Goal: Task Accomplishment & Management: Complete application form

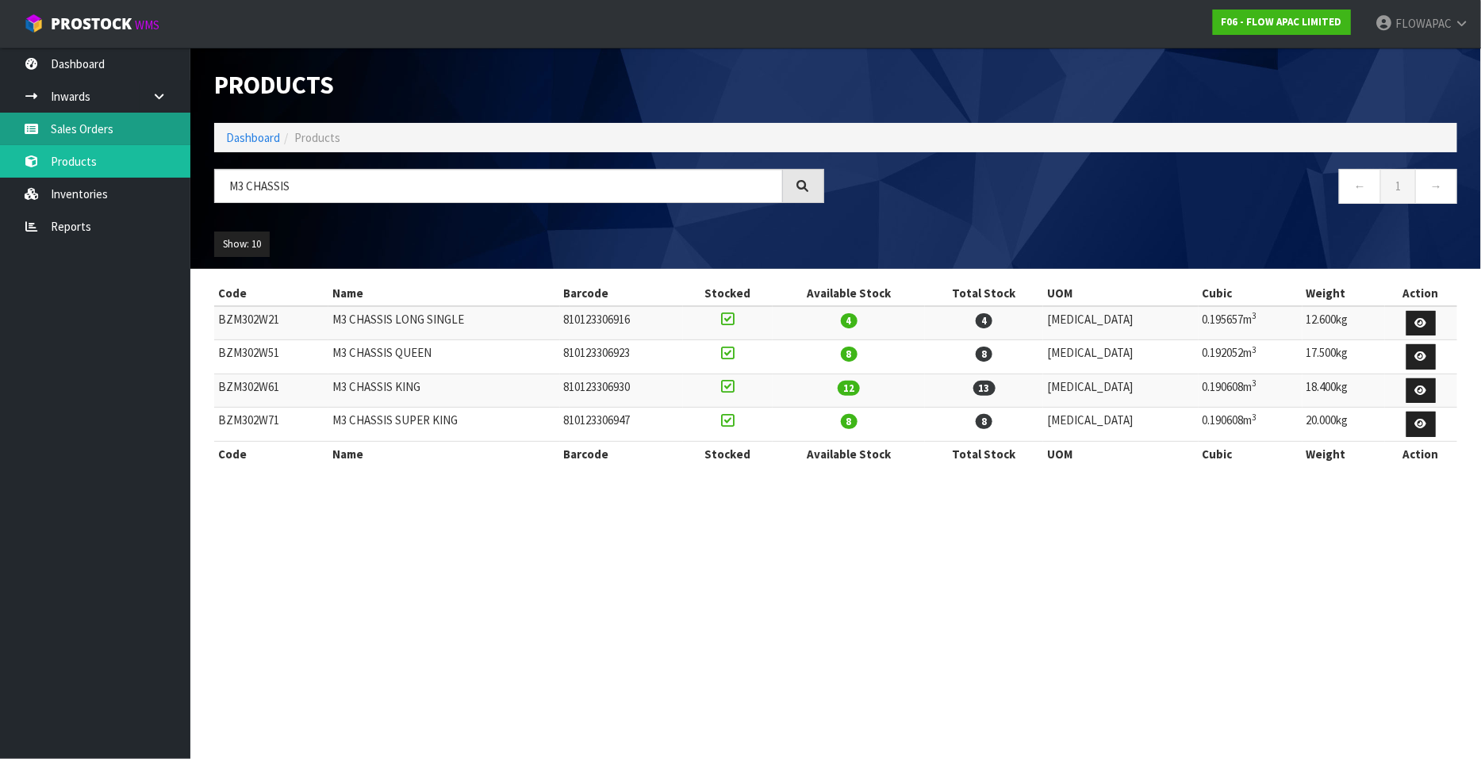
click at [94, 129] on link "Sales Orders" at bounding box center [95, 129] width 190 height 33
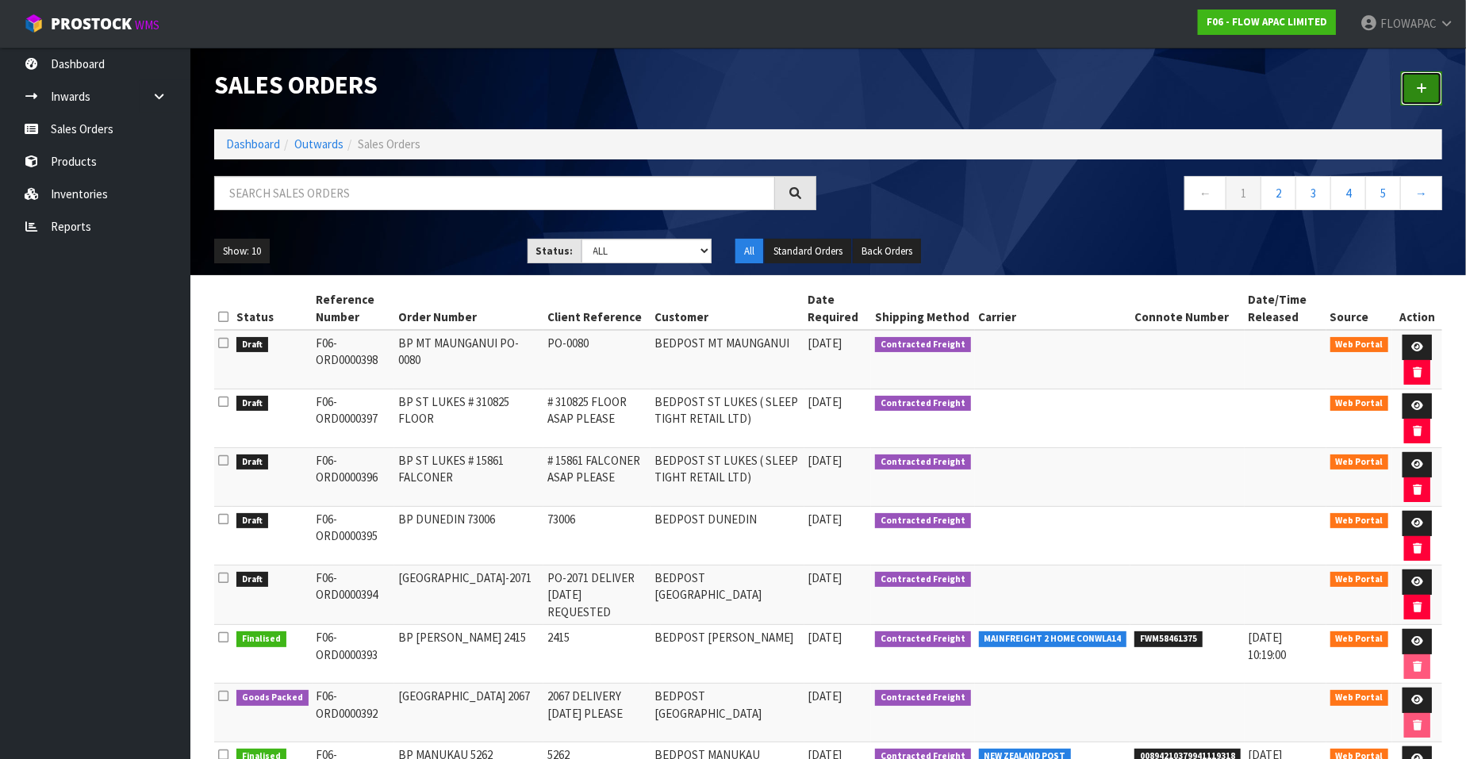
click at [1419, 89] on icon at bounding box center [1421, 88] width 11 height 12
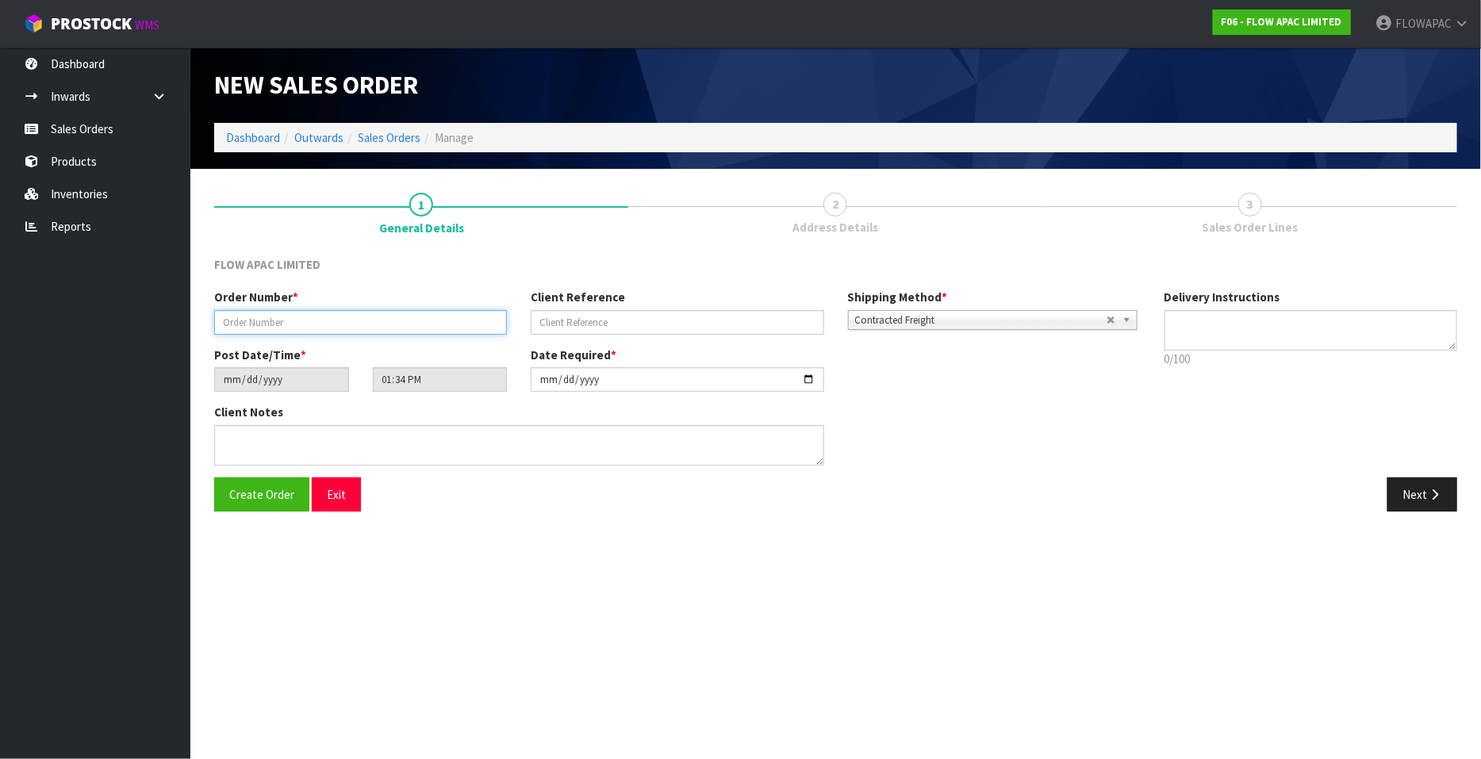
click at [337, 319] on input "text" at bounding box center [360, 322] width 293 height 25
paste input "PO-0080"
type input "BP TAURIKO PO-0080"
click at [585, 327] on input "text" at bounding box center [677, 322] width 293 height 25
paste input "PO-0080"
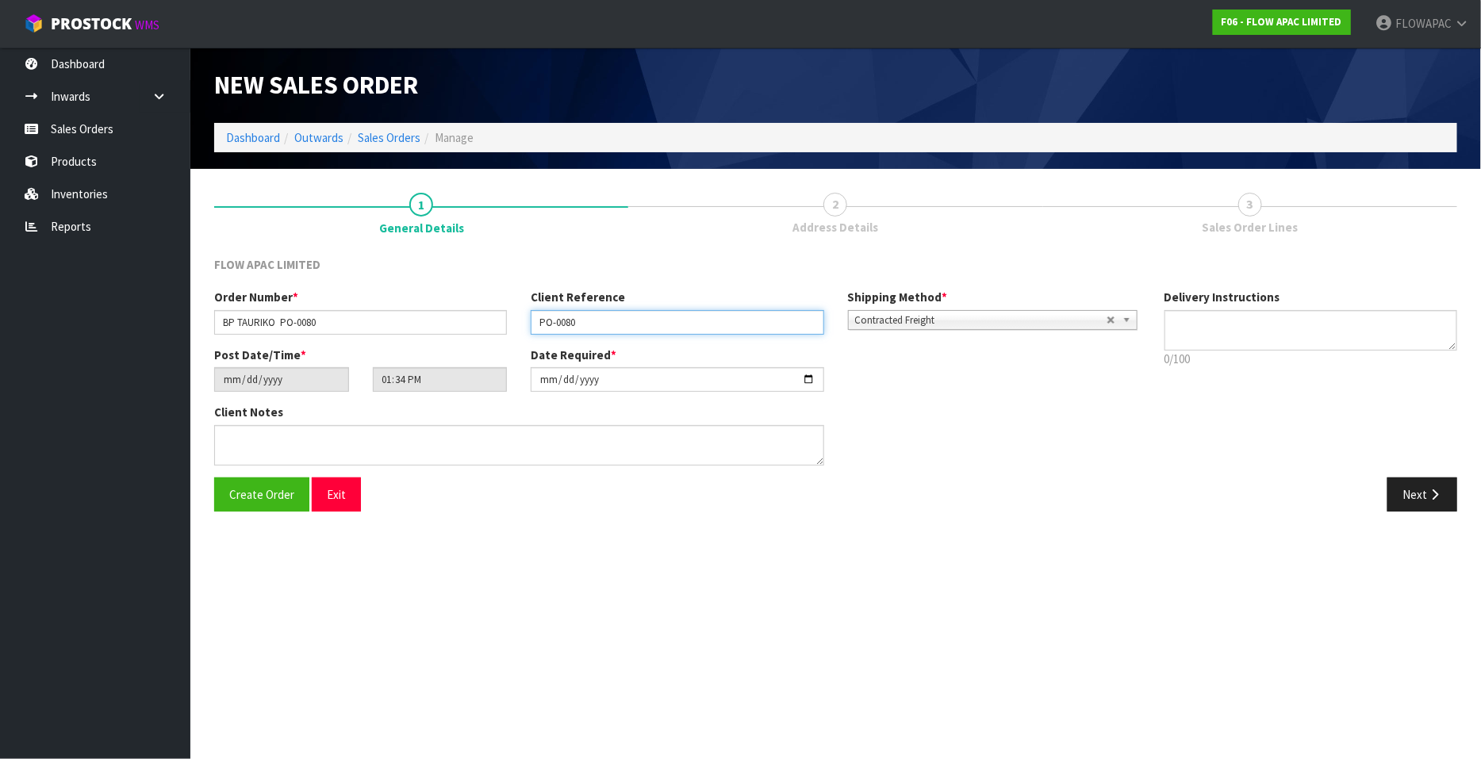
type input "PO-0080"
click at [814, 375] on input "[DATE]" at bounding box center [677, 379] width 293 height 25
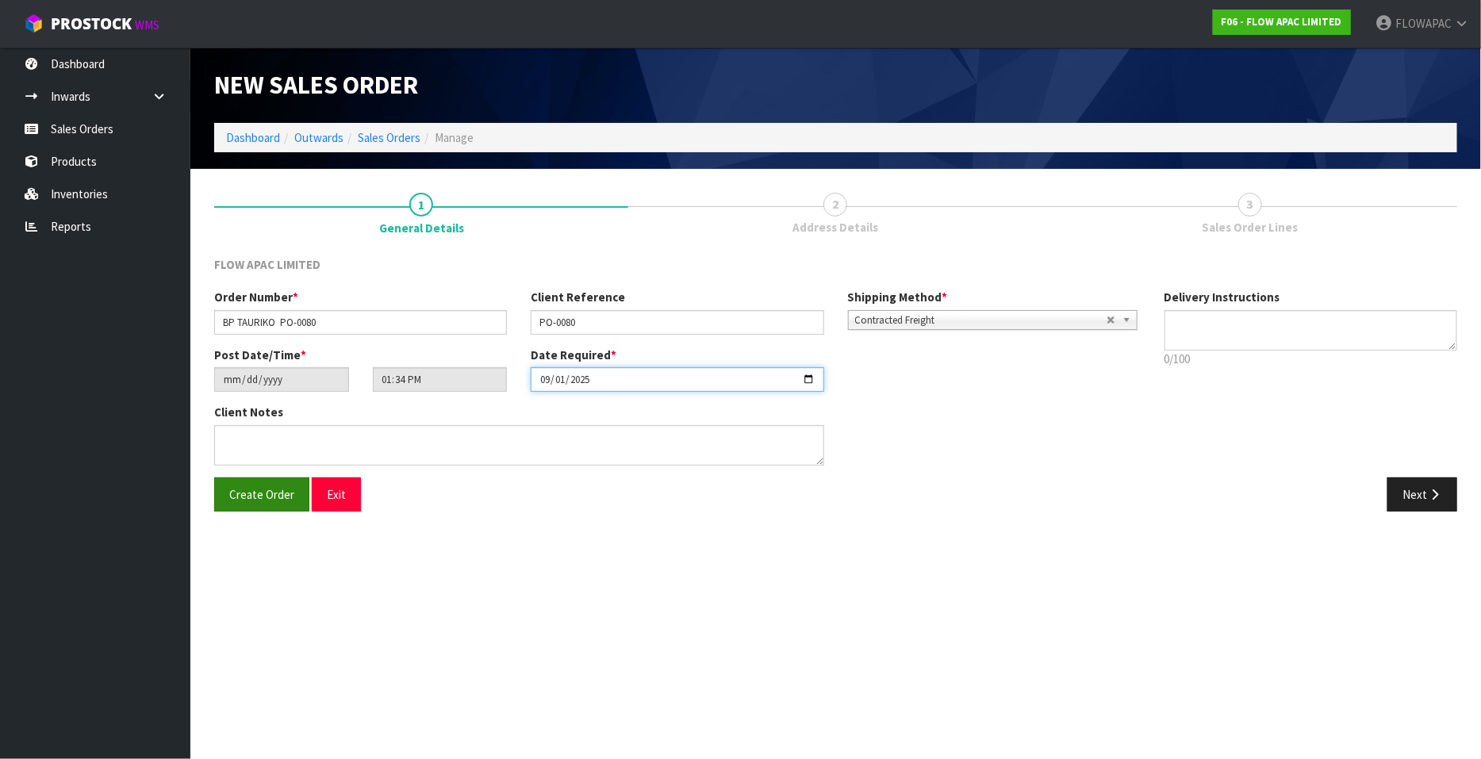
type input "2025-09-01"
click at [278, 501] on span "Create Order" at bounding box center [261, 494] width 65 height 15
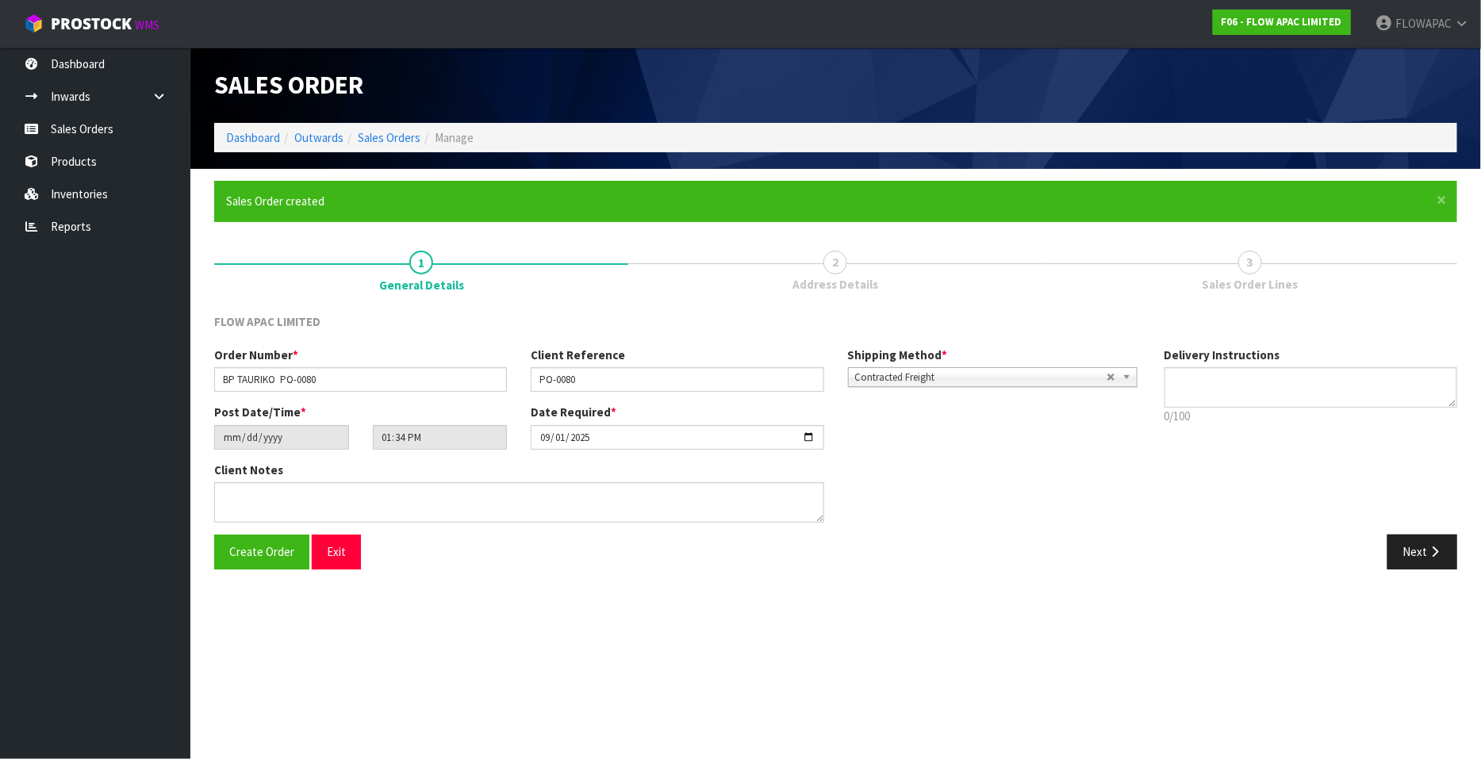
type input "15:34:00.000"
click at [1424, 551] on button "Next" at bounding box center [1422, 552] width 70 height 34
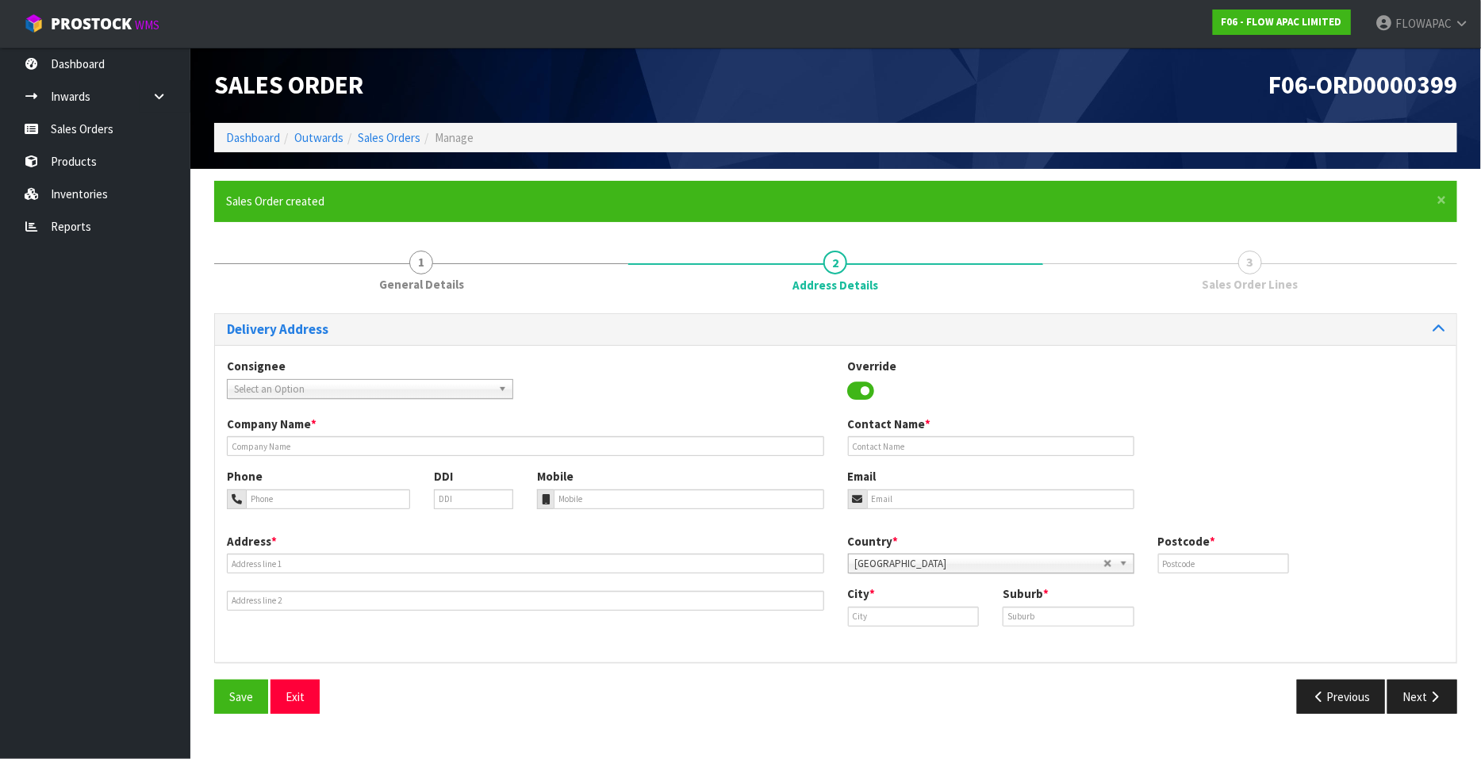
click at [337, 389] on span "Select an Option" at bounding box center [363, 389] width 258 height 19
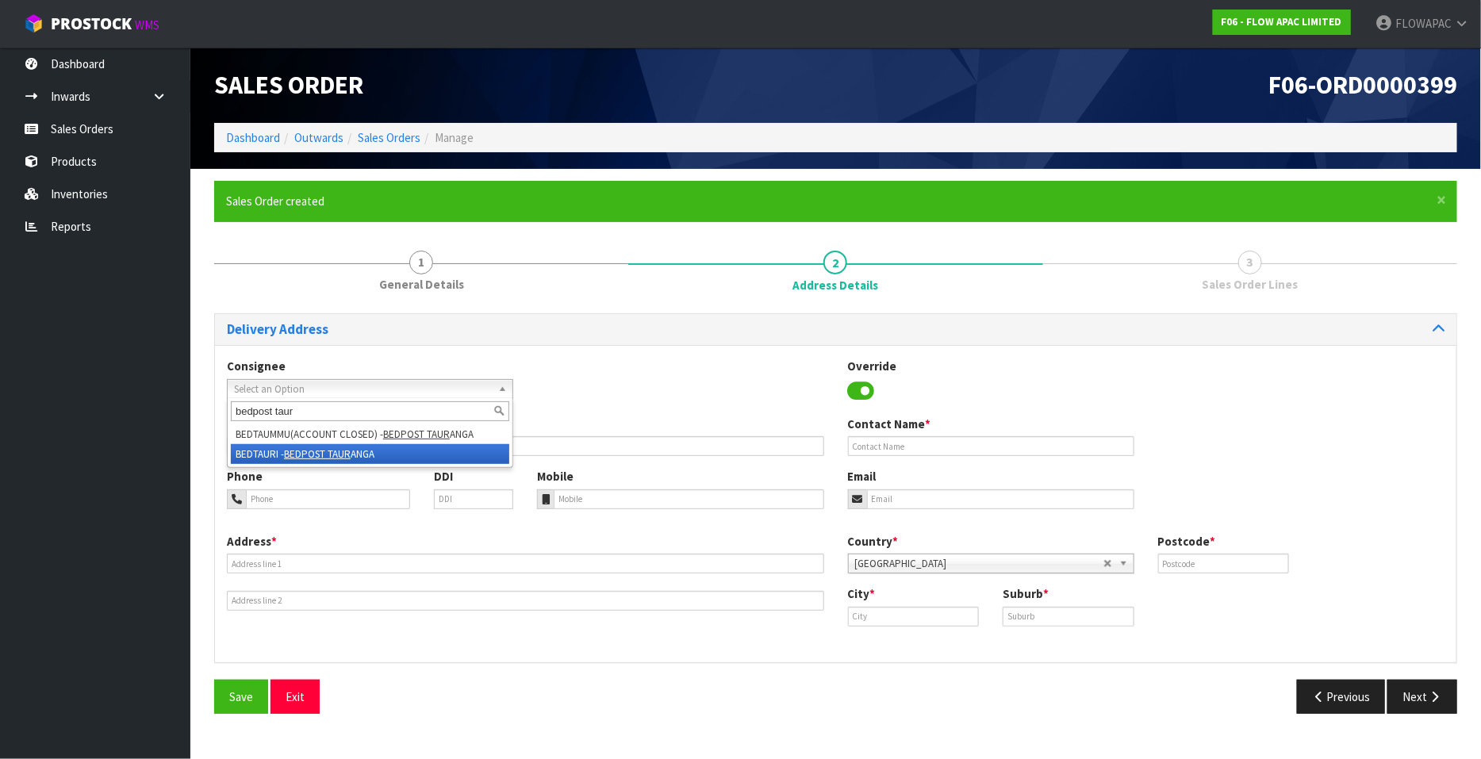
type input "bedpost taur"
click at [349, 458] on em "BEDPOST TAUR" at bounding box center [317, 453] width 67 height 13
type input "BEDPOST TAURANGA"
type input "[PERSON_NAME]"
type input "07 220 9368"
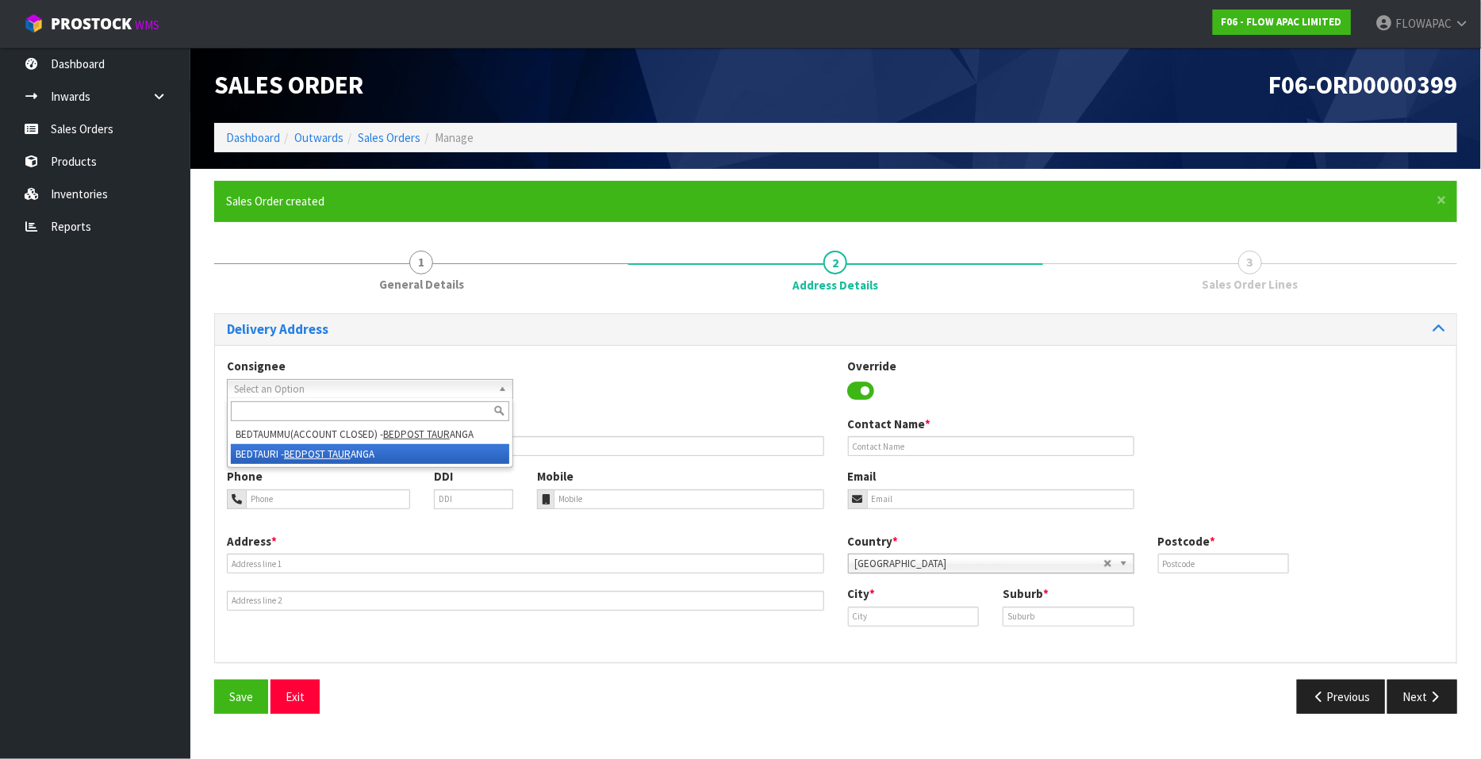
type input "02102608306"
type input "[EMAIL_ADDRESS][DOMAIN_NAME]"
type input "[STREET_ADDRESS]"
type input "3310"
type input "[GEOGRAPHIC_DATA]"
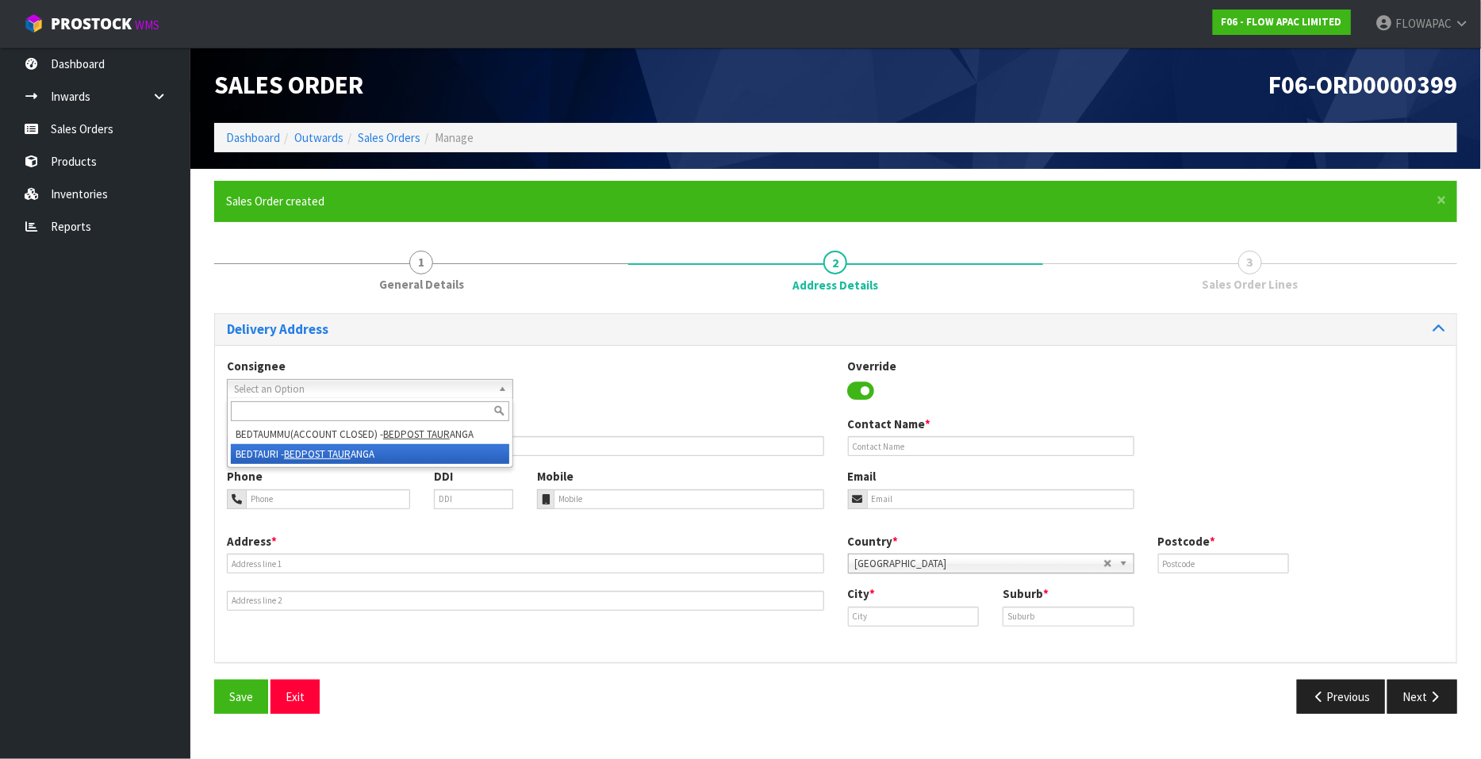
type input "TAURIKO"
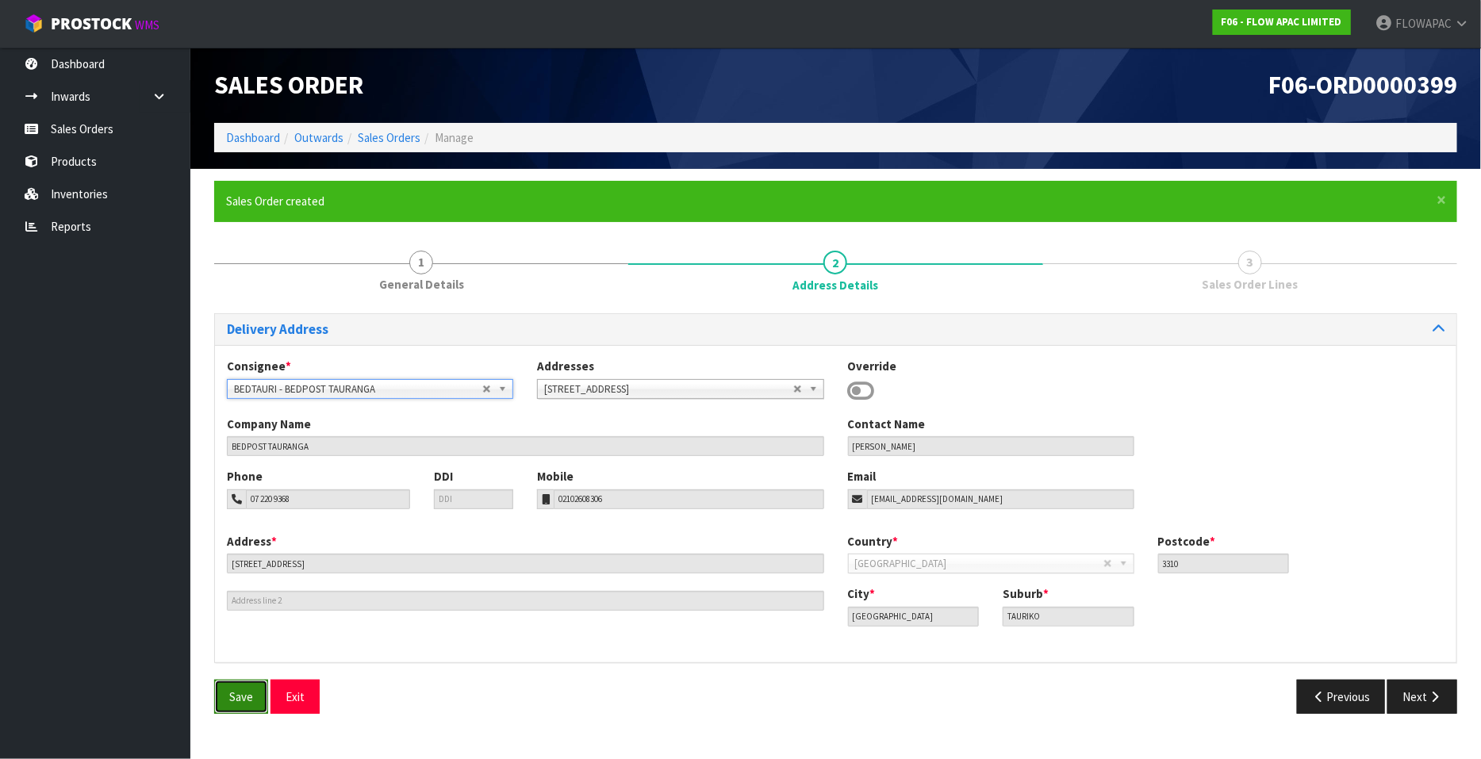
click at [246, 698] on span "Save" at bounding box center [241, 696] width 24 height 15
drag, startPoint x: 1427, startPoint y: 703, endPoint x: 1418, endPoint y: 703, distance: 8.7
click at [1427, 703] on button "Next" at bounding box center [1422, 697] width 70 height 34
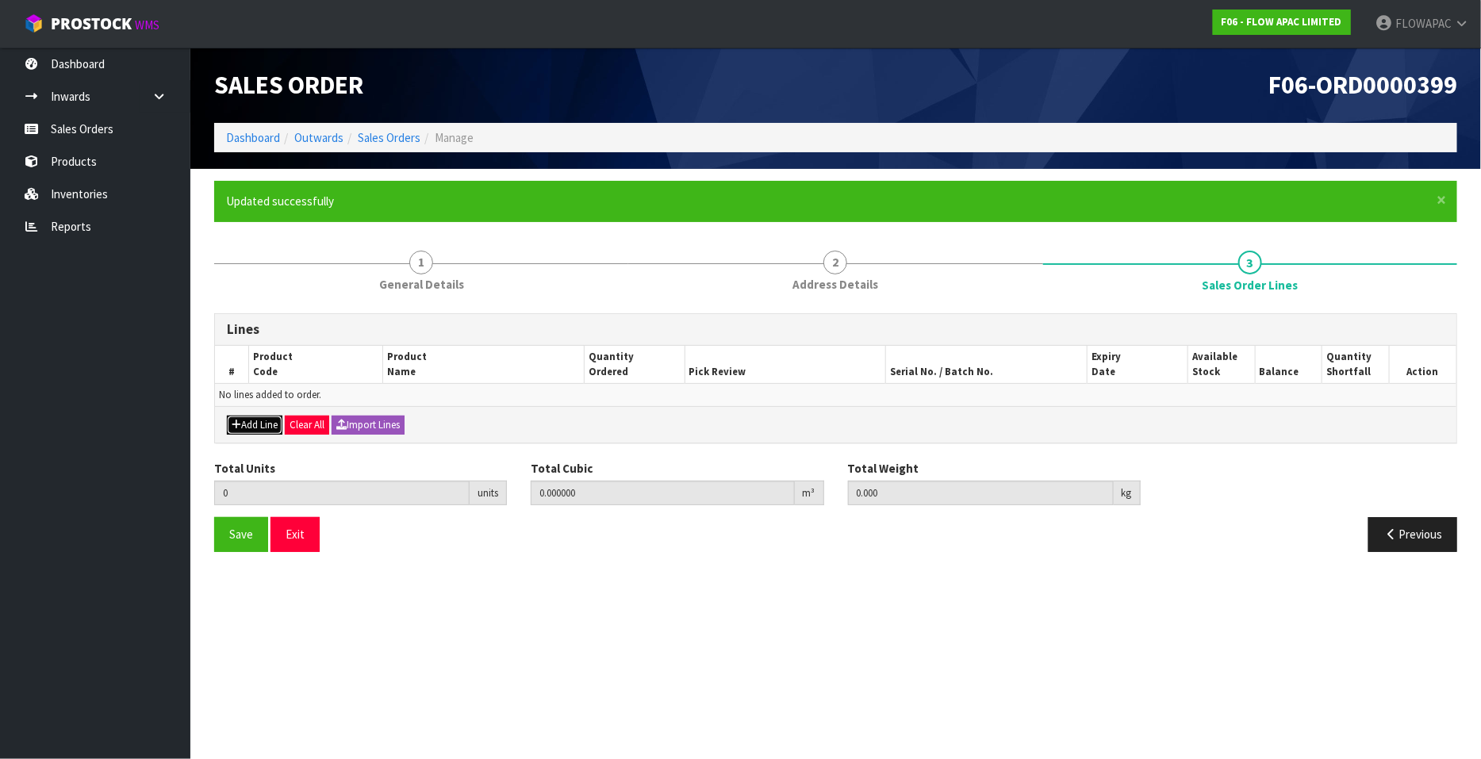
click at [258, 420] on button "Add Line" at bounding box center [255, 425] width 56 height 19
type input "0"
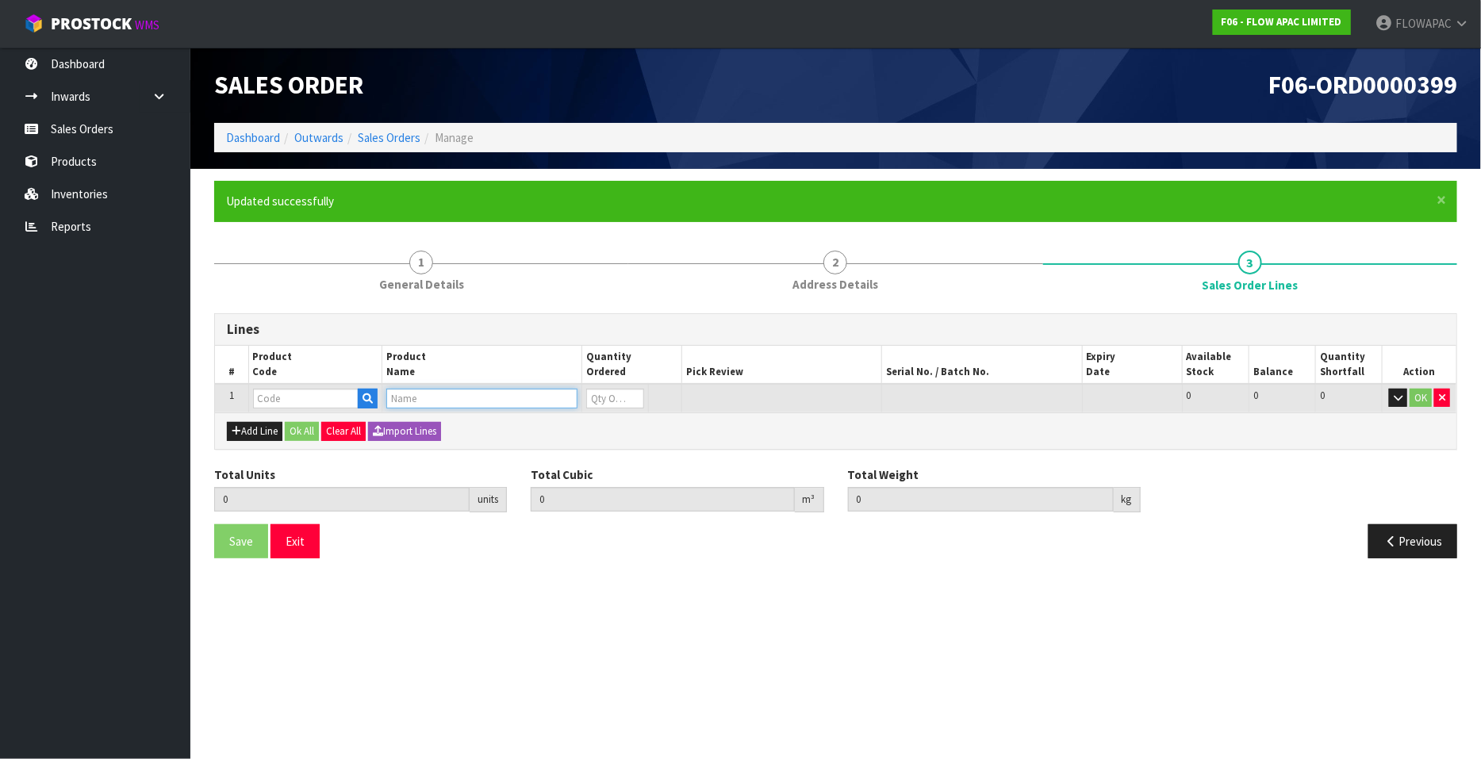
click at [416, 399] on input "text" at bounding box center [481, 399] width 191 height 20
type input "M3 CHASSIS"
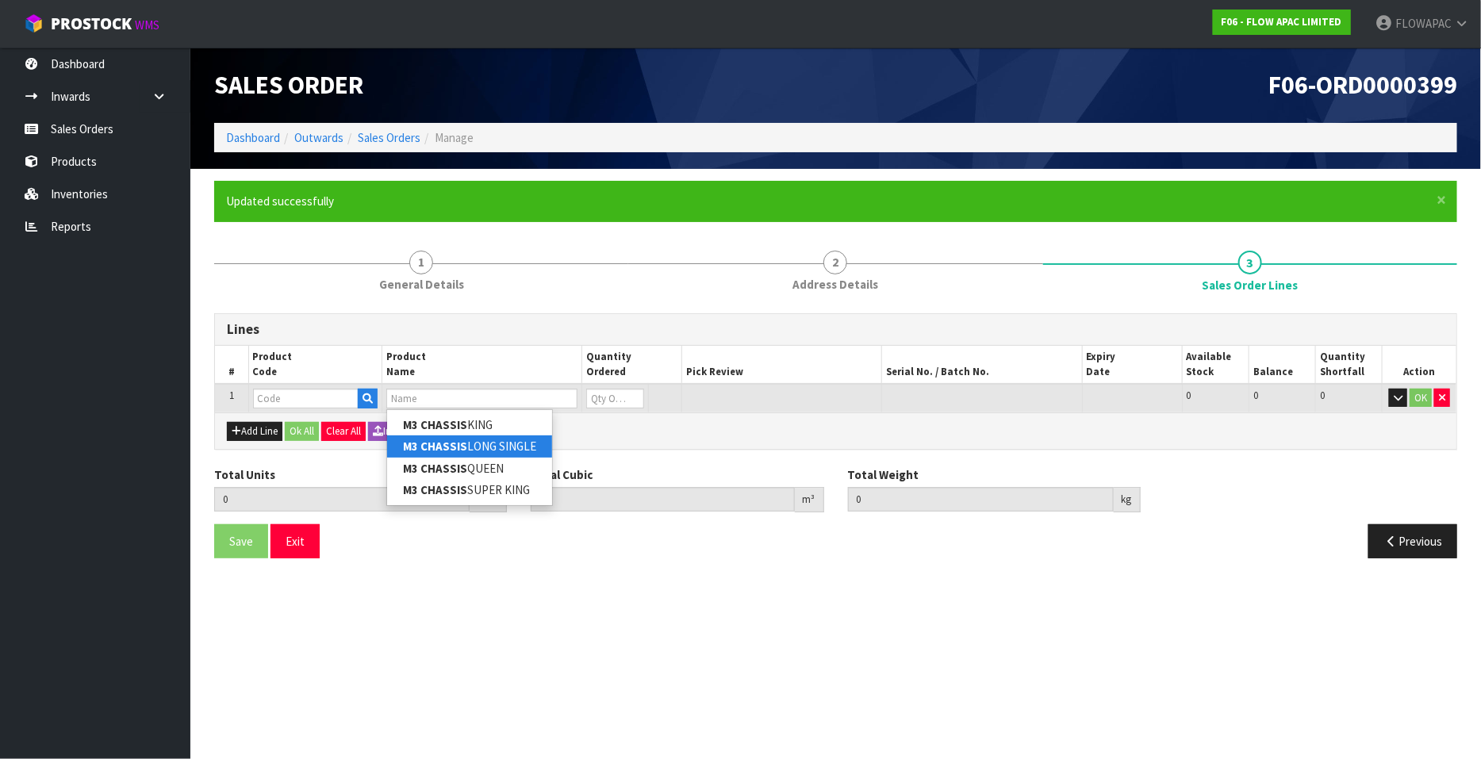
drag, startPoint x: 522, startPoint y: 447, endPoint x: 562, endPoint y: 434, distance: 41.6
click at [522, 447] on link "M3 CHASSIS LONG SINGLE" at bounding box center [469, 446] width 165 height 21
type input "M3 CHASSIS LONG SINGLE"
type input "0.000000"
type input "0.000"
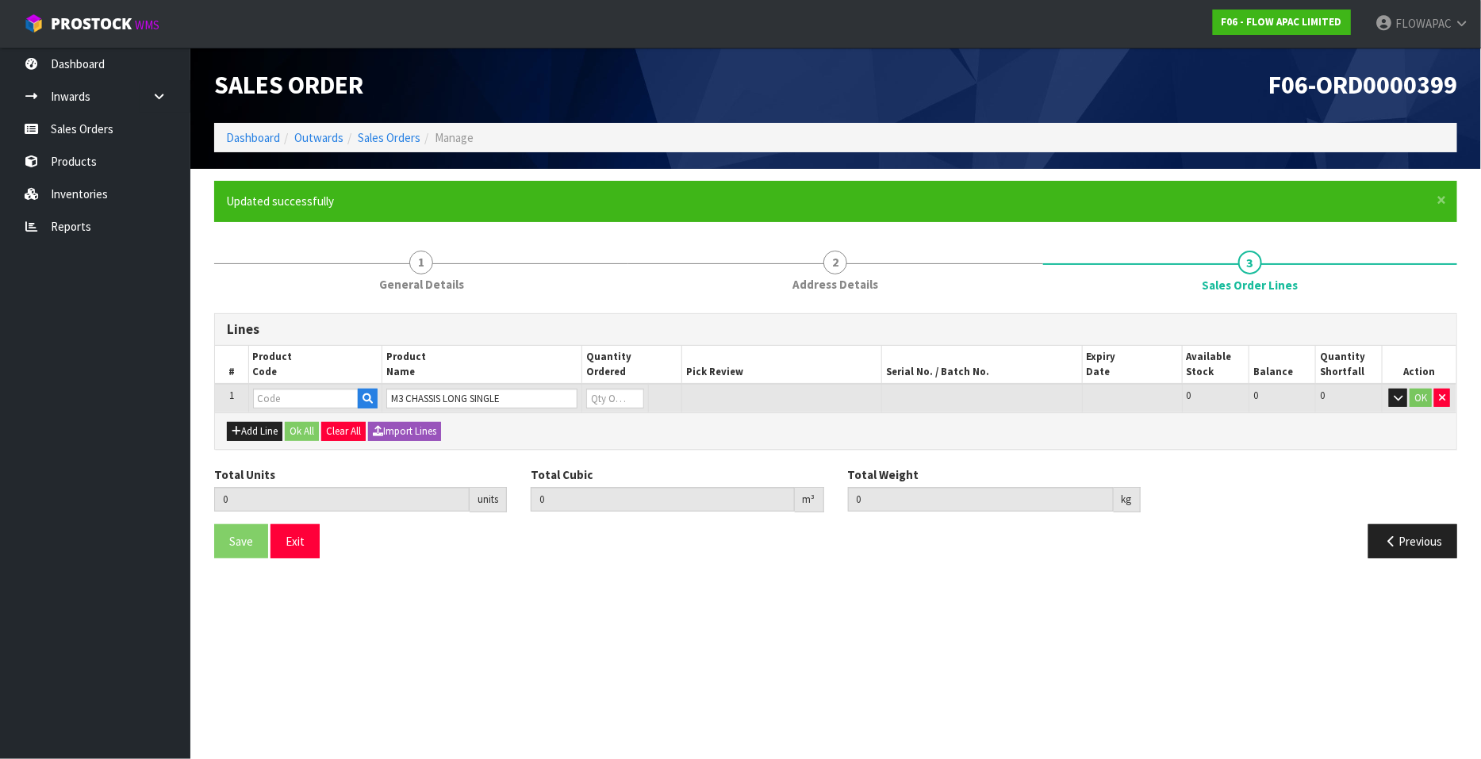
type input "BZM302W21"
type input "0"
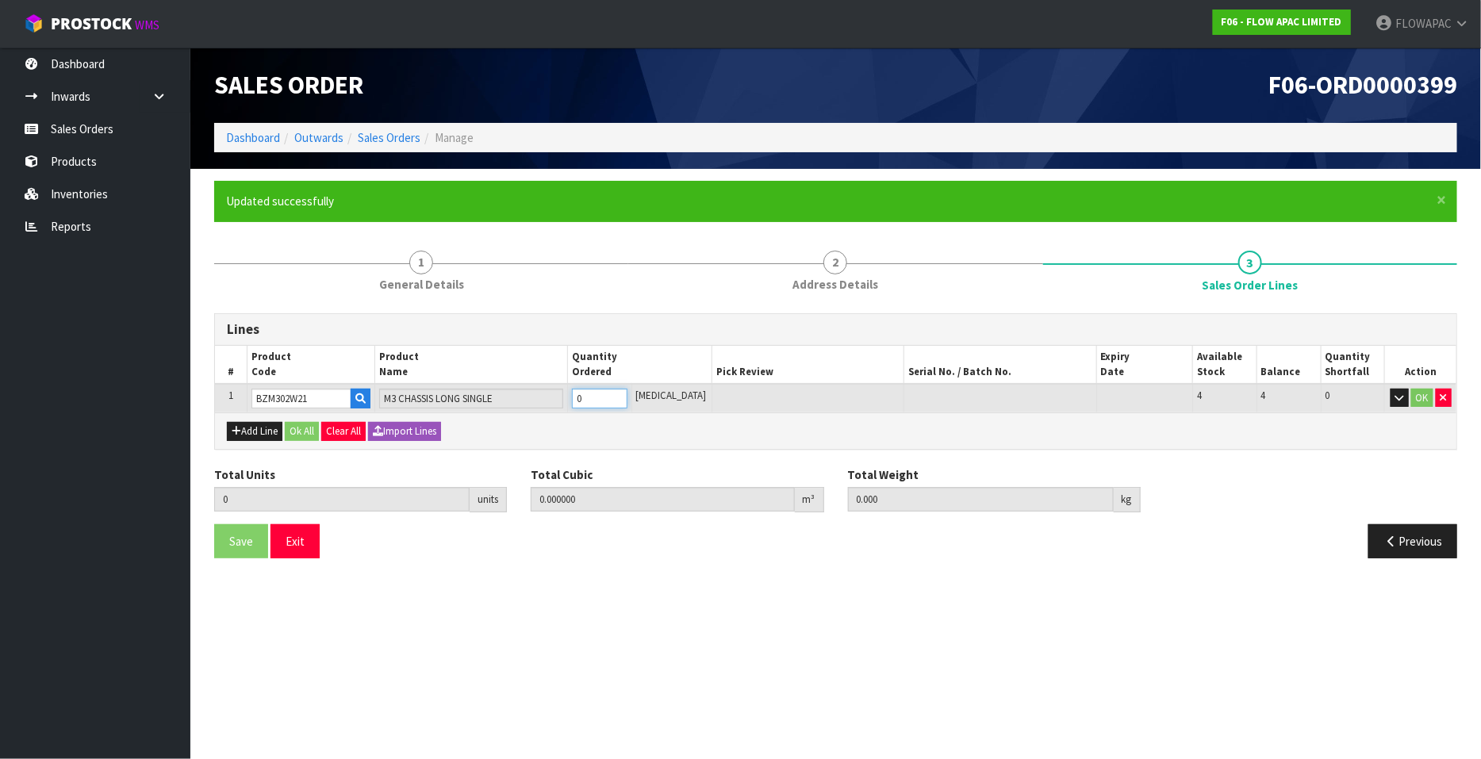
type input "1"
type input "0.195657"
type input "12.6"
type input "1"
click at [627, 393] on input "1" at bounding box center [600, 399] width 56 height 20
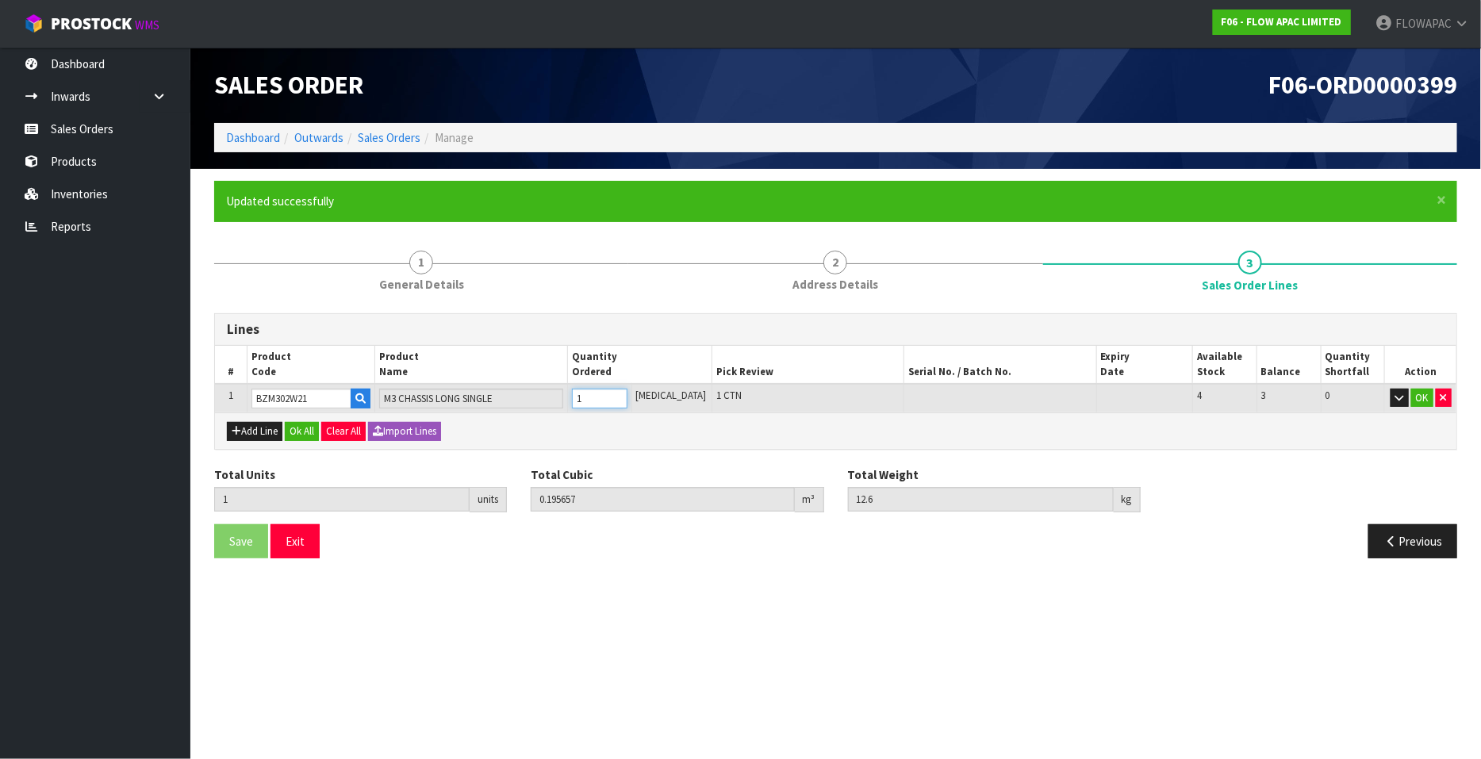
type input "2"
type input "0.391314"
type input "25.2"
type input "2"
click at [627, 393] on input "2" at bounding box center [600, 399] width 56 height 20
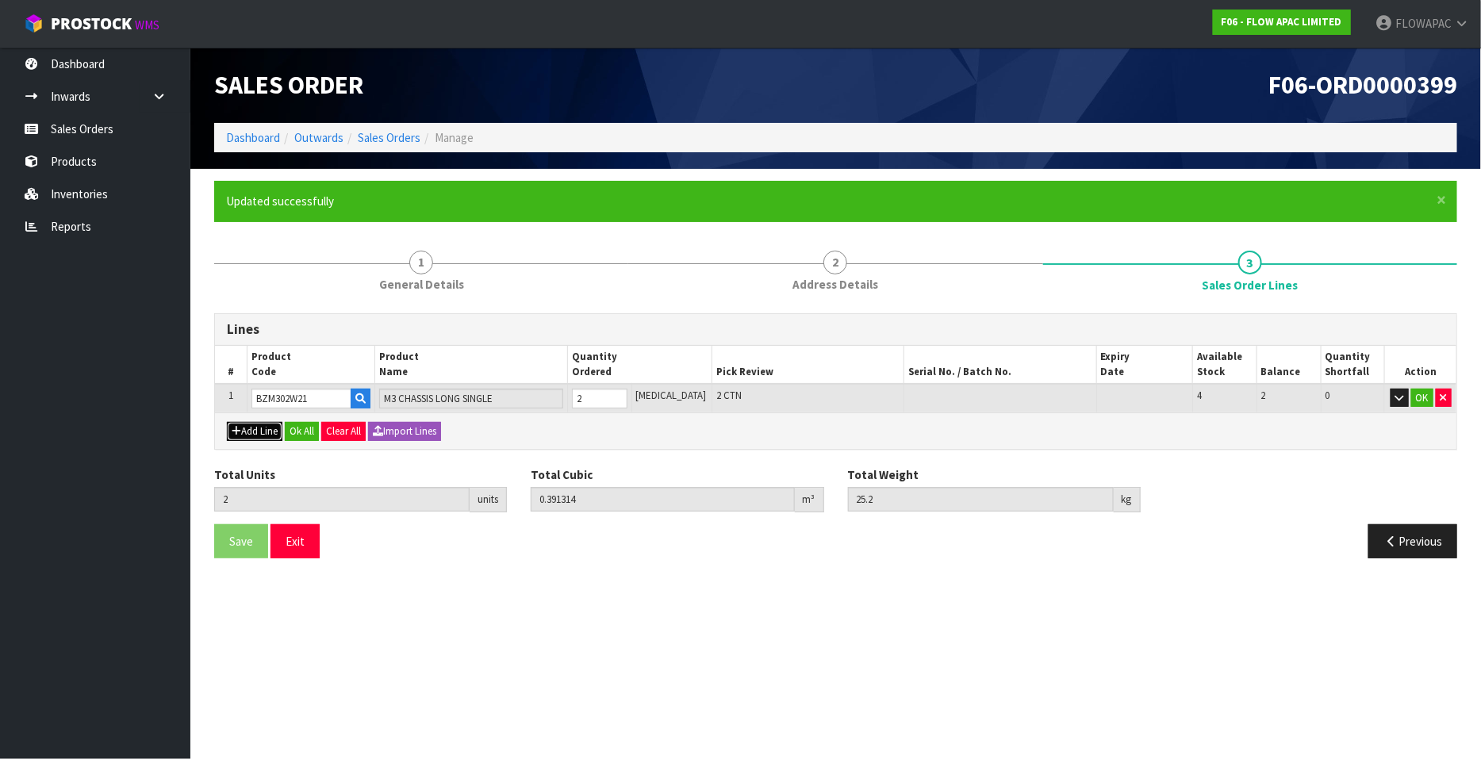
click at [267, 428] on button "Add Line" at bounding box center [255, 431] width 56 height 19
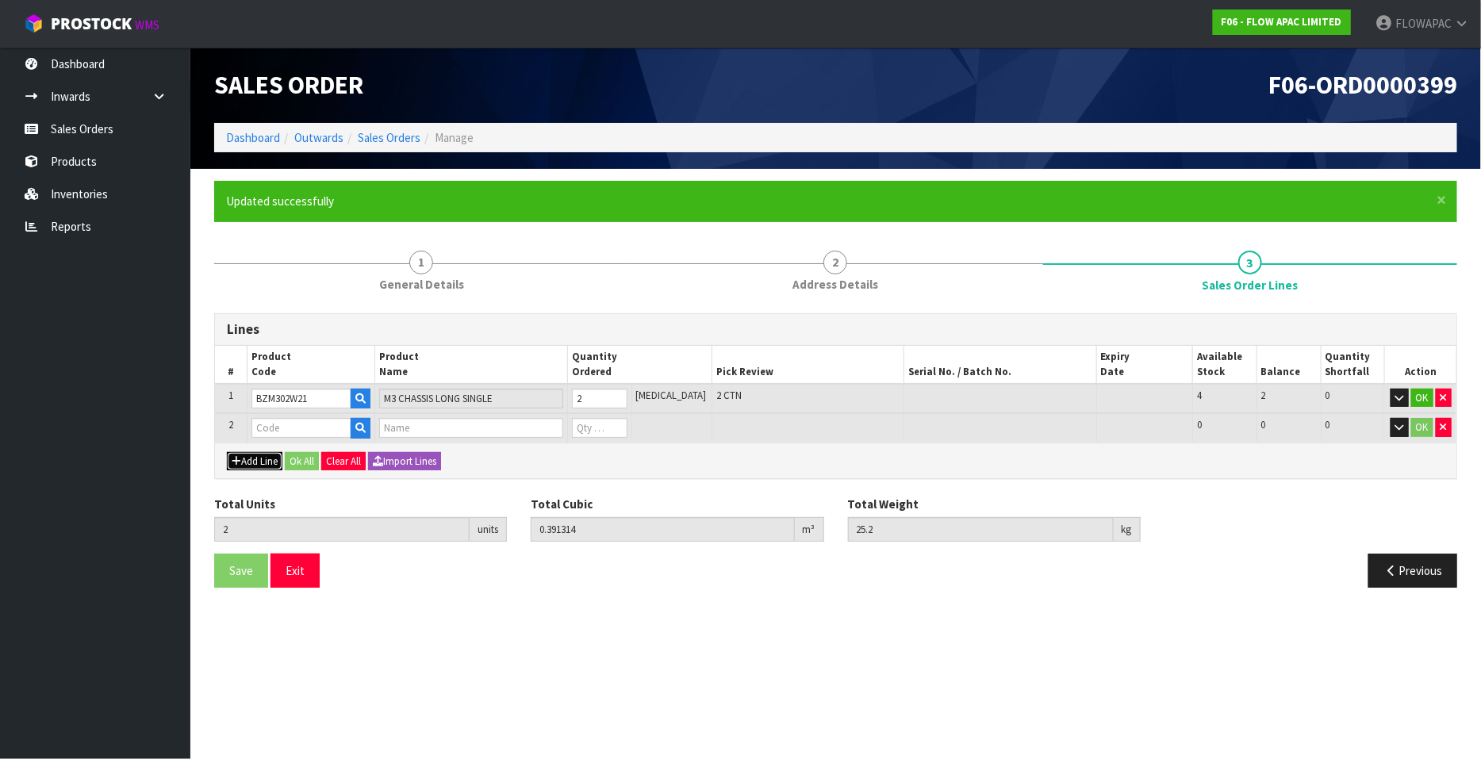
type input "0"
click at [420, 436] on input "text" at bounding box center [470, 428] width 183 height 20
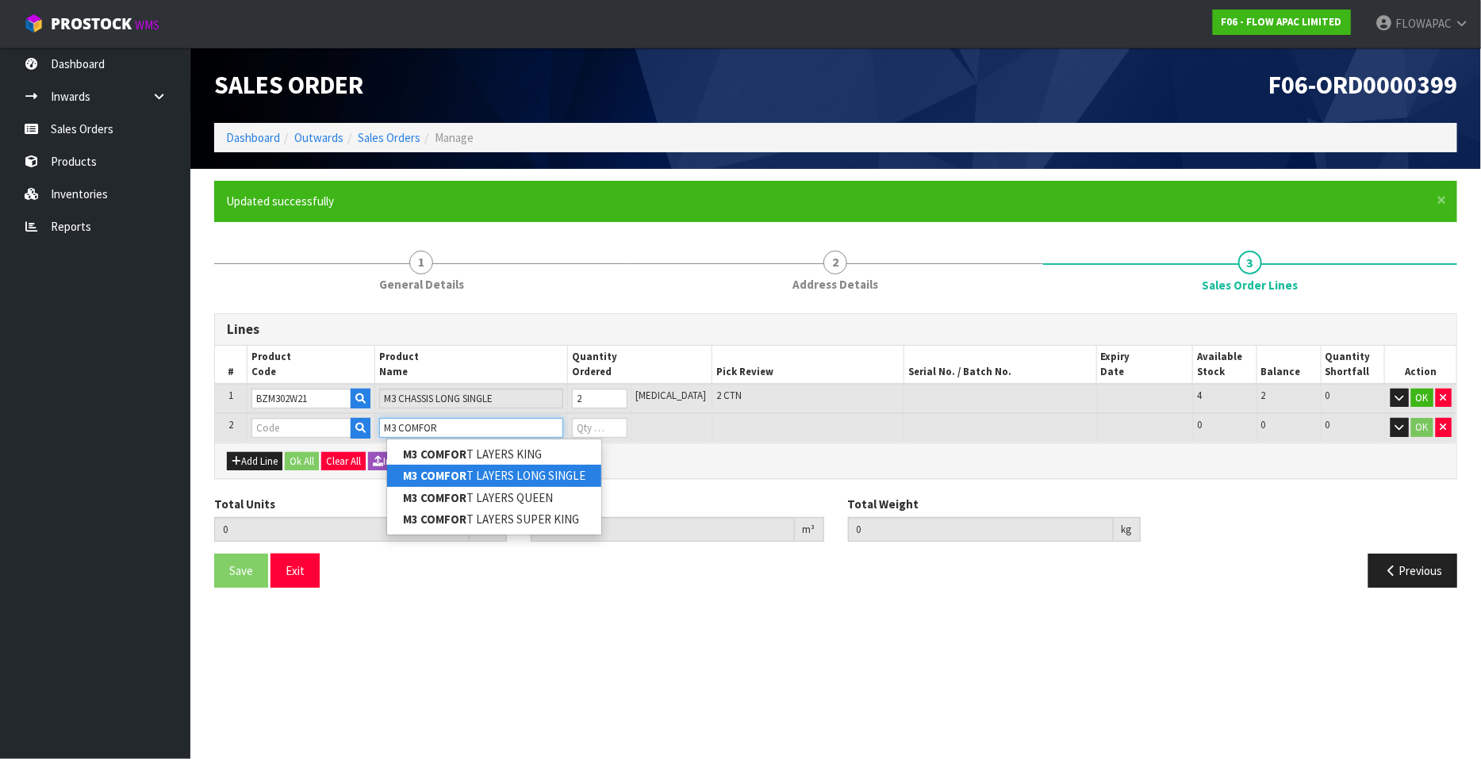
type input "M3 COMFOR"
click at [563, 484] on link "M3 COMFOR T LAYERS LONG SINGLE" at bounding box center [494, 475] width 214 height 21
type input "M3 COMFORT LAYERS LONG SINGLE"
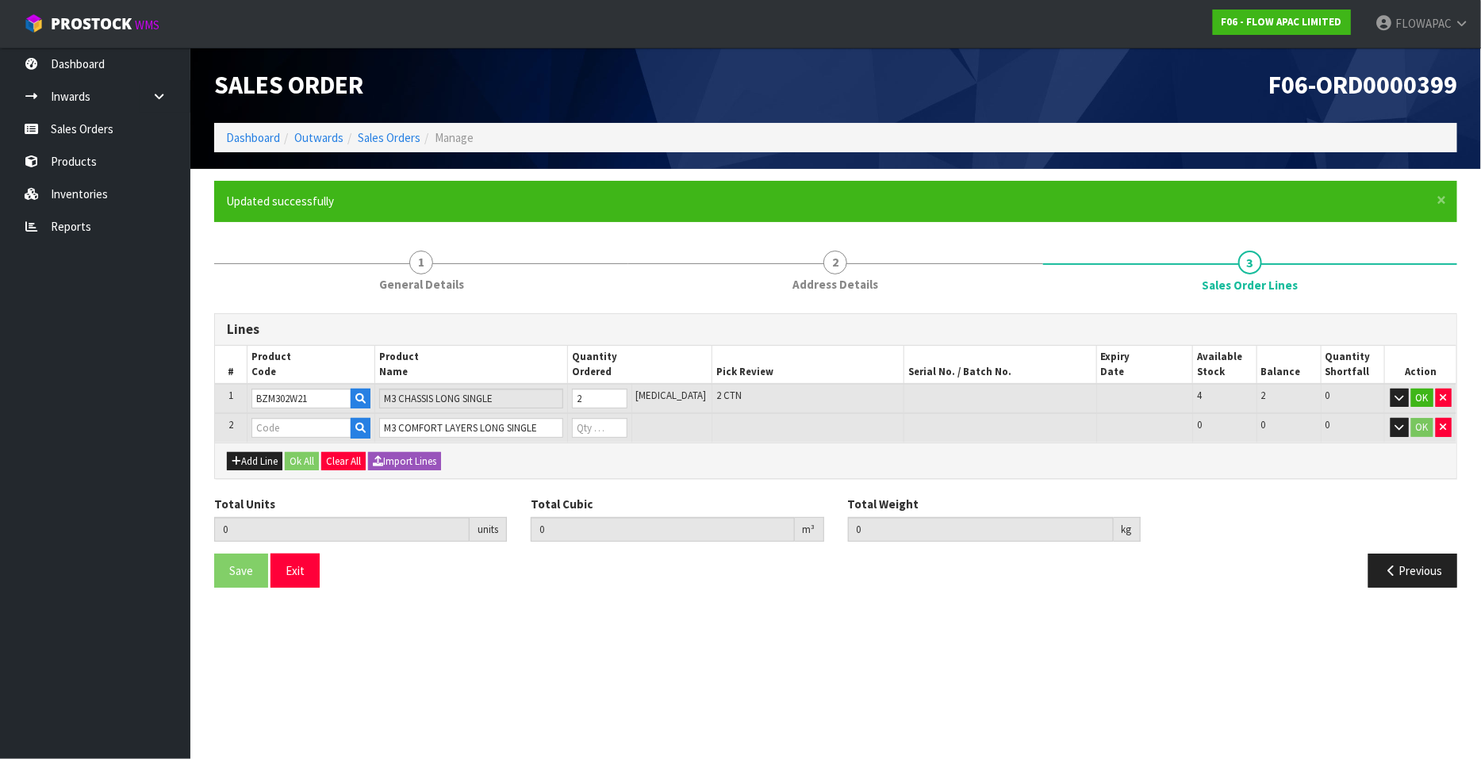
type input "2"
type input "0.391314"
type input "25.2"
type input "BZM302W21A"
type input "0"
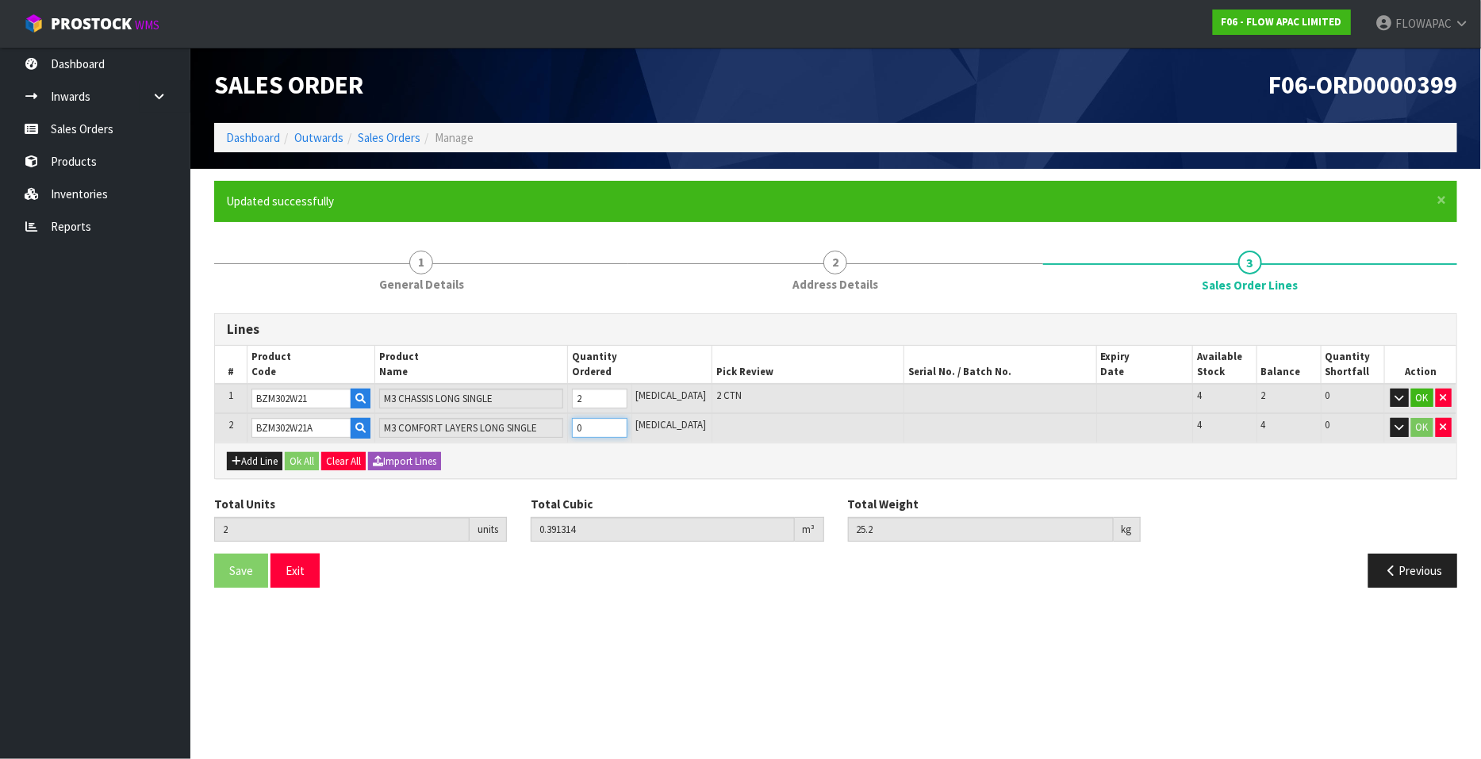
type input "3"
type input "0.55137"
type input "38.4"
type input "1"
click at [627, 422] on input "1" at bounding box center [600, 428] width 56 height 20
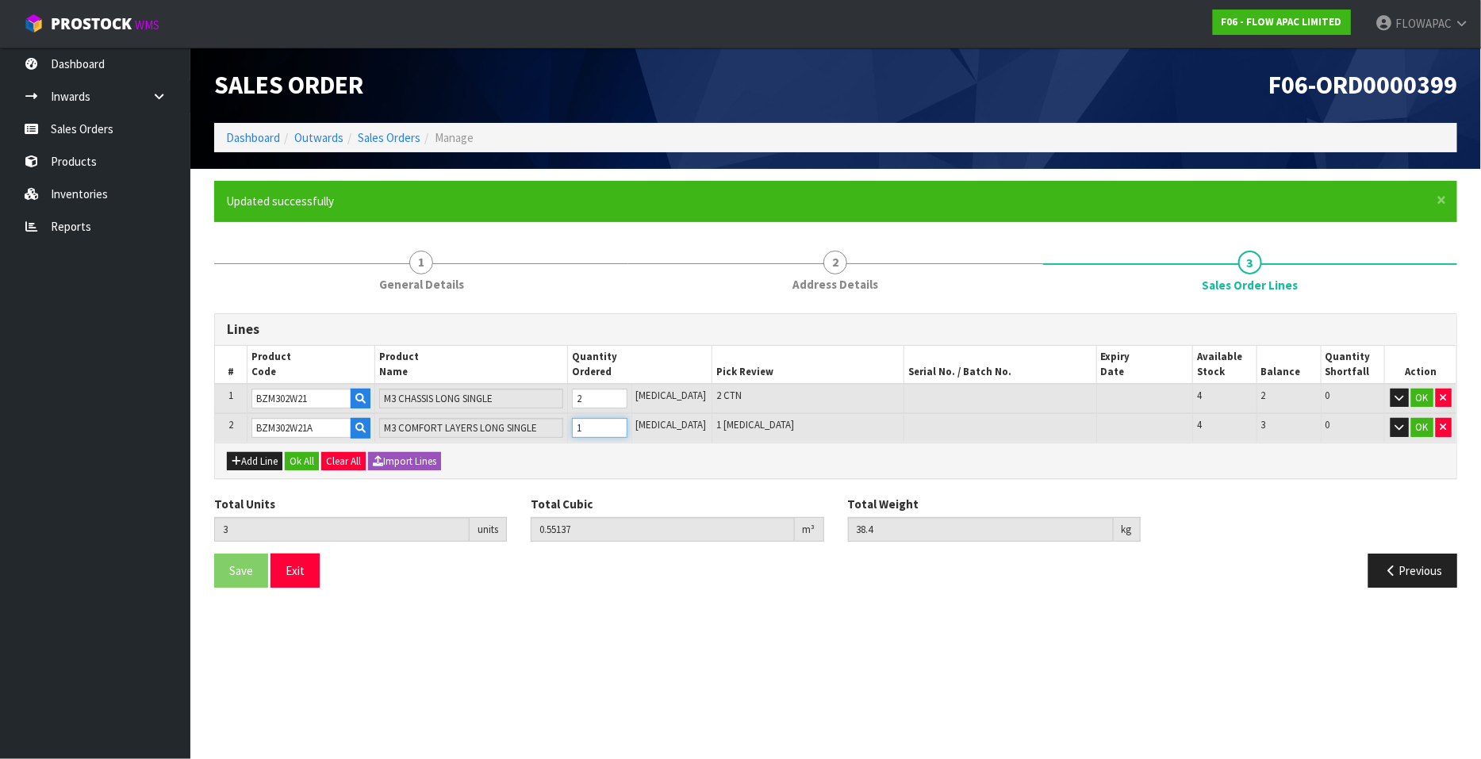
type input "4"
type input "0.711426"
type input "51.6"
type input "2"
click at [627, 422] on input "2" at bounding box center [600, 428] width 56 height 20
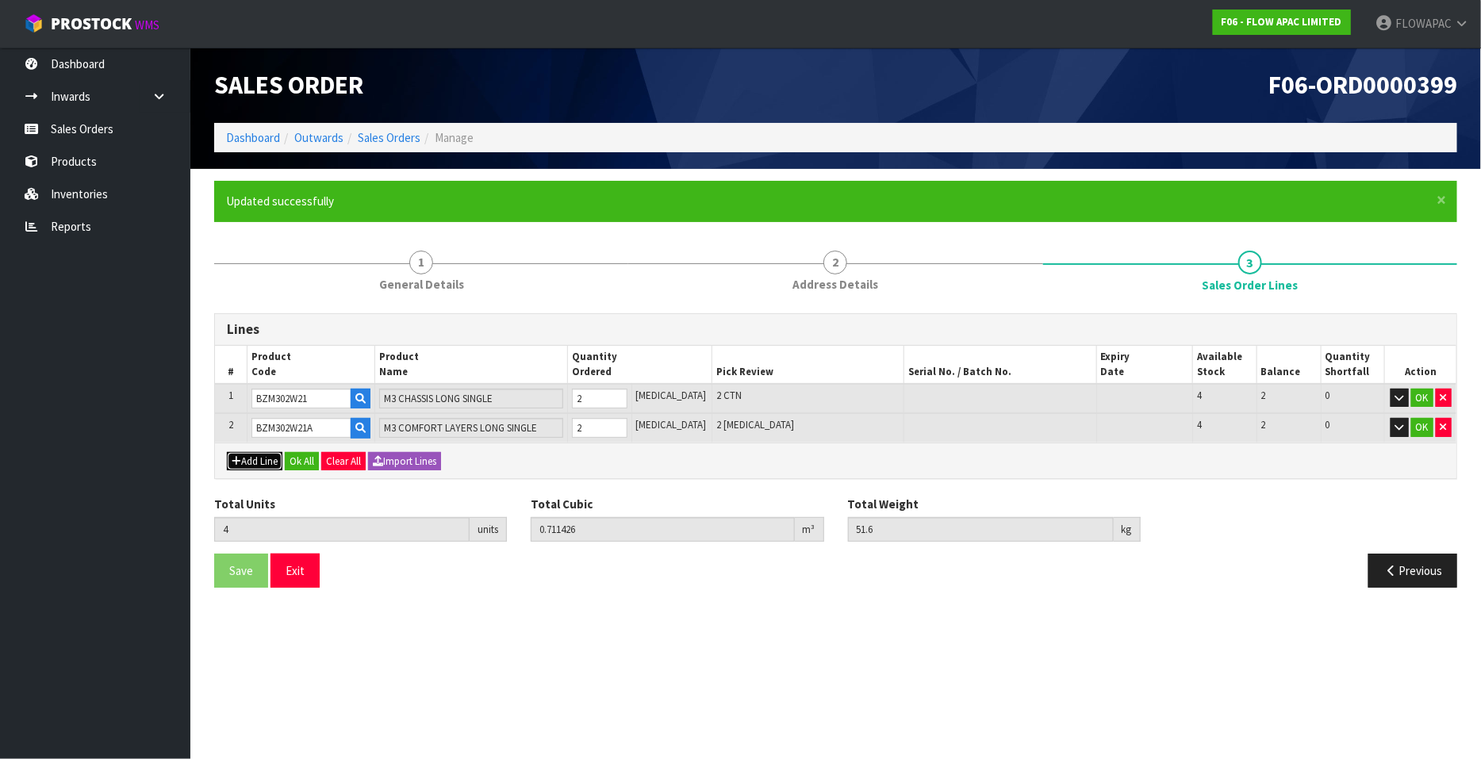
click at [270, 461] on button "Add Line" at bounding box center [255, 461] width 56 height 19
type input "0"
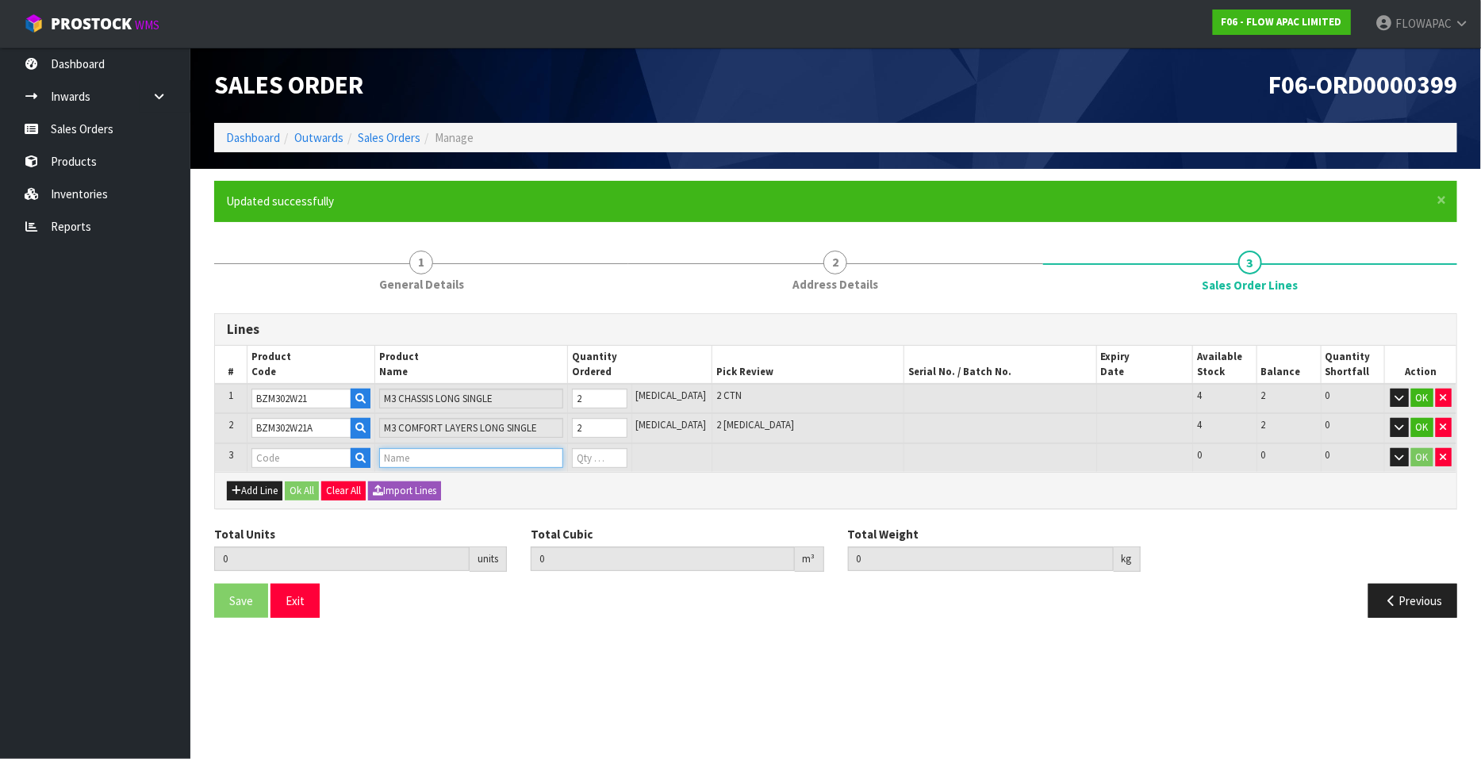
click at [411, 458] on input "text" at bounding box center [470, 458] width 183 height 20
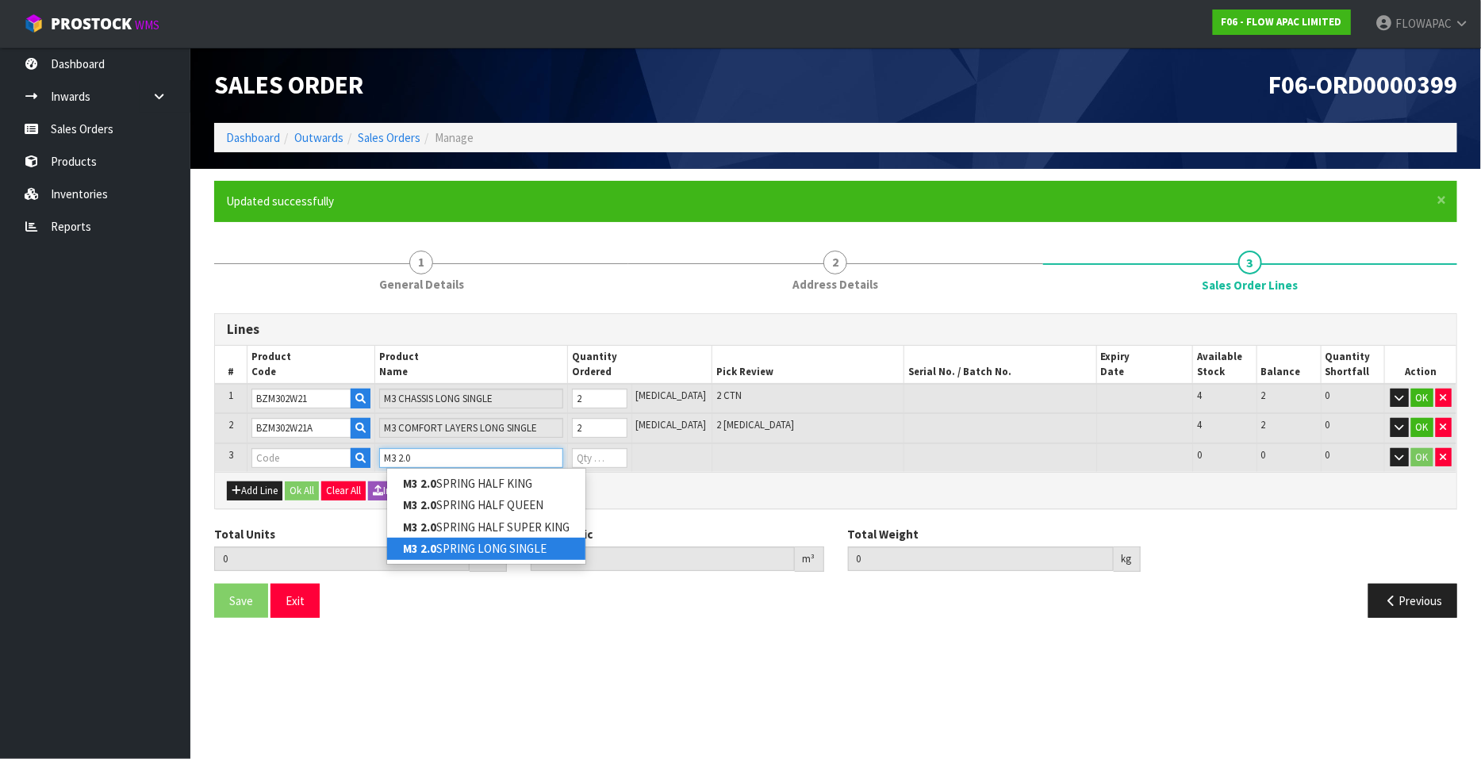
type input "M3 2.0"
click at [539, 547] on link "M3 2.0 SPRING LONG SINGLE" at bounding box center [486, 548] width 198 height 21
type input "M3 2.0 SPRING LONG SINGLE"
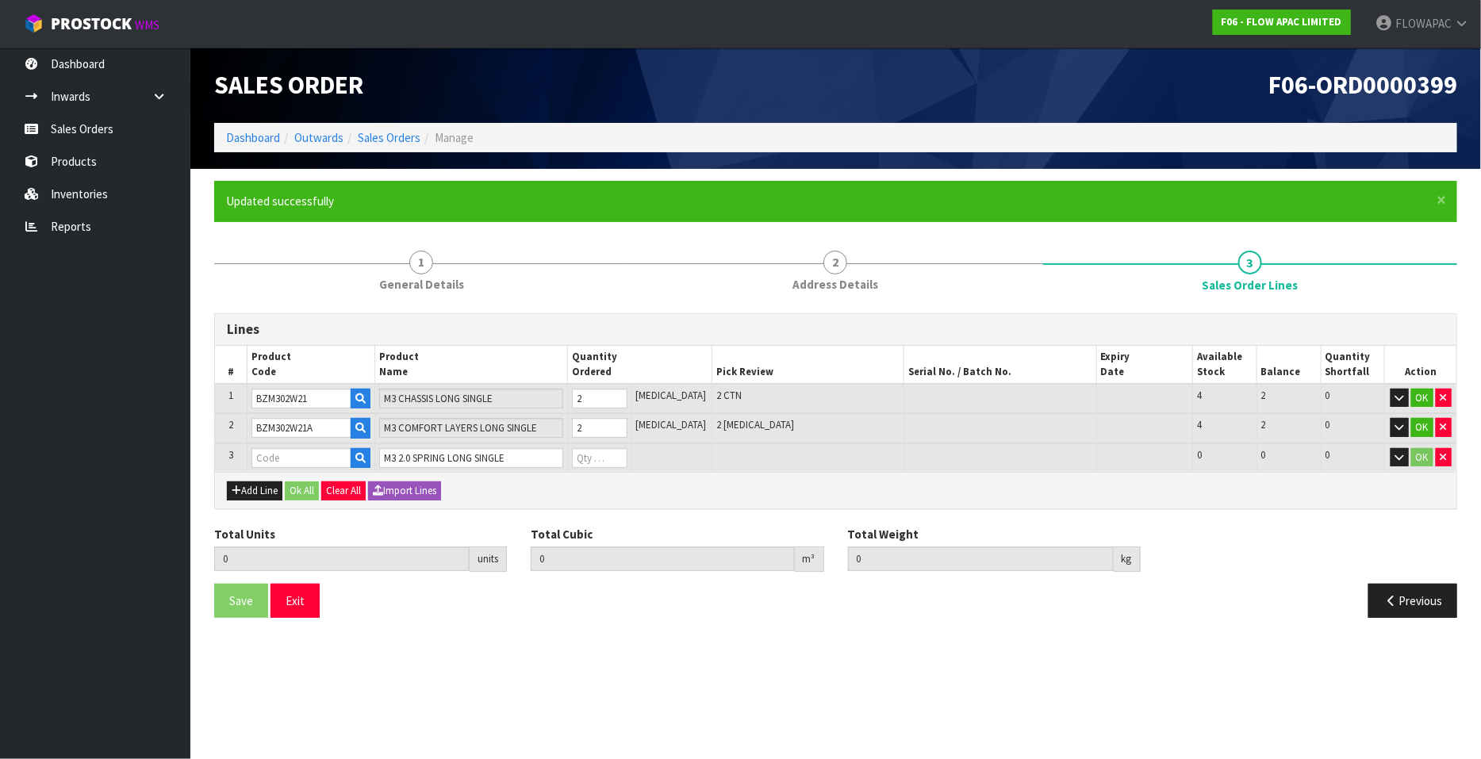
type input "4"
type input "0.711426"
type input "51.6"
type input "BZM303W21Y"
type input "0"
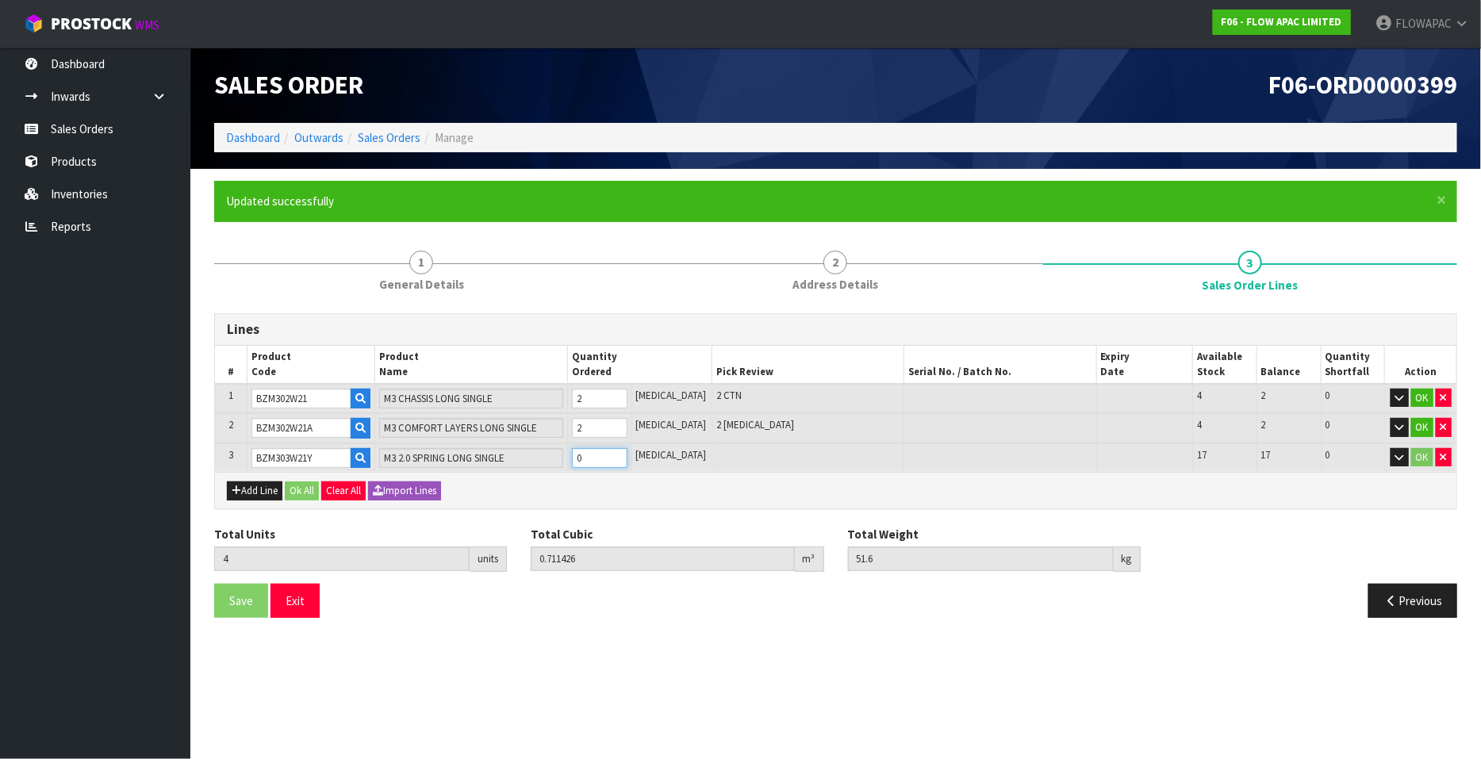
type input "5"
type input "0.77498"
type input "64.2"
type input "1"
click at [627, 451] on input "1" at bounding box center [600, 458] width 56 height 20
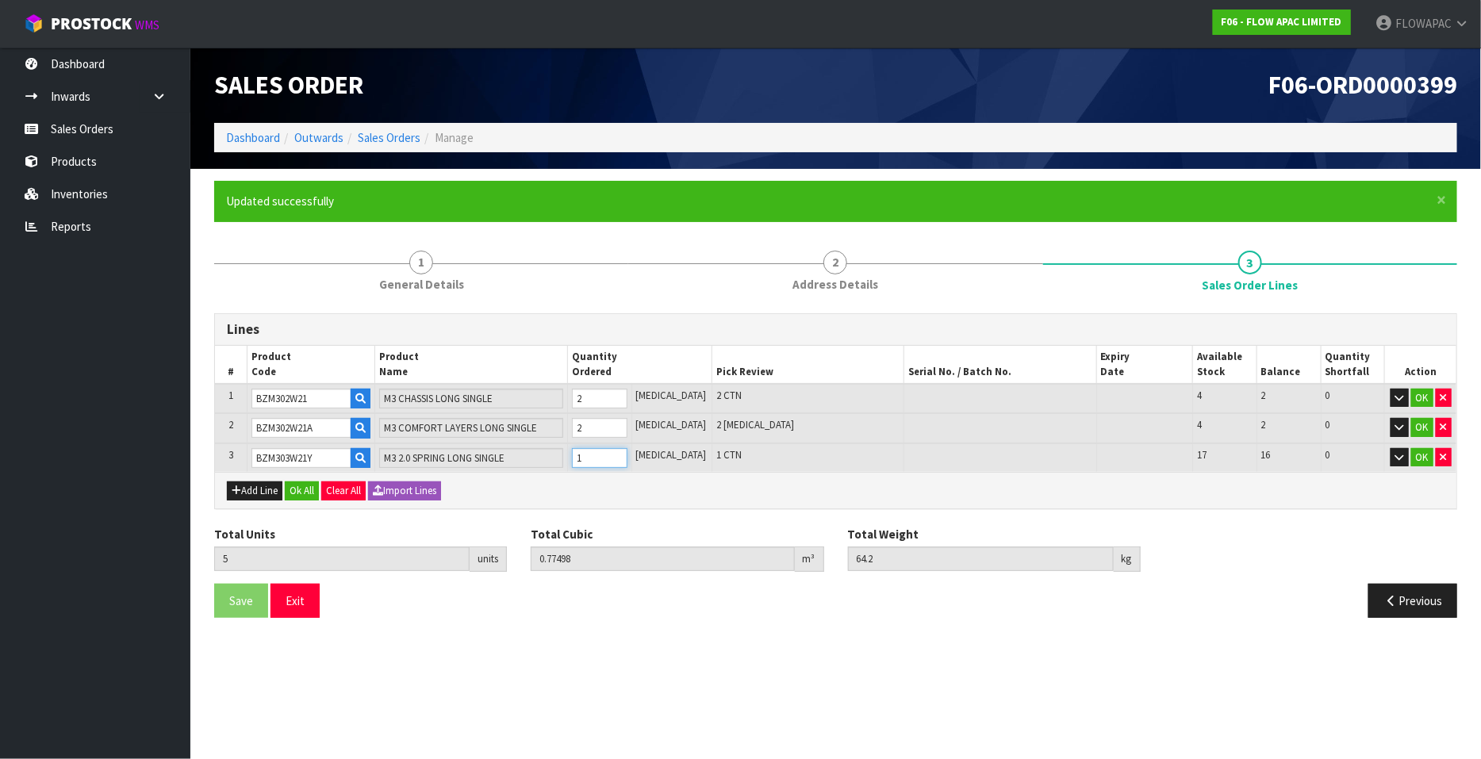
type input "6"
type input "0.838534"
type input "76.8"
type input "2"
click at [627, 451] on input "2" at bounding box center [600, 458] width 56 height 20
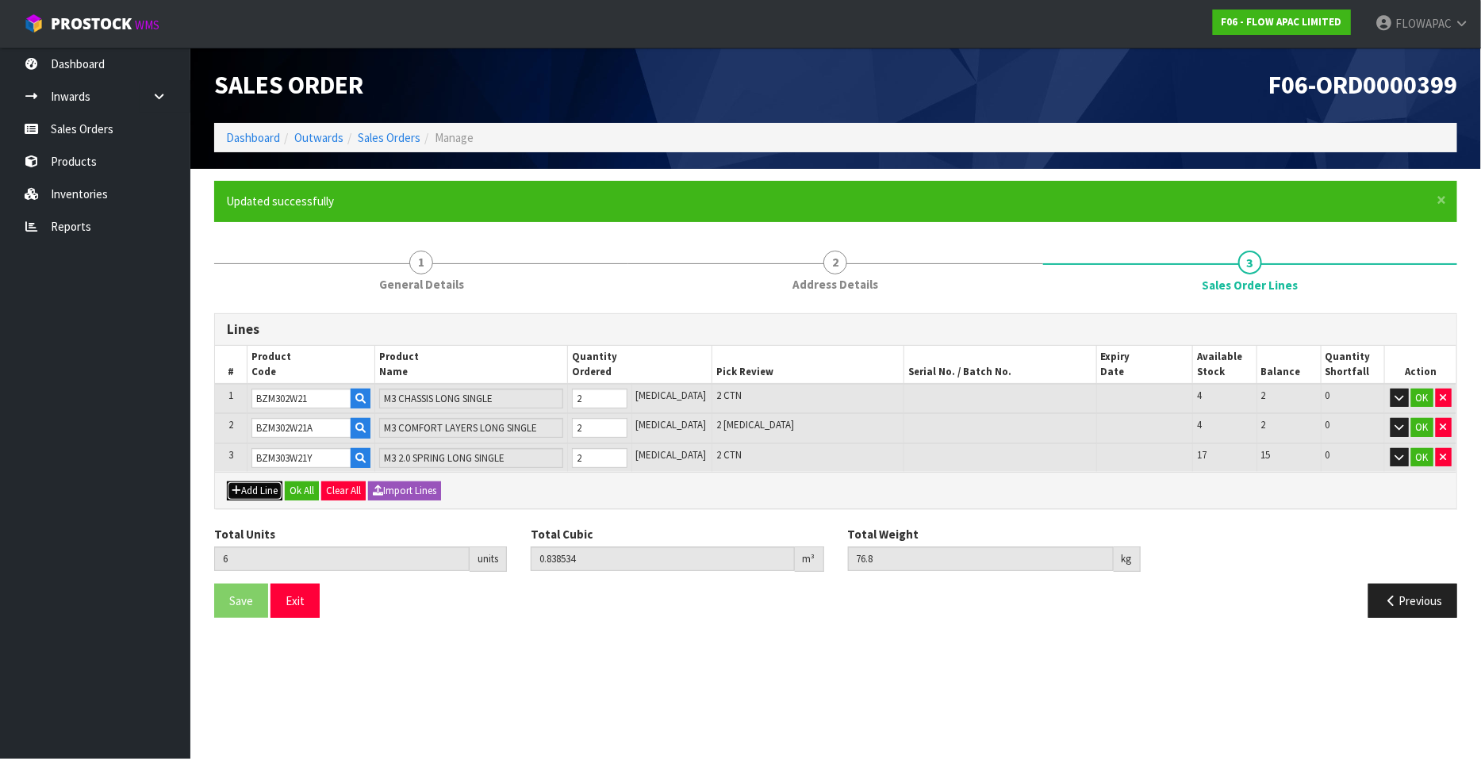
click at [244, 485] on button "Add Line" at bounding box center [255, 491] width 56 height 19
type input "0"
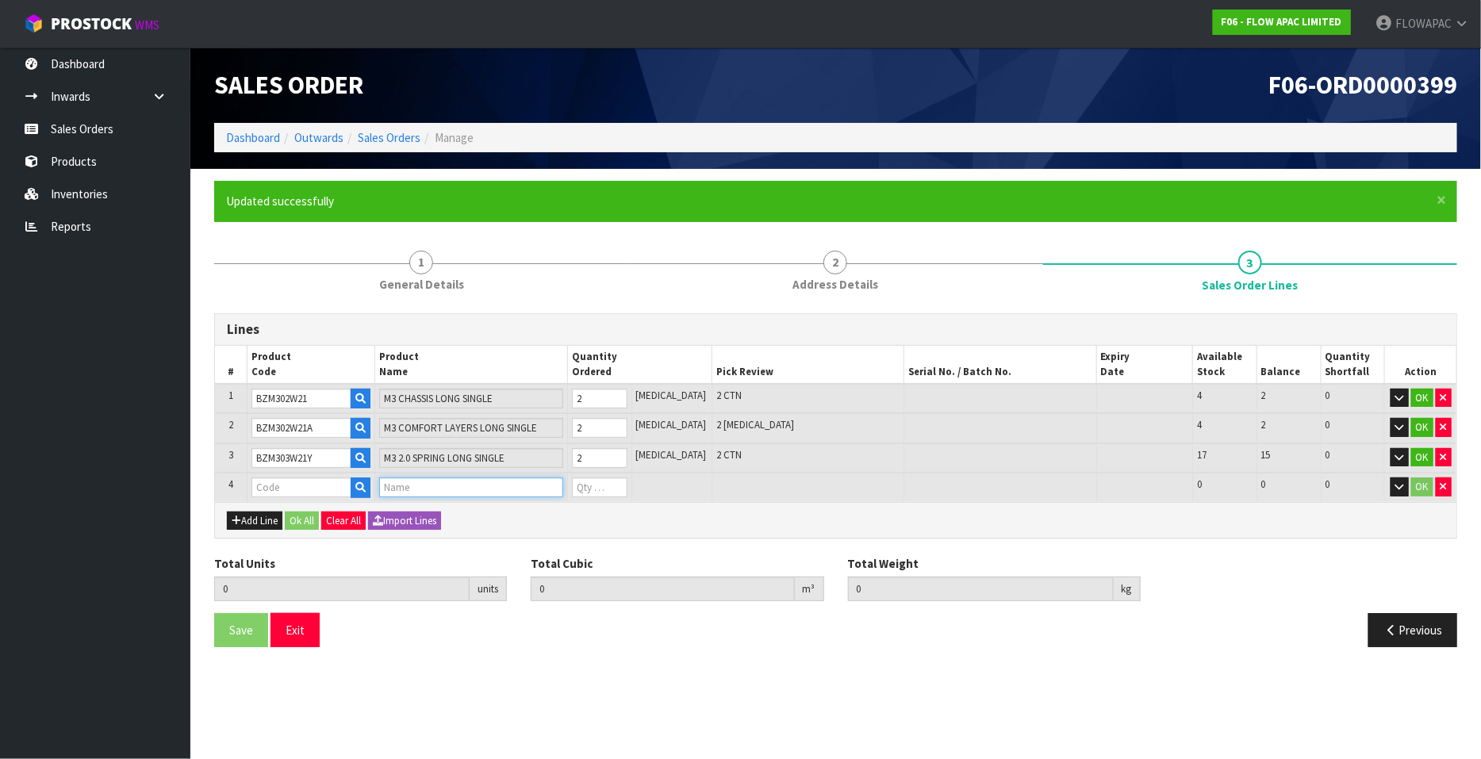
click at [424, 489] on input "text" at bounding box center [470, 488] width 183 height 20
type input "DRI-TEC PROTECTOR L"
click at [571, 517] on link "DRI-TEC PROTECTOR L /SINGLE" at bounding box center [485, 511] width 196 height 21
type input "DRI-TEC PROTECTOR L/SINGLE"
type input "6"
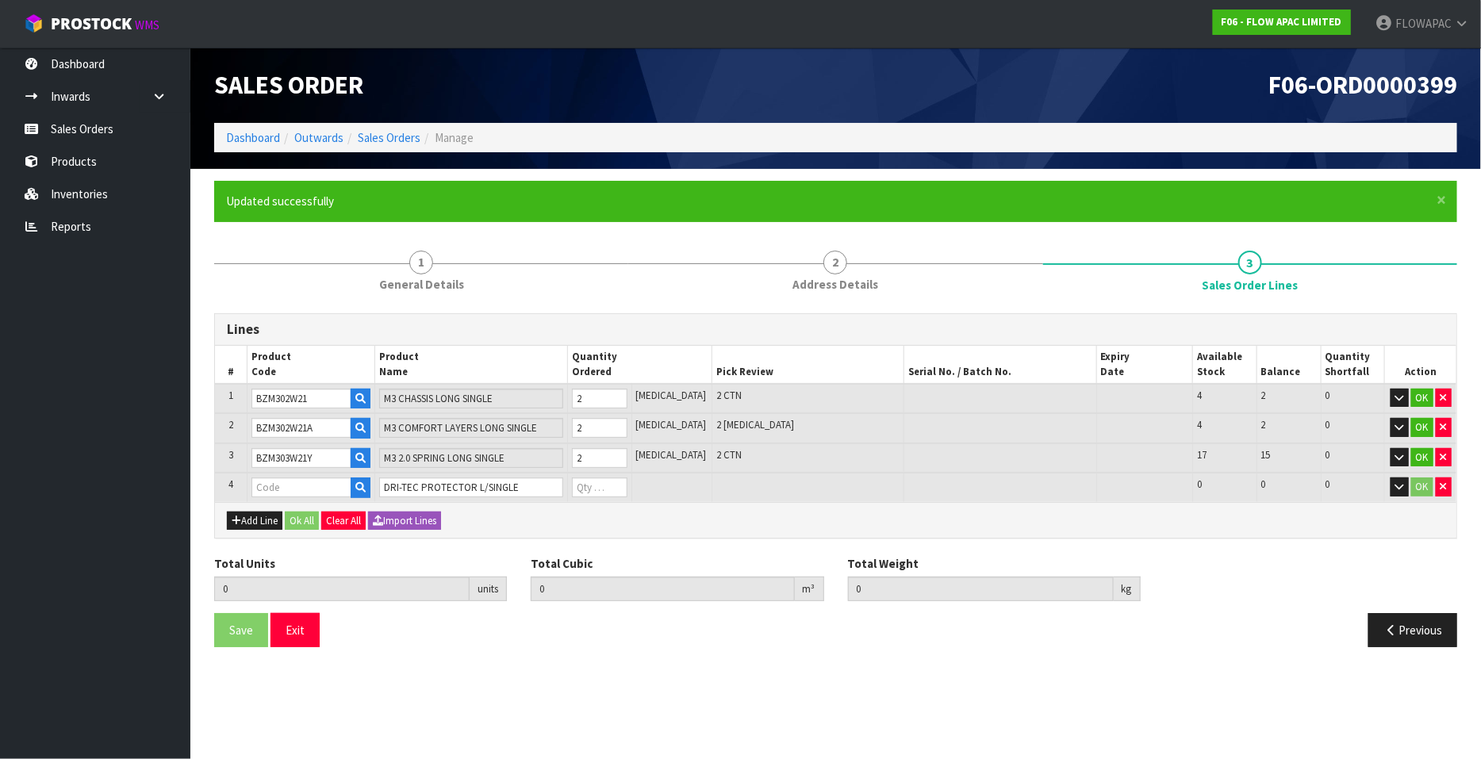
type input "0.838534"
type input "76.8"
type input "BZM03AWLS"
type input "0"
type input "7"
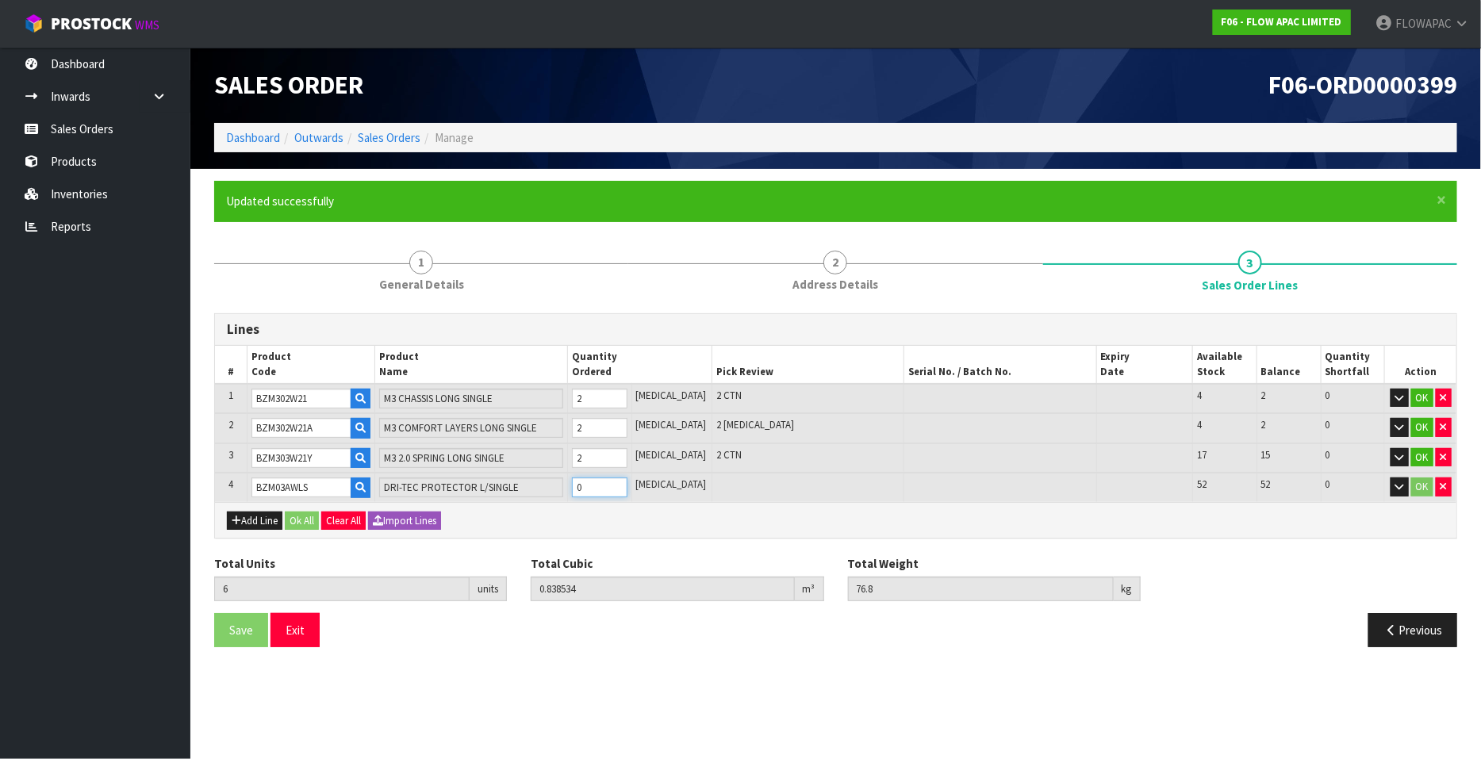
type input "0.839275"
type input "77.86"
type input "1"
click at [627, 482] on input "1" at bounding box center [600, 488] width 56 height 20
type input "8"
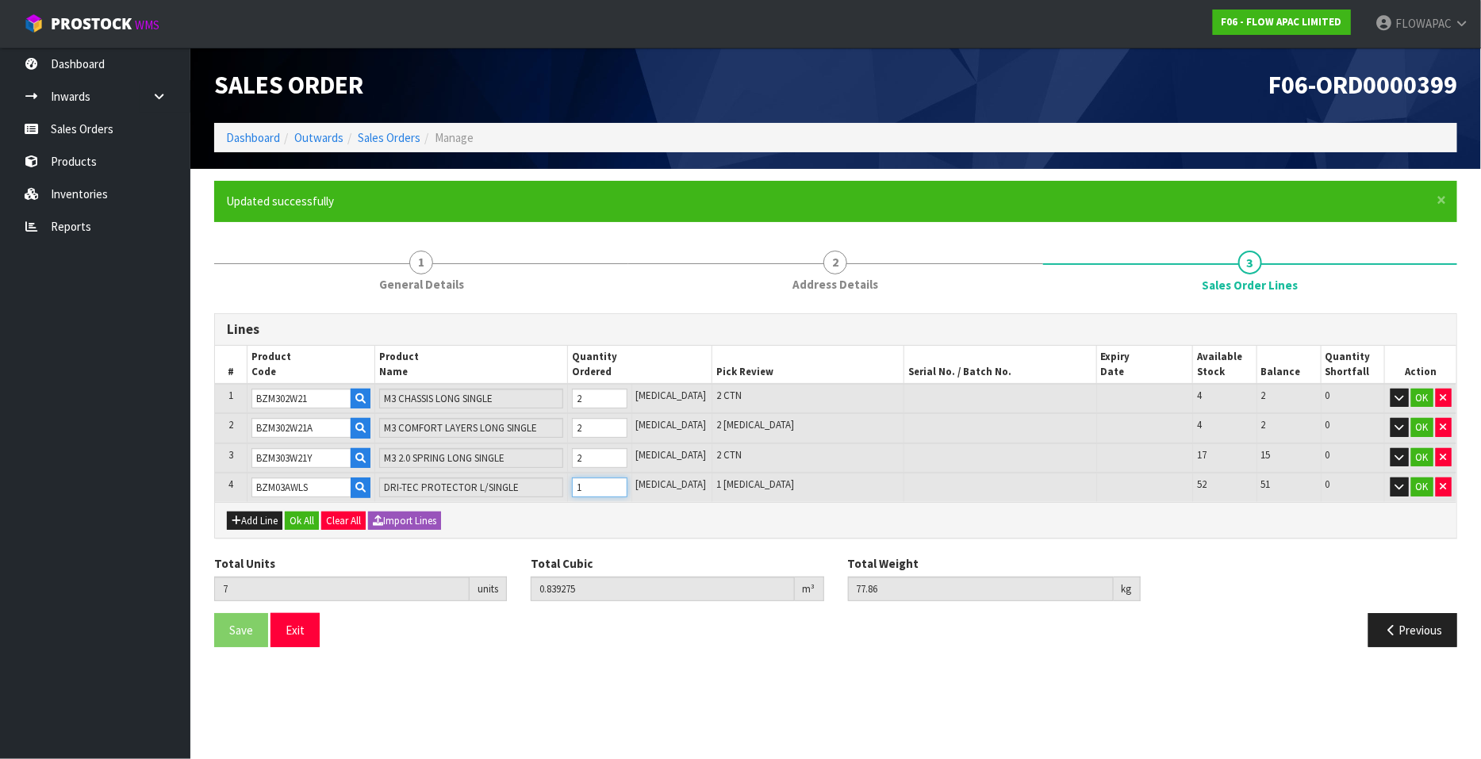
type input "0.840016"
type input "78.92"
type input "2"
click at [627, 482] on input "2" at bounding box center [600, 488] width 56 height 20
click at [309, 520] on button "Ok All" at bounding box center [302, 521] width 34 height 19
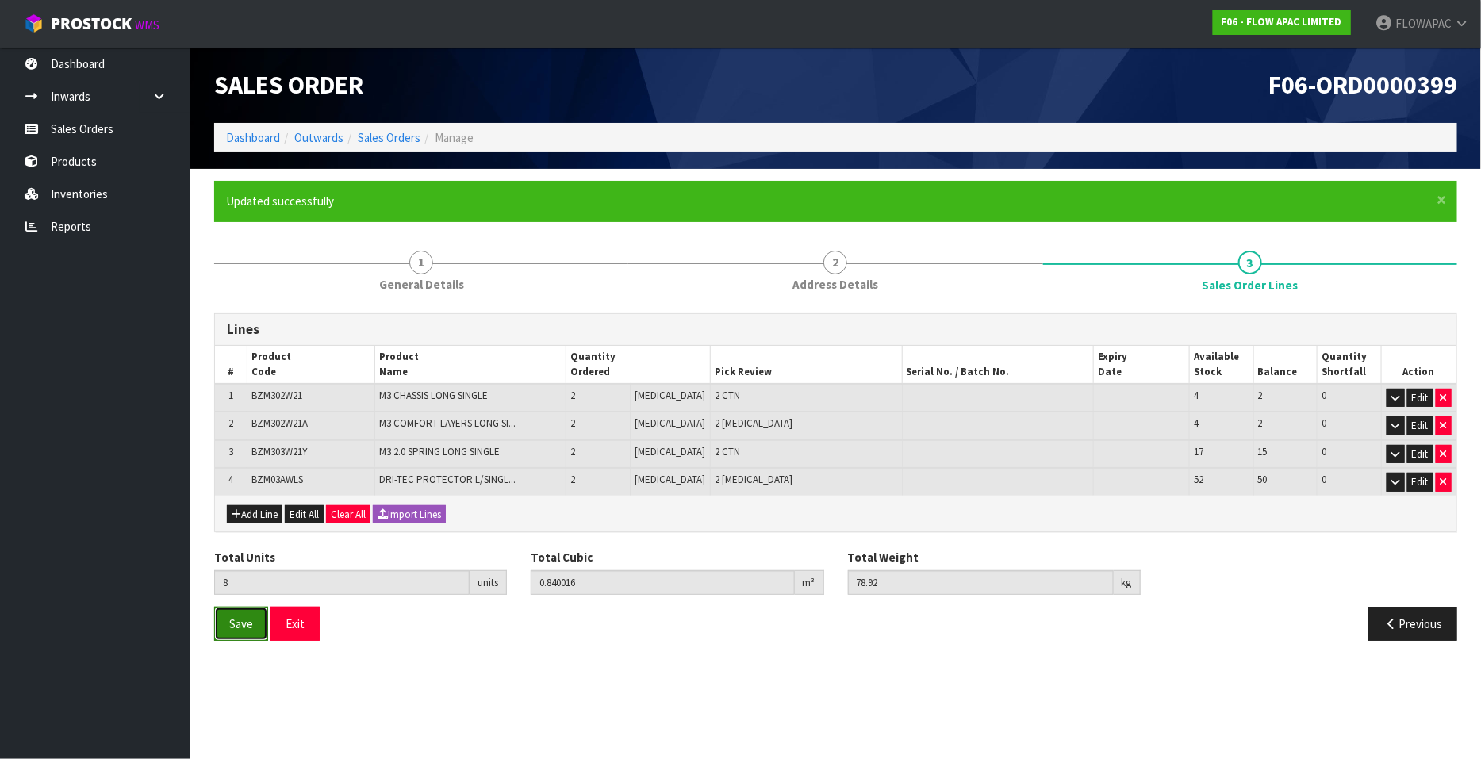
click at [246, 624] on span "Save" at bounding box center [241, 623] width 24 height 15
click at [305, 619] on button "Exit" at bounding box center [295, 624] width 49 height 34
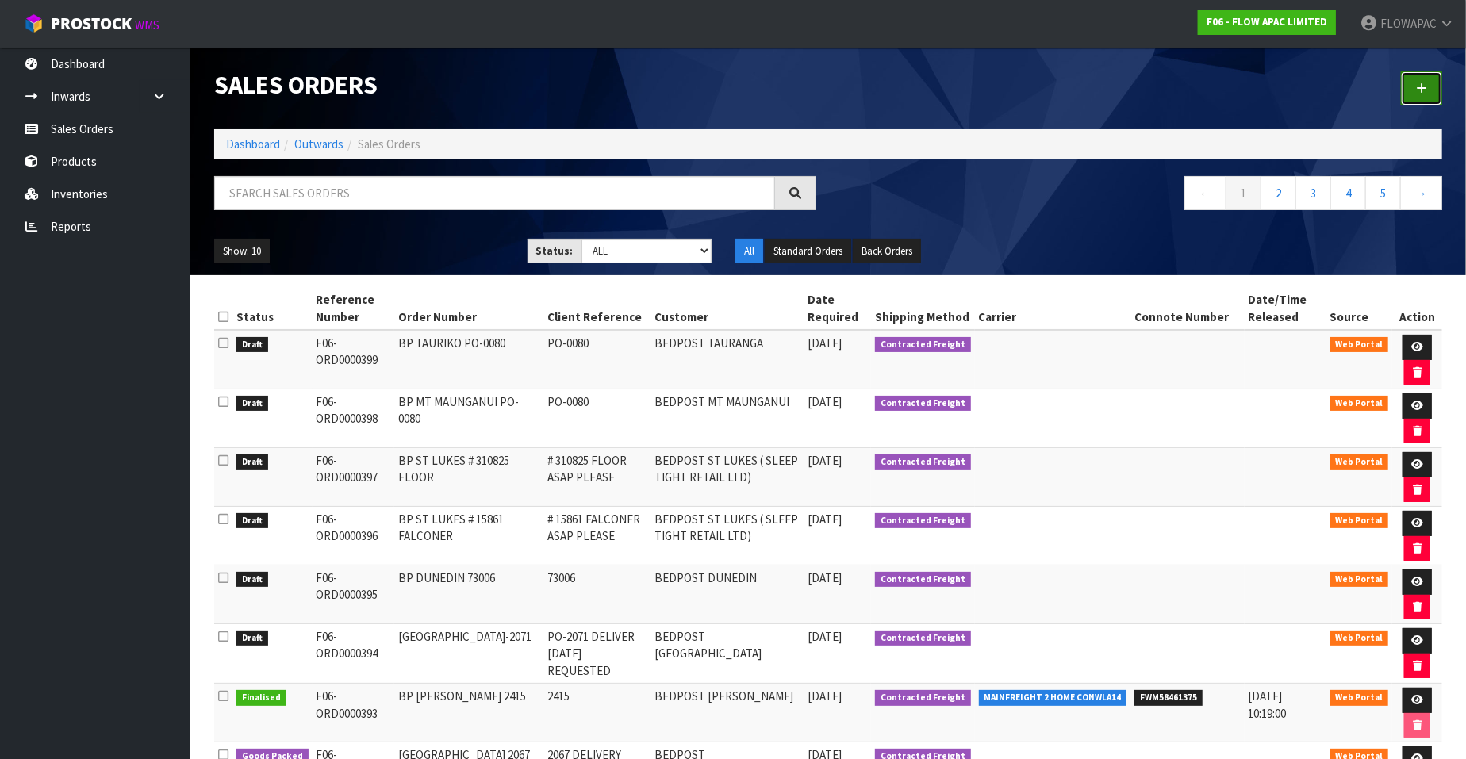
click at [1423, 86] on icon at bounding box center [1421, 88] width 11 height 12
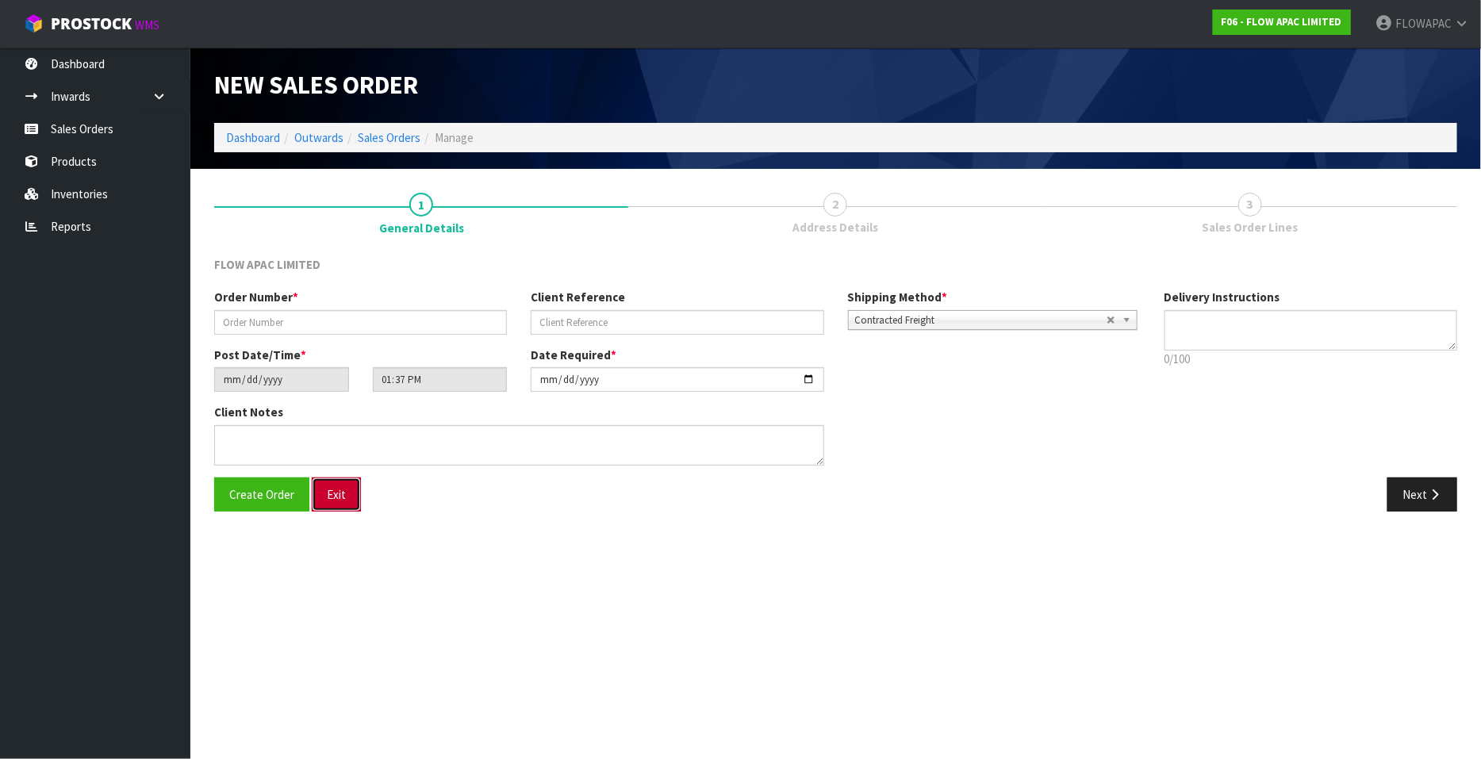
click at [336, 498] on button "Exit" at bounding box center [336, 495] width 49 height 34
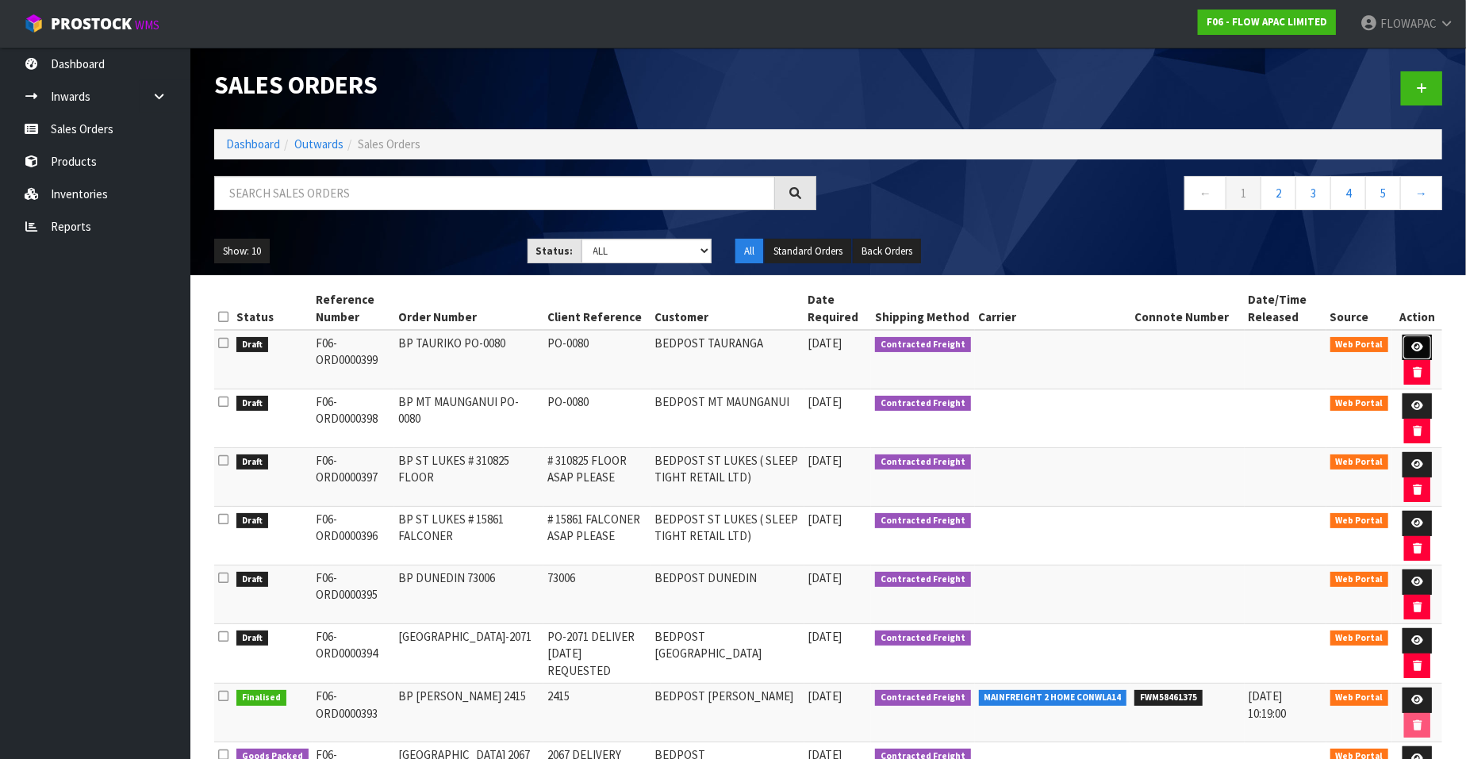
click at [1411, 342] on icon at bounding box center [1417, 347] width 12 height 10
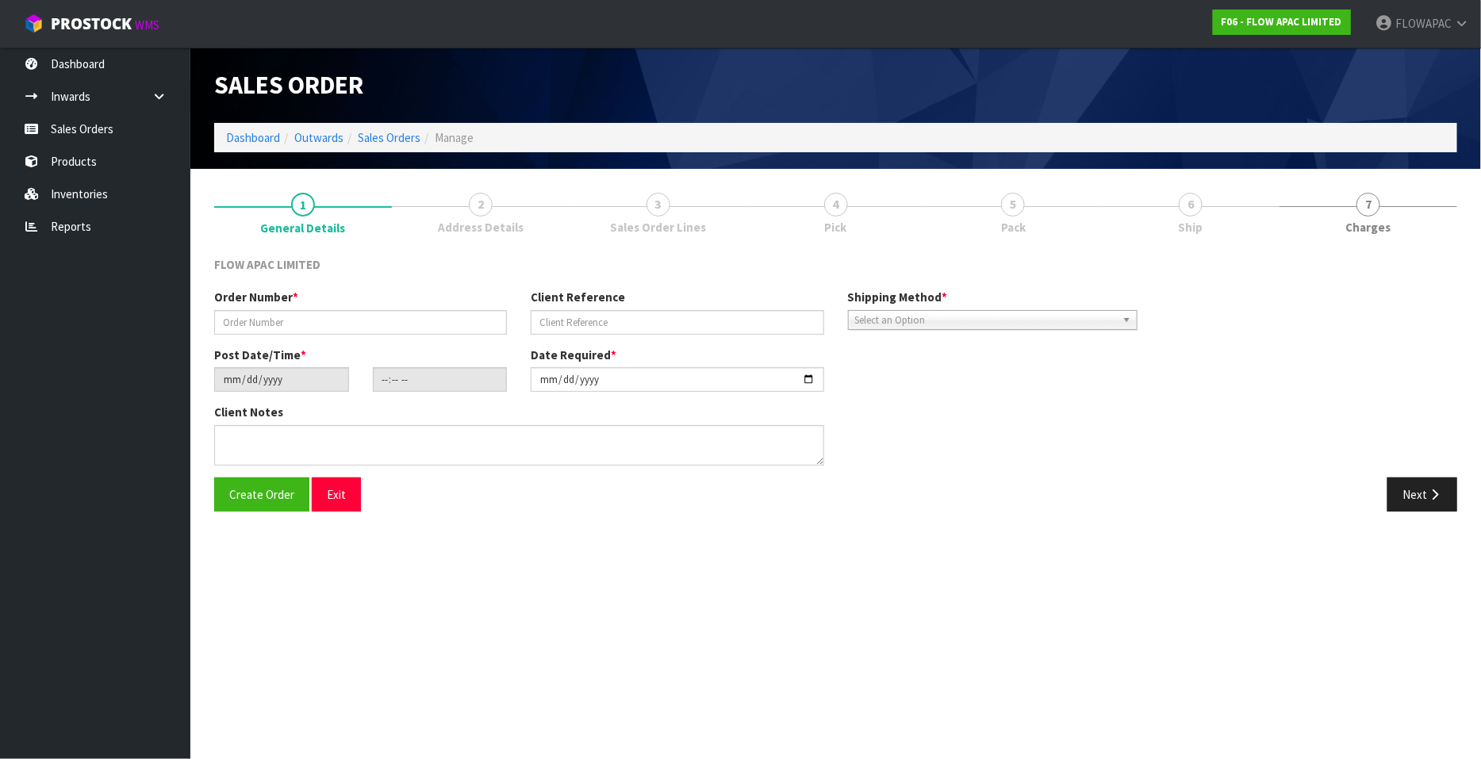
type input "BP TAURIKO PO-0080"
type input "PO-0080"
type input "[DATE]"
type input "19:34:00.000"
type input "2025-09-01"
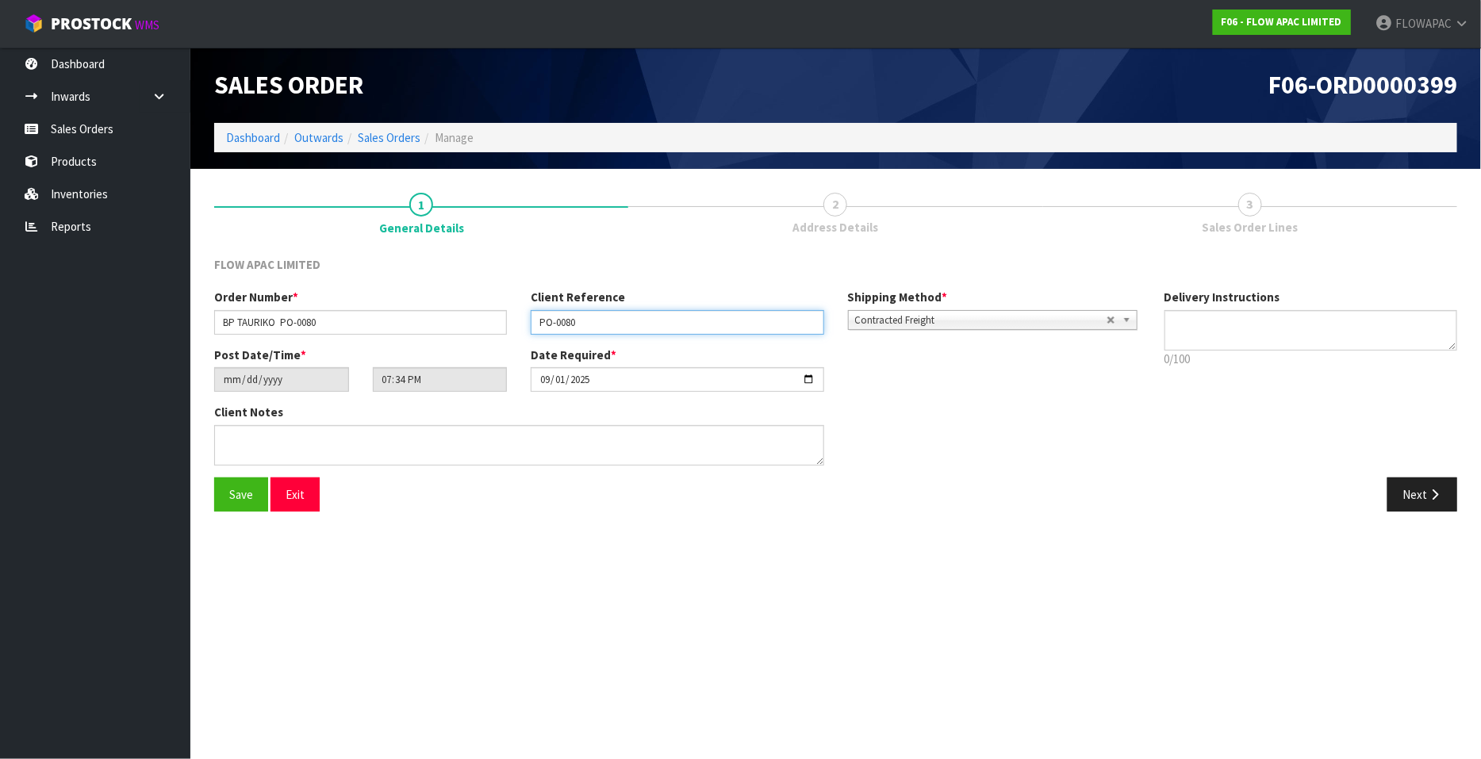
drag, startPoint x: 592, startPoint y: 323, endPoint x: 501, endPoint y: 327, distance: 91.3
click at [501, 327] on div "Order Number * BP TAURIKO PO-0080 Client Reference PO-0080 Shipping Method * Pi…" at bounding box center [677, 317] width 950 height 57
click at [322, 322] on input "BP TAURIKO PO-0080" at bounding box center [360, 322] width 293 height 25
paste input "00001092"
type input "BP [PERSON_NAME] PO-00001092"
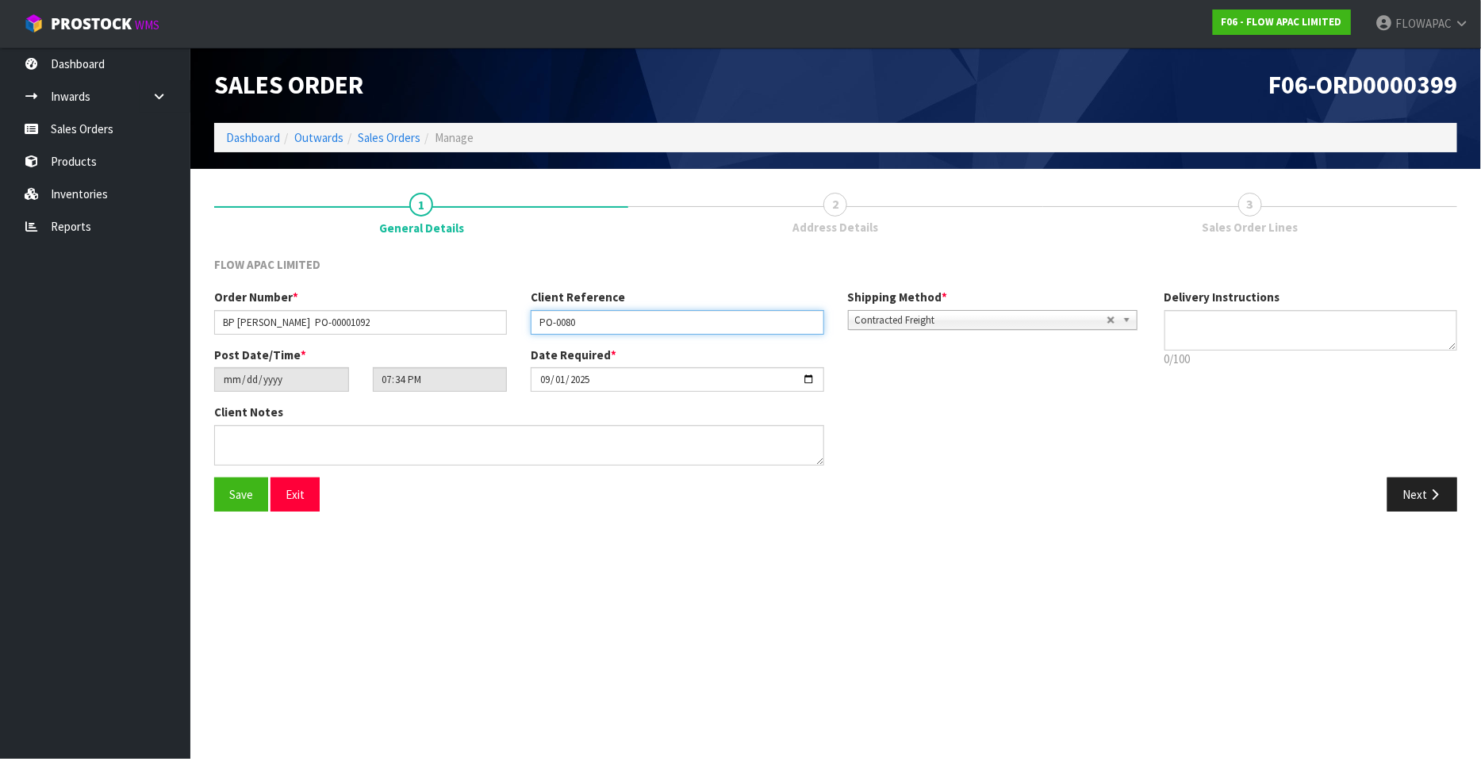
click at [587, 318] on input "PO-0080" at bounding box center [677, 322] width 293 height 25
type input "P"
paste input "00001092"
type input "00001092"
click at [240, 493] on span "Save" at bounding box center [241, 494] width 24 height 15
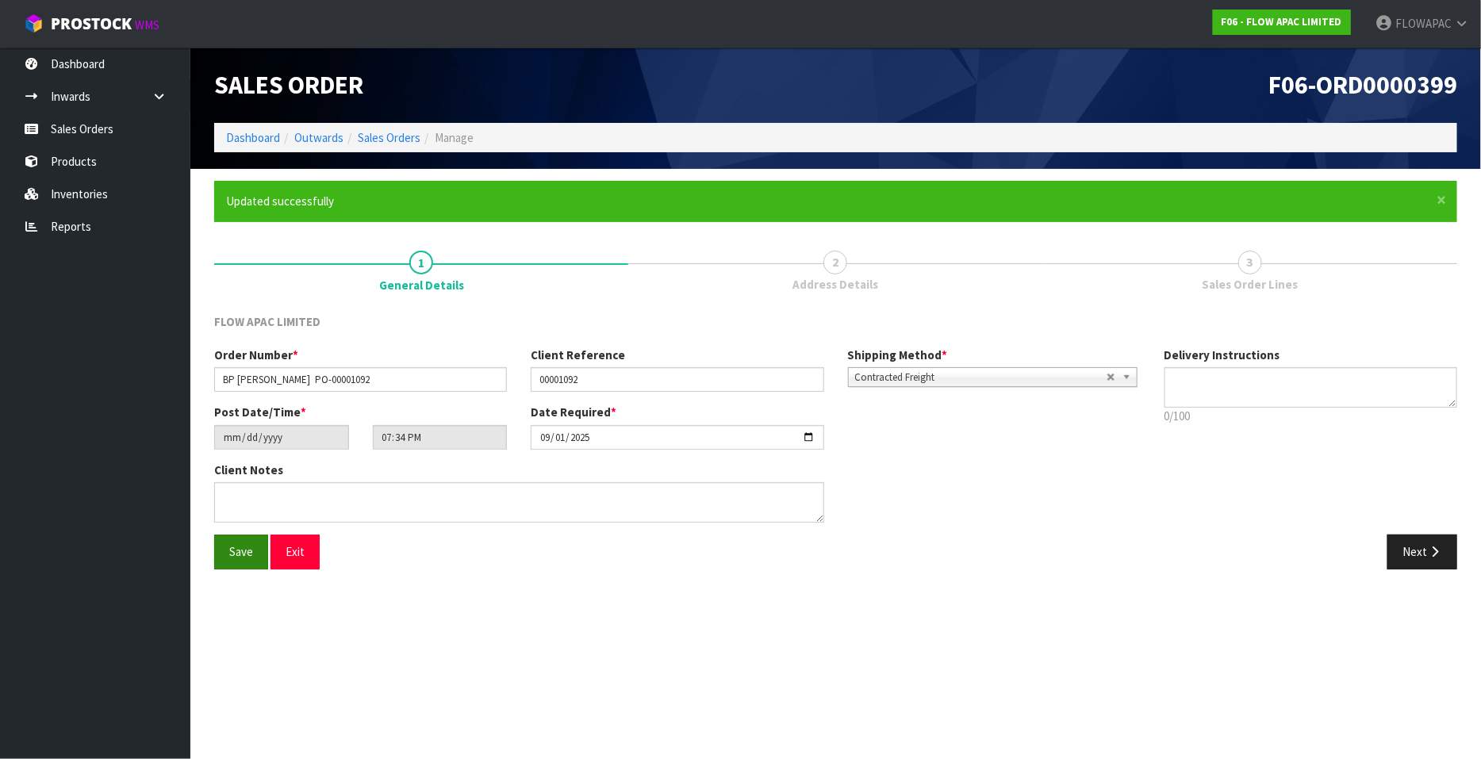
type input "21:34:00.000"
click at [1423, 558] on button "Next" at bounding box center [1422, 552] width 70 height 34
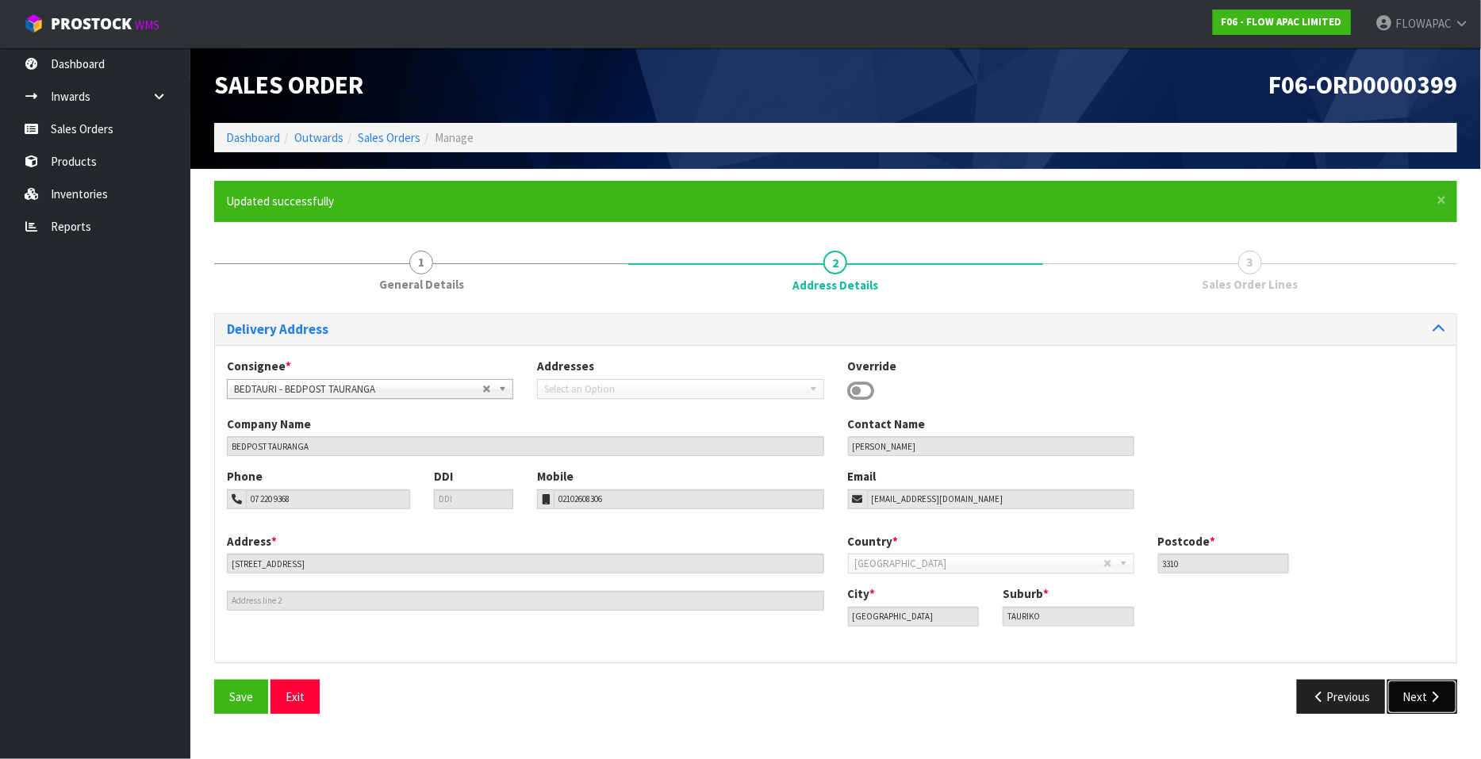
click at [1418, 697] on button "Next" at bounding box center [1422, 697] width 70 height 34
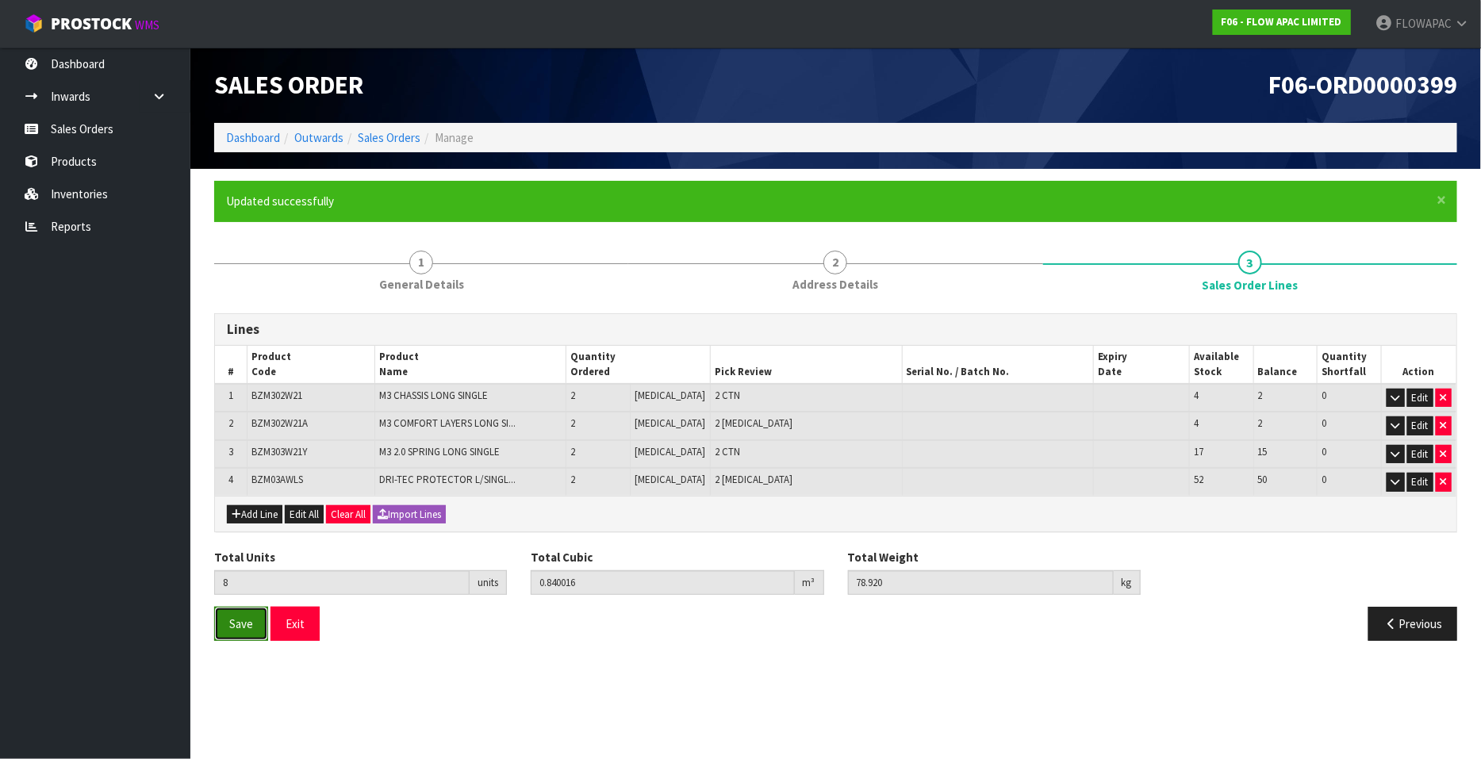
click at [236, 620] on span "Save" at bounding box center [241, 623] width 24 height 15
click at [299, 626] on button "Exit" at bounding box center [295, 624] width 49 height 34
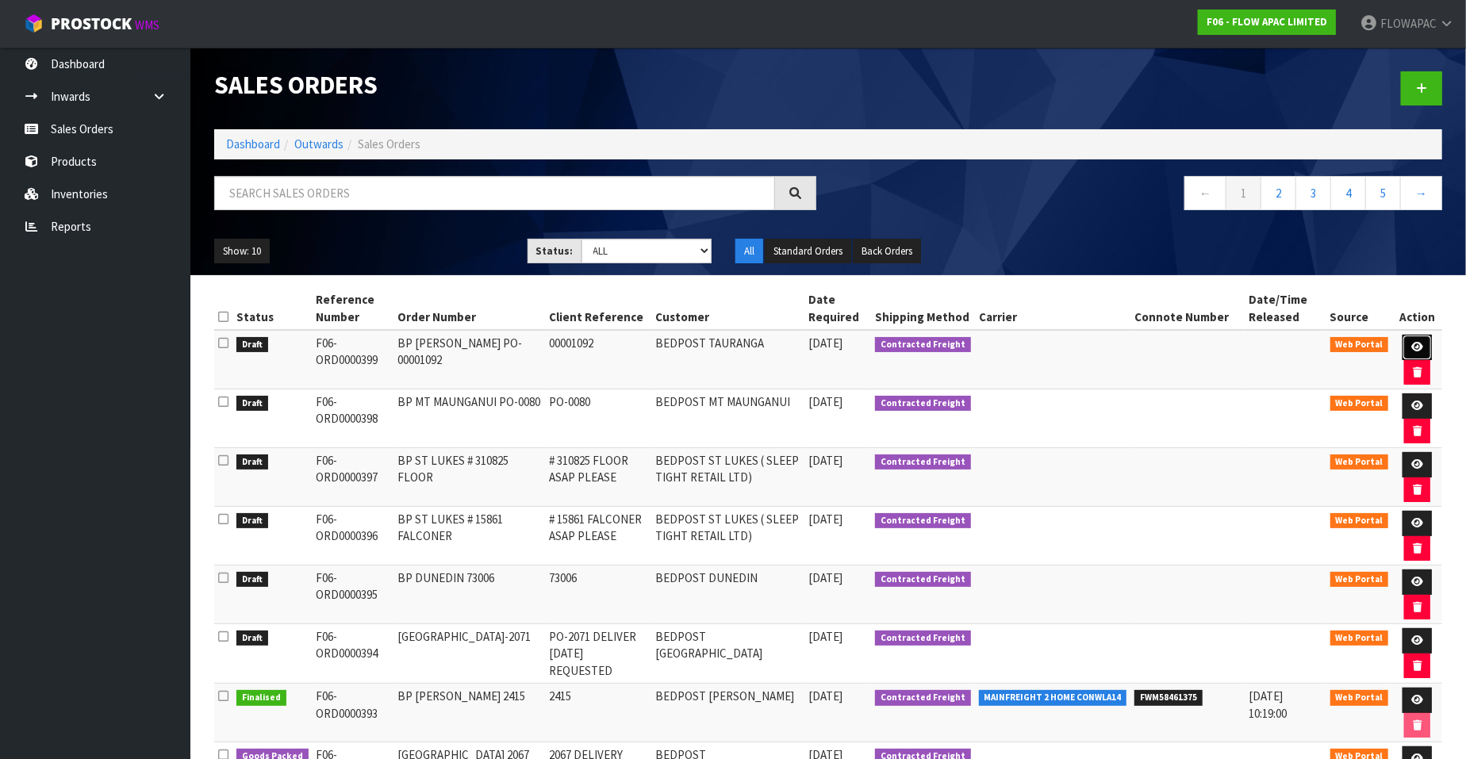
click at [1413, 344] on icon at bounding box center [1417, 347] width 12 height 10
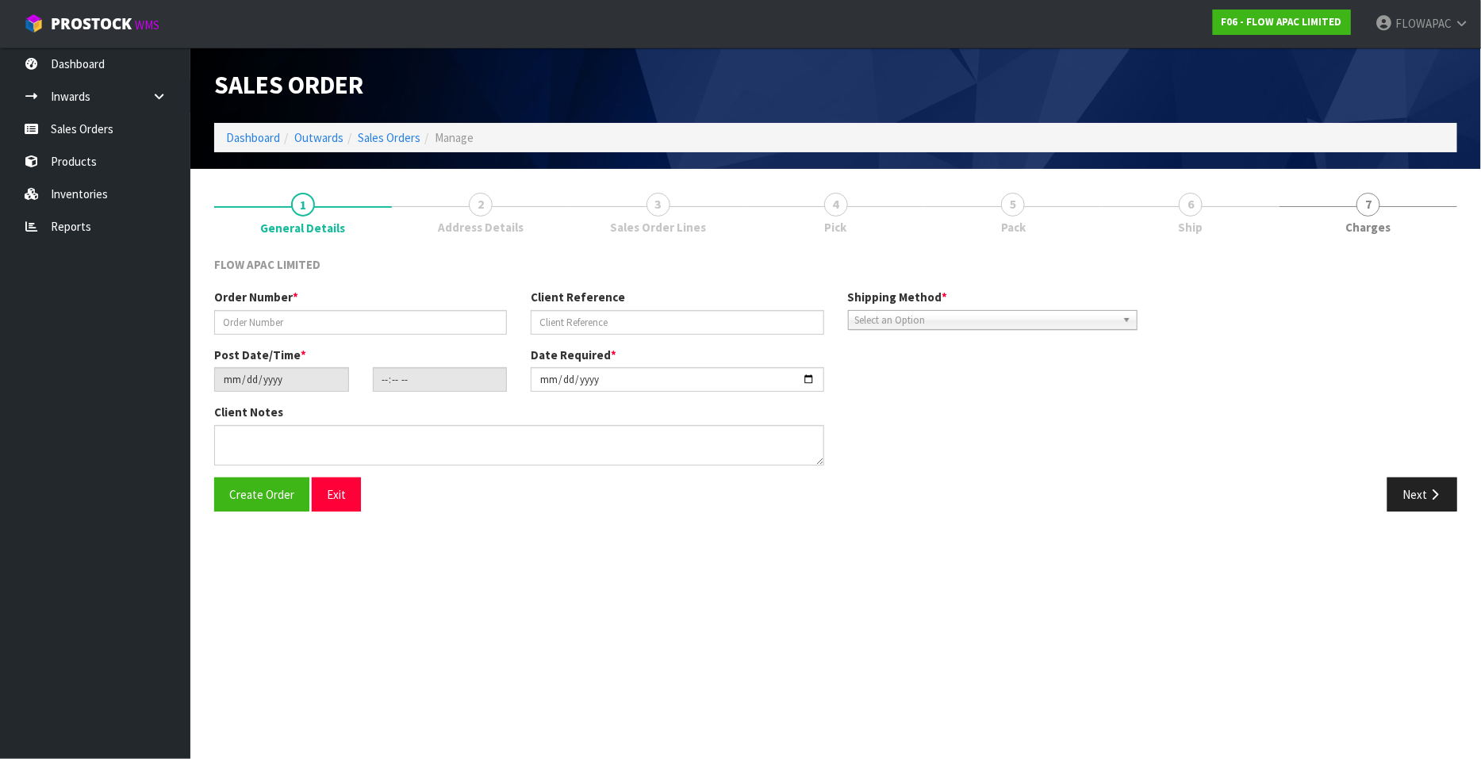
type input "BP [PERSON_NAME] PO-00001092"
type input "00001092"
type input "[DATE]"
type input "23:34:00.000"
type input "2025-09-01"
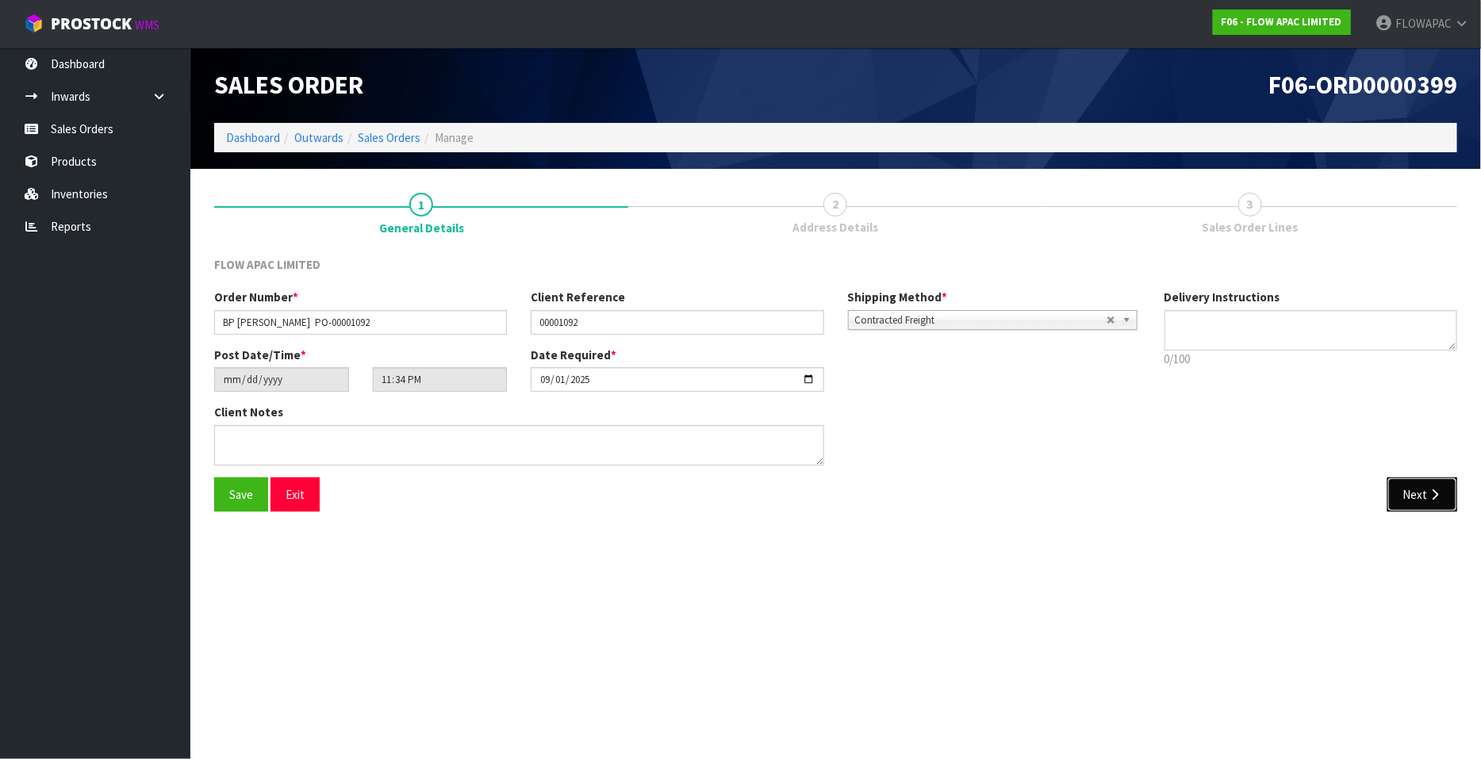
click at [1432, 485] on button "Next" at bounding box center [1422, 495] width 70 height 34
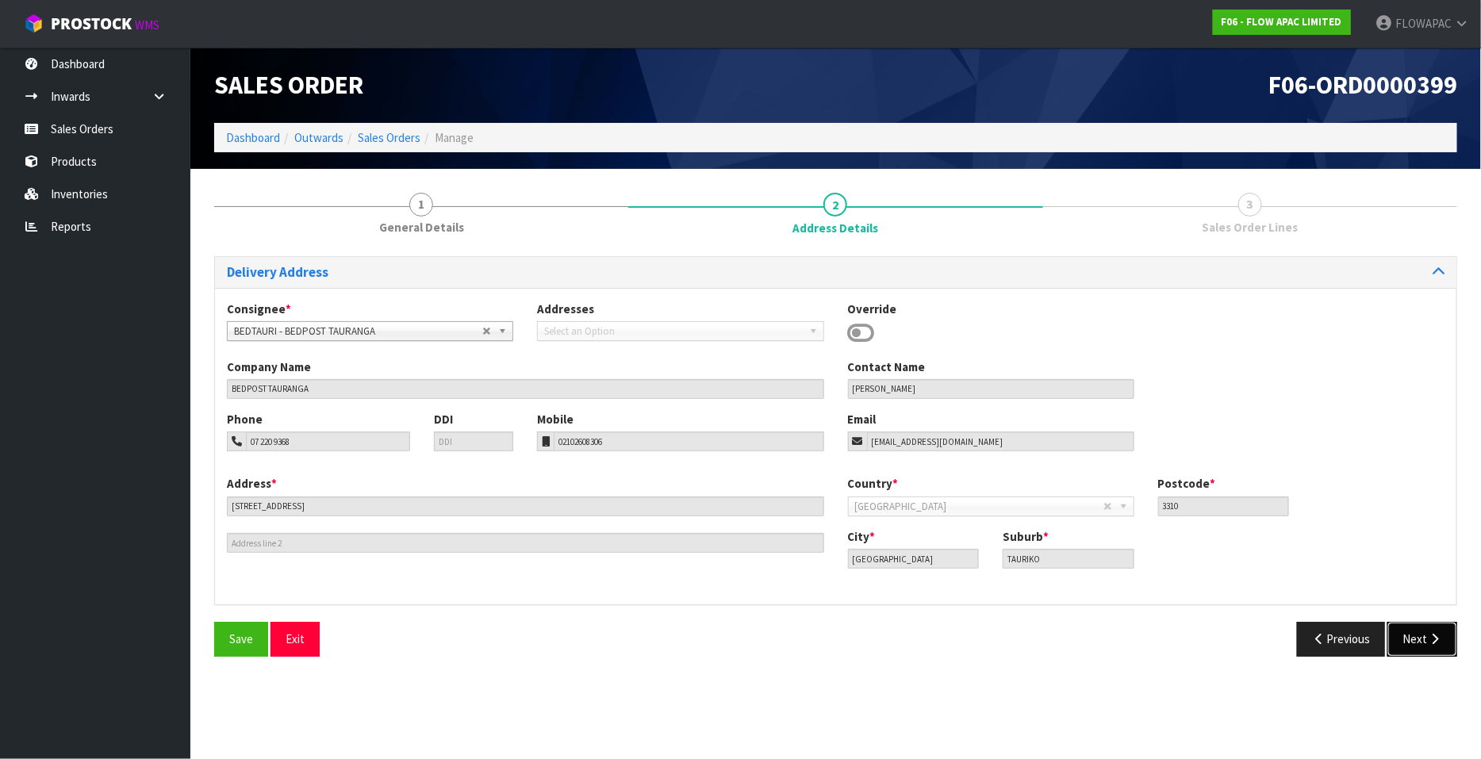
click at [1432, 643] on icon "button" at bounding box center [1434, 639] width 15 height 12
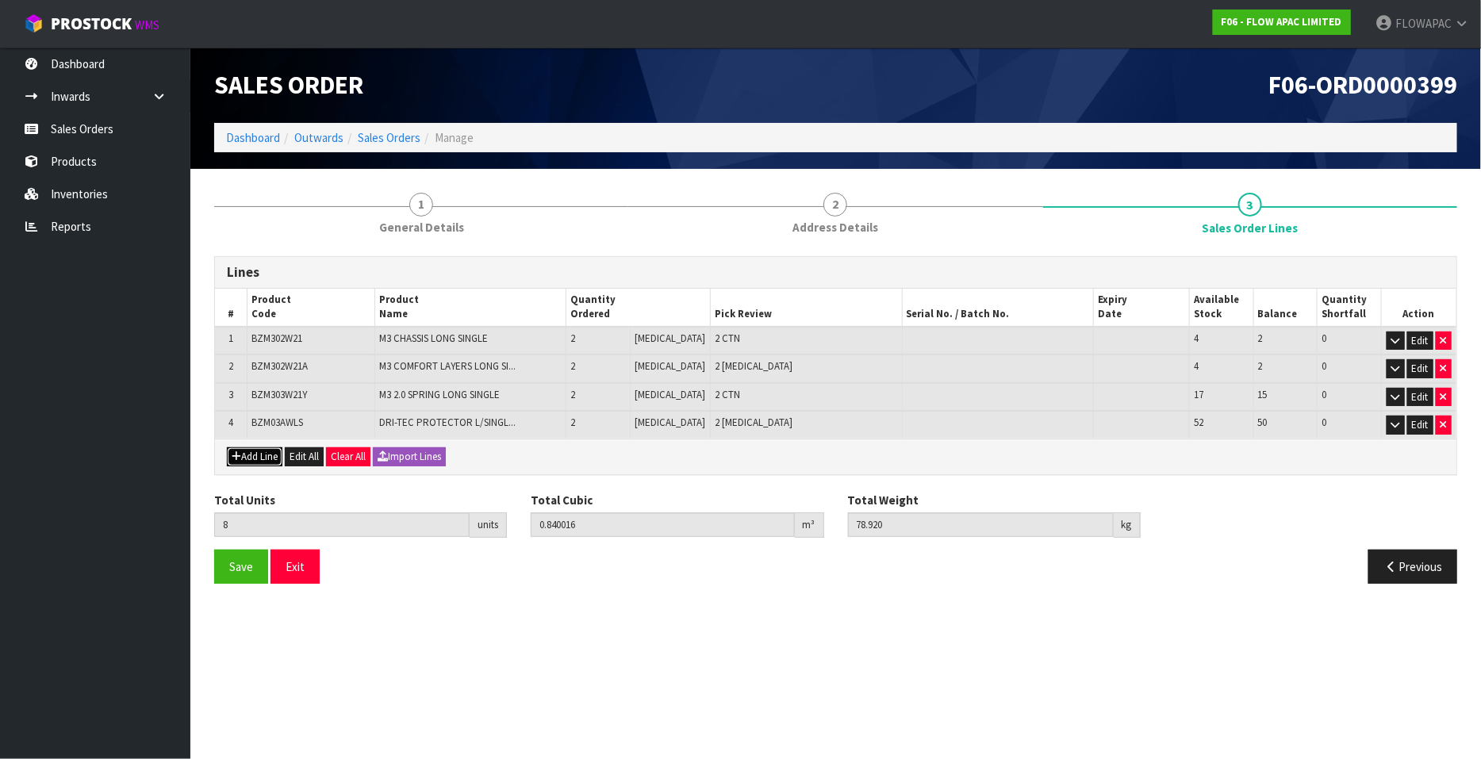
click at [265, 461] on button "Add Line" at bounding box center [255, 456] width 56 height 19
type input "0"
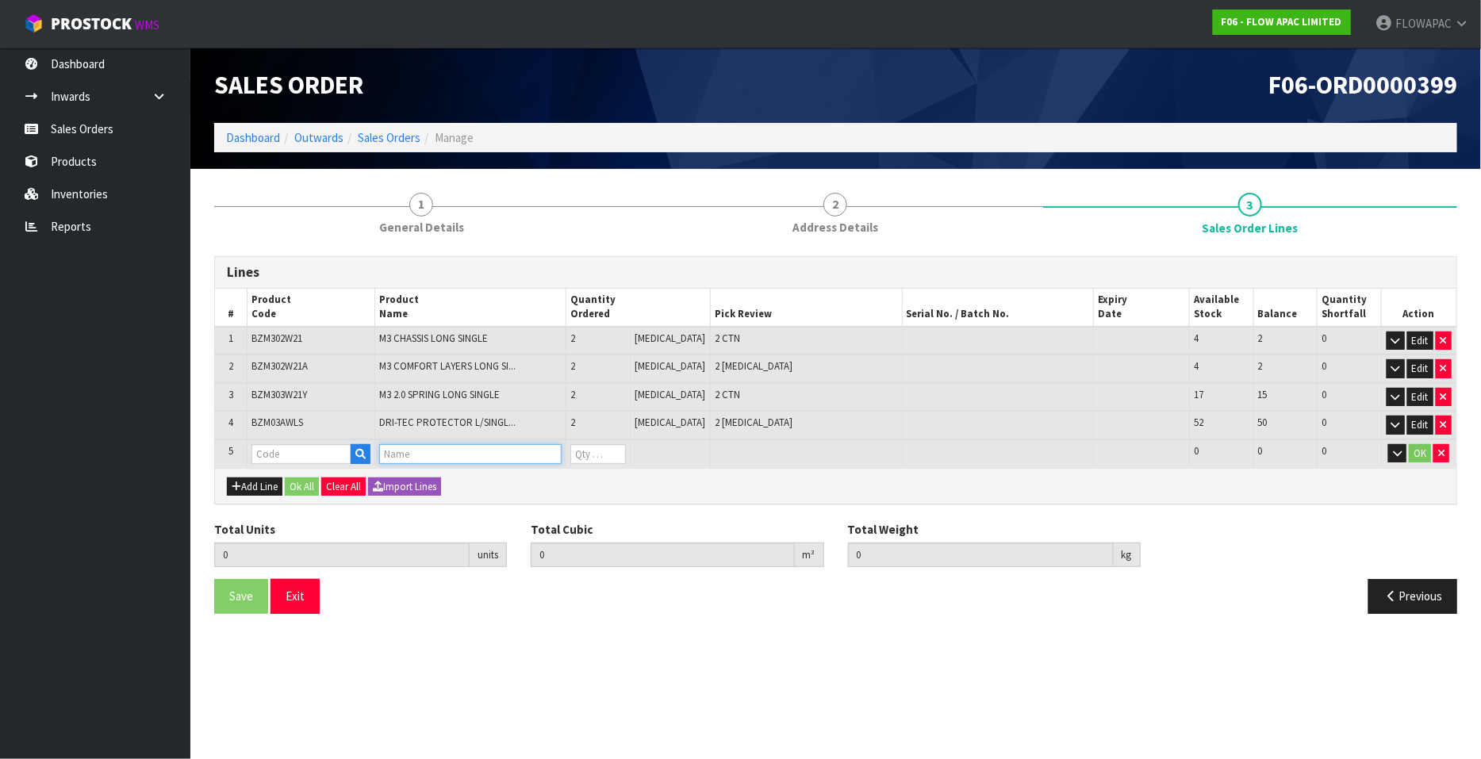
click at [398, 455] on input "text" at bounding box center [470, 454] width 183 height 20
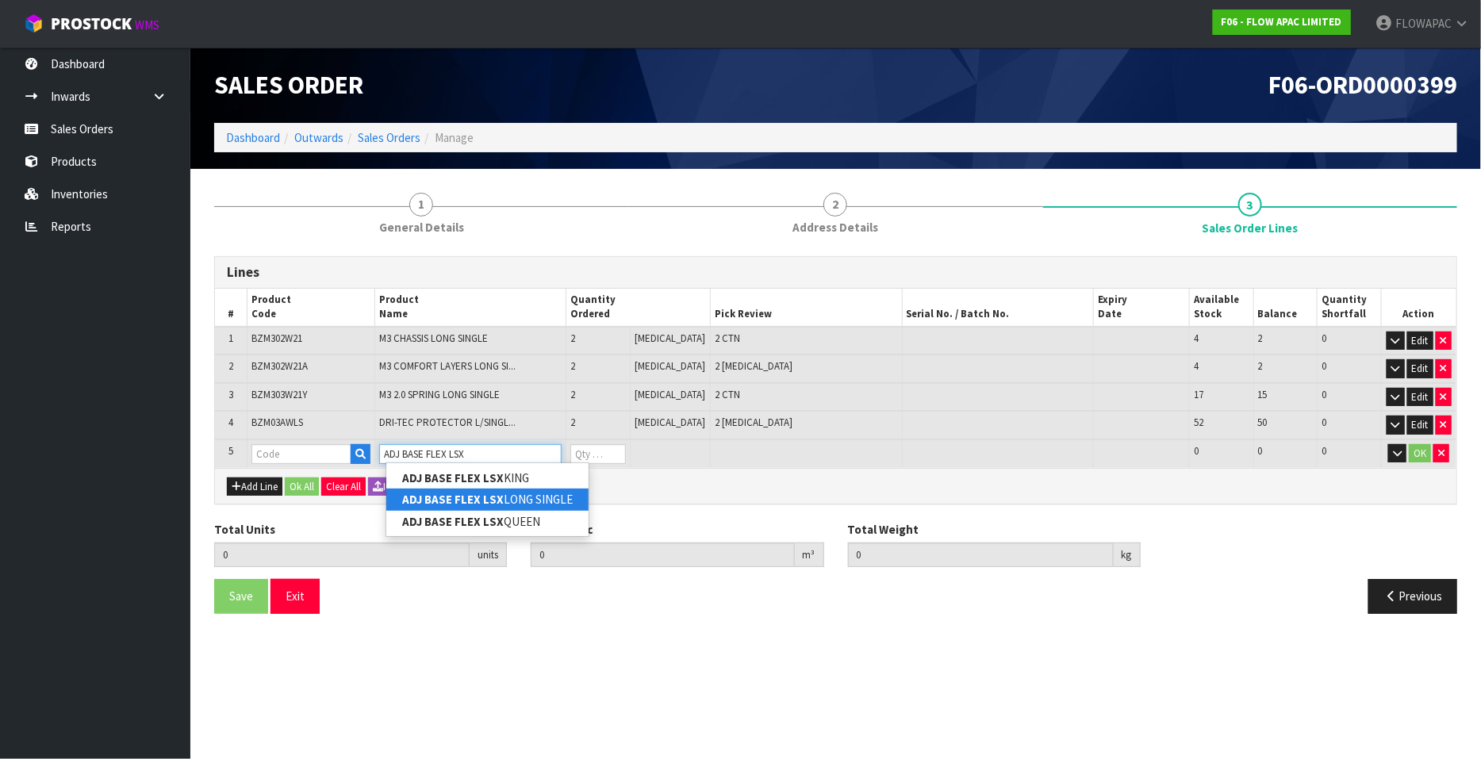
type input "ADJ BASE FLEX LSX"
click at [542, 498] on link "ADJ BASE FLEX LSX LONG SINGLE" at bounding box center [487, 499] width 202 height 21
type input "ADJ BASE FLEX LSX LONG SINGLE"
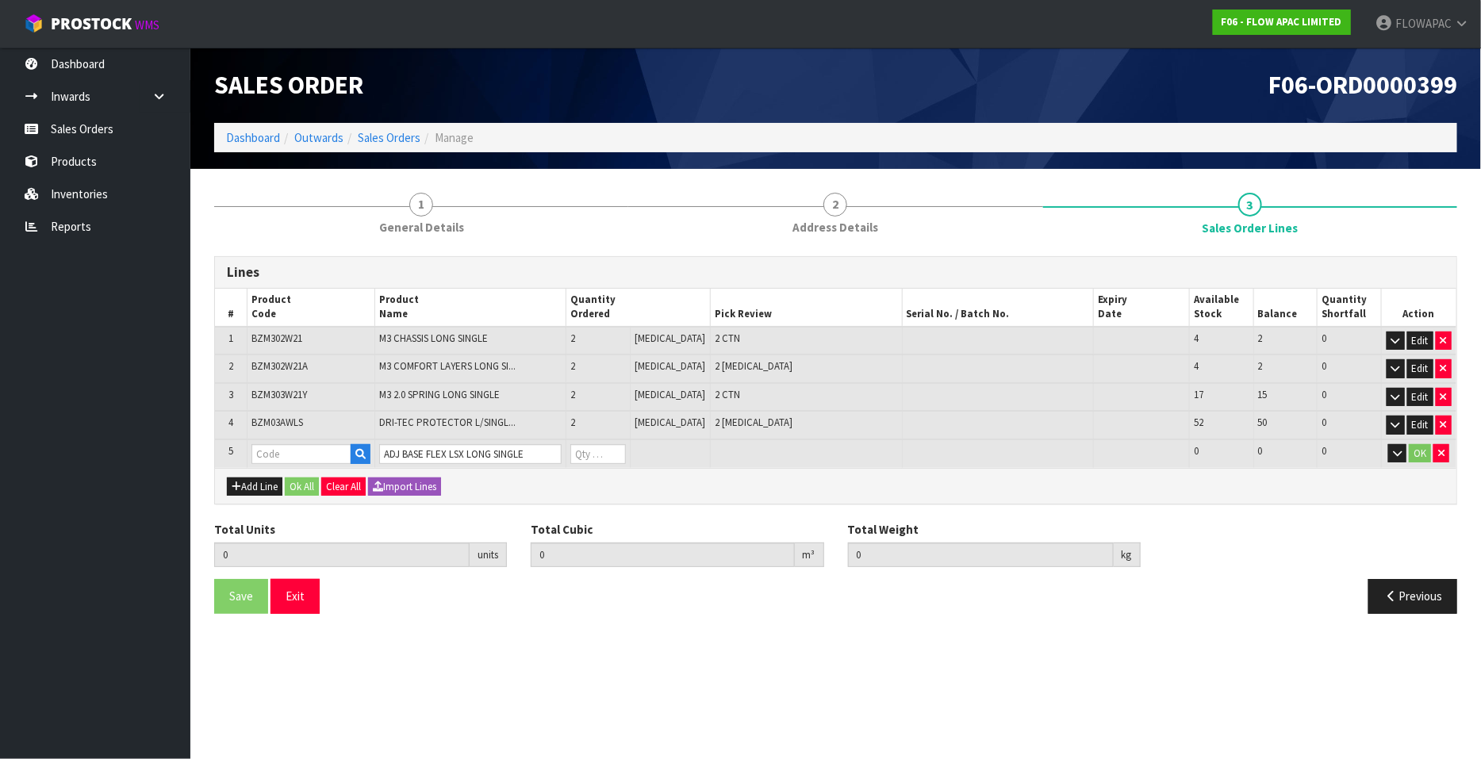
type input "8"
type input "0.840016"
type input "78.92"
type input "BZF021102"
type input "0"
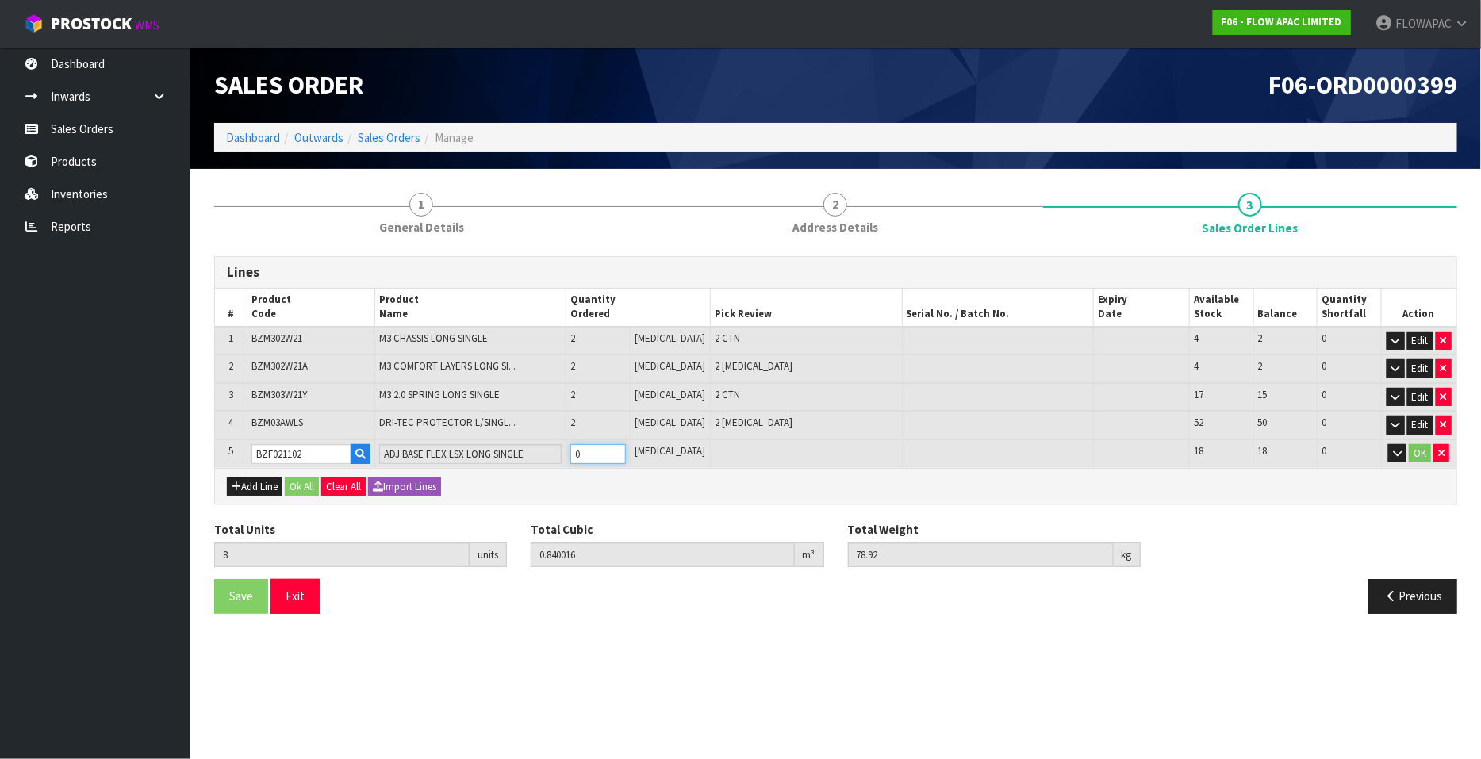
type input "9"
type input "1.027736"
type input "144.92"
type input "1"
click at [626, 448] on input "1" at bounding box center [598, 454] width 56 height 20
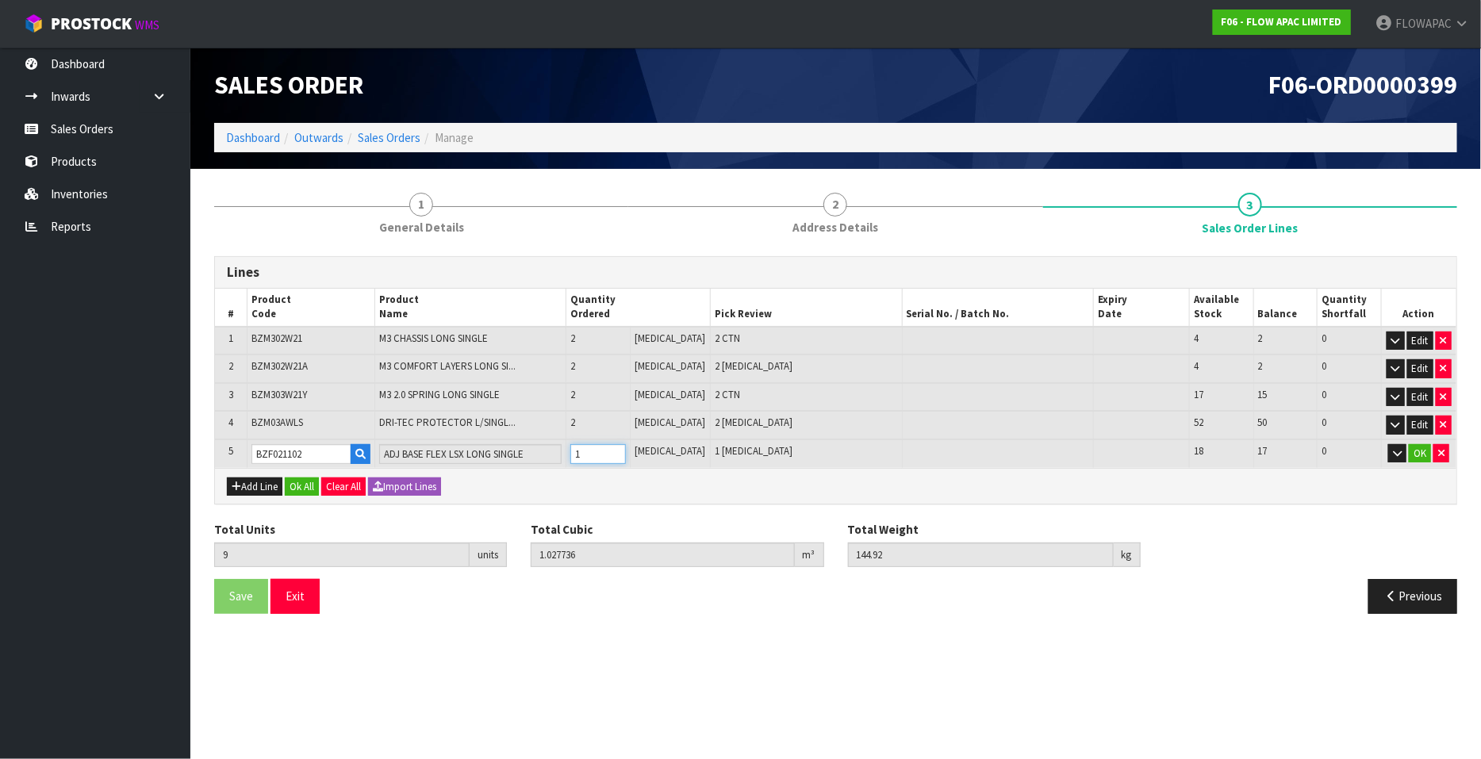
type input "10"
type input "1.215456"
type input "210.92"
type input "2"
click at [626, 448] on input "2" at bounding box center [598, 454] width 56 height 20
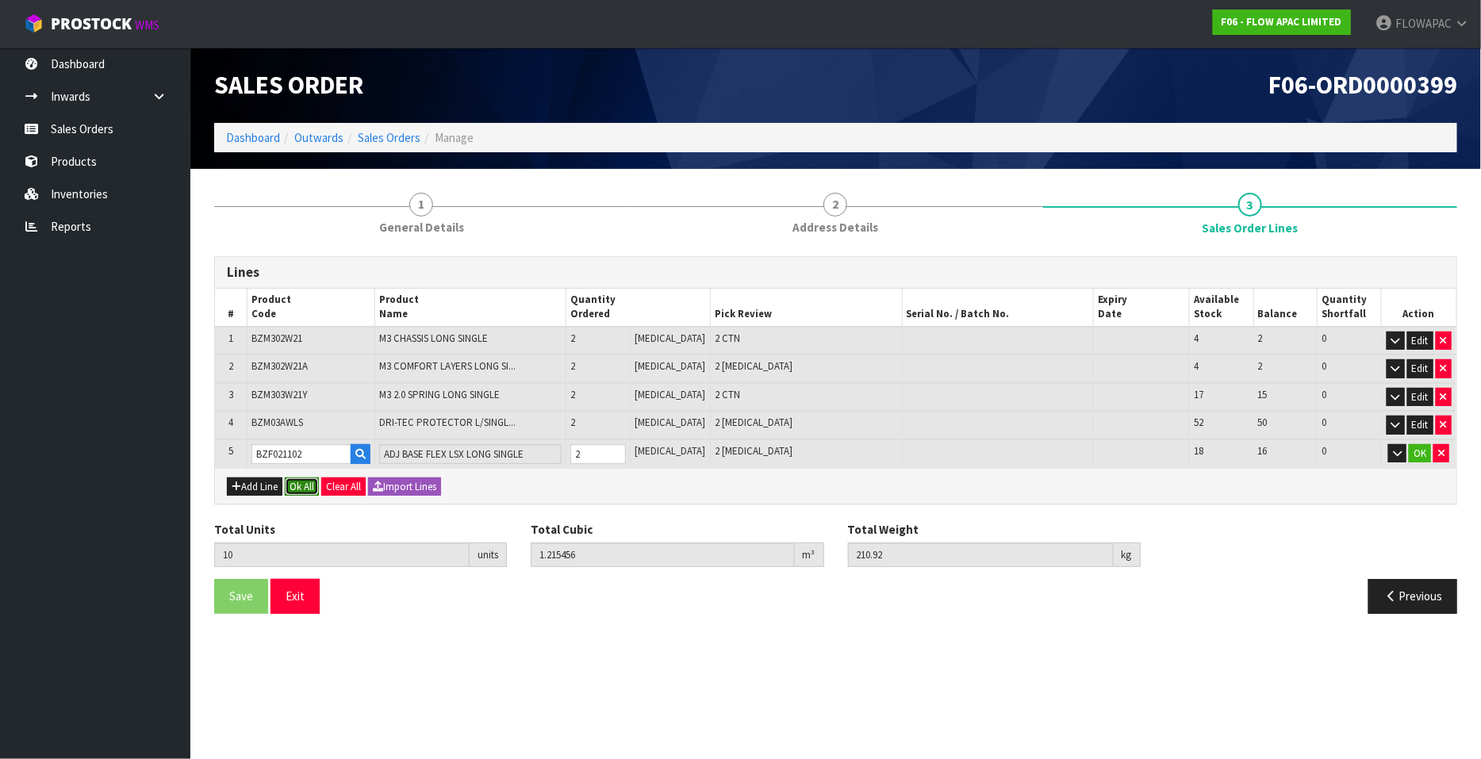
click at [302, 489] on button "Ok All" at bounding box center [302, 487] width 34 height 19
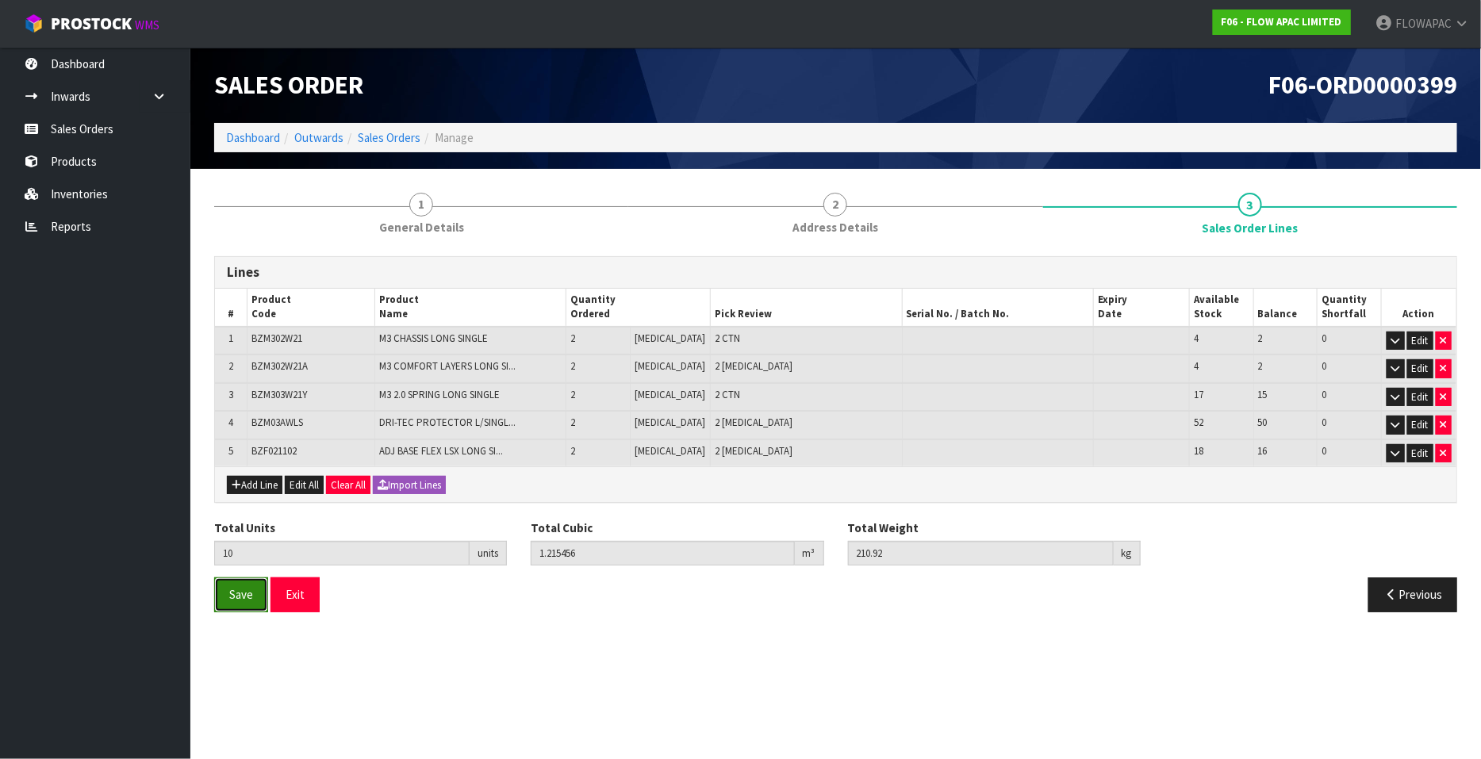
click at [238, 595] on span "Save" at bounding box center [241, 594] width 24 height 15
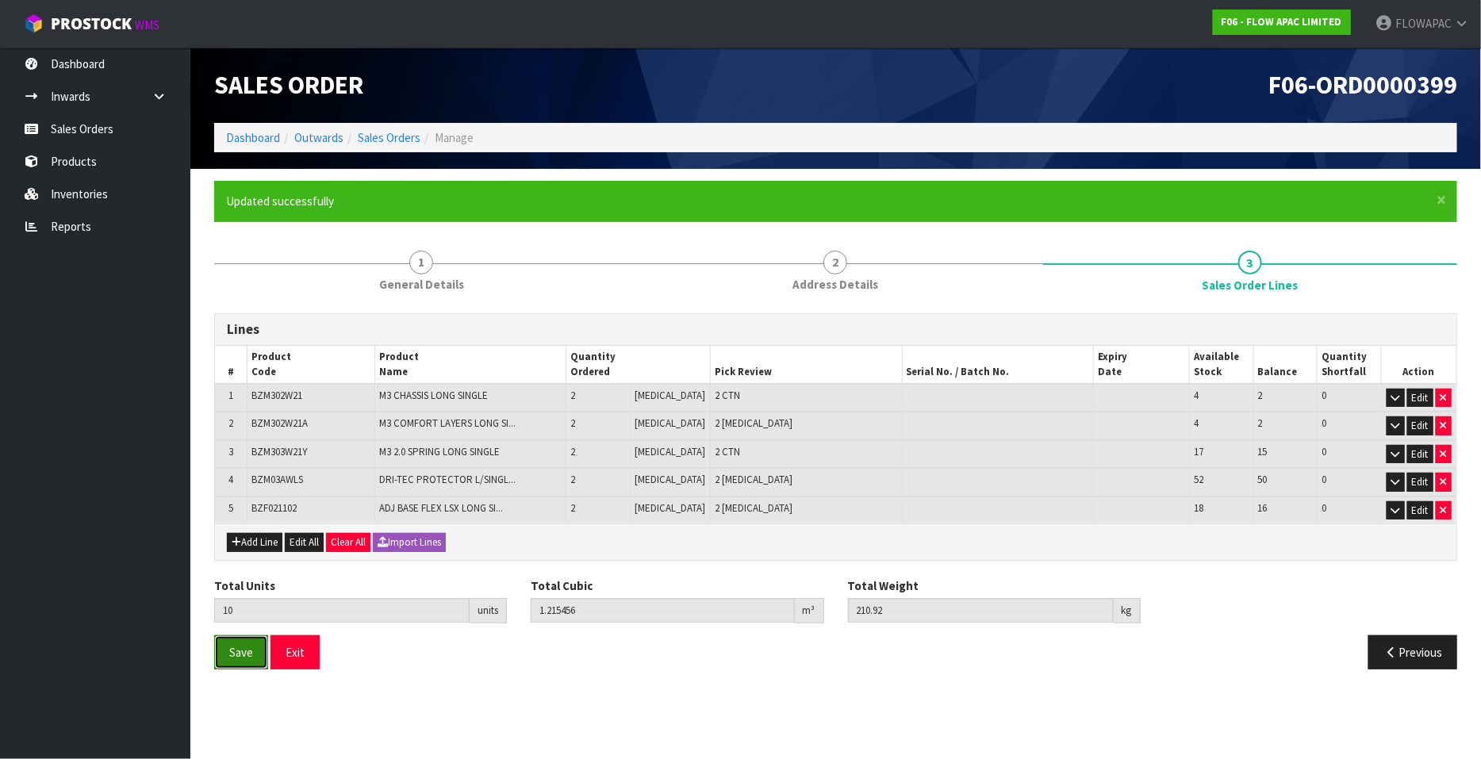
click at [247, 653] on span "Save" at bounding box center [241, 652] width 24 height 15
click at [300, 653] on button "Exit" at bounding box center [295, 652] width 49 height 34
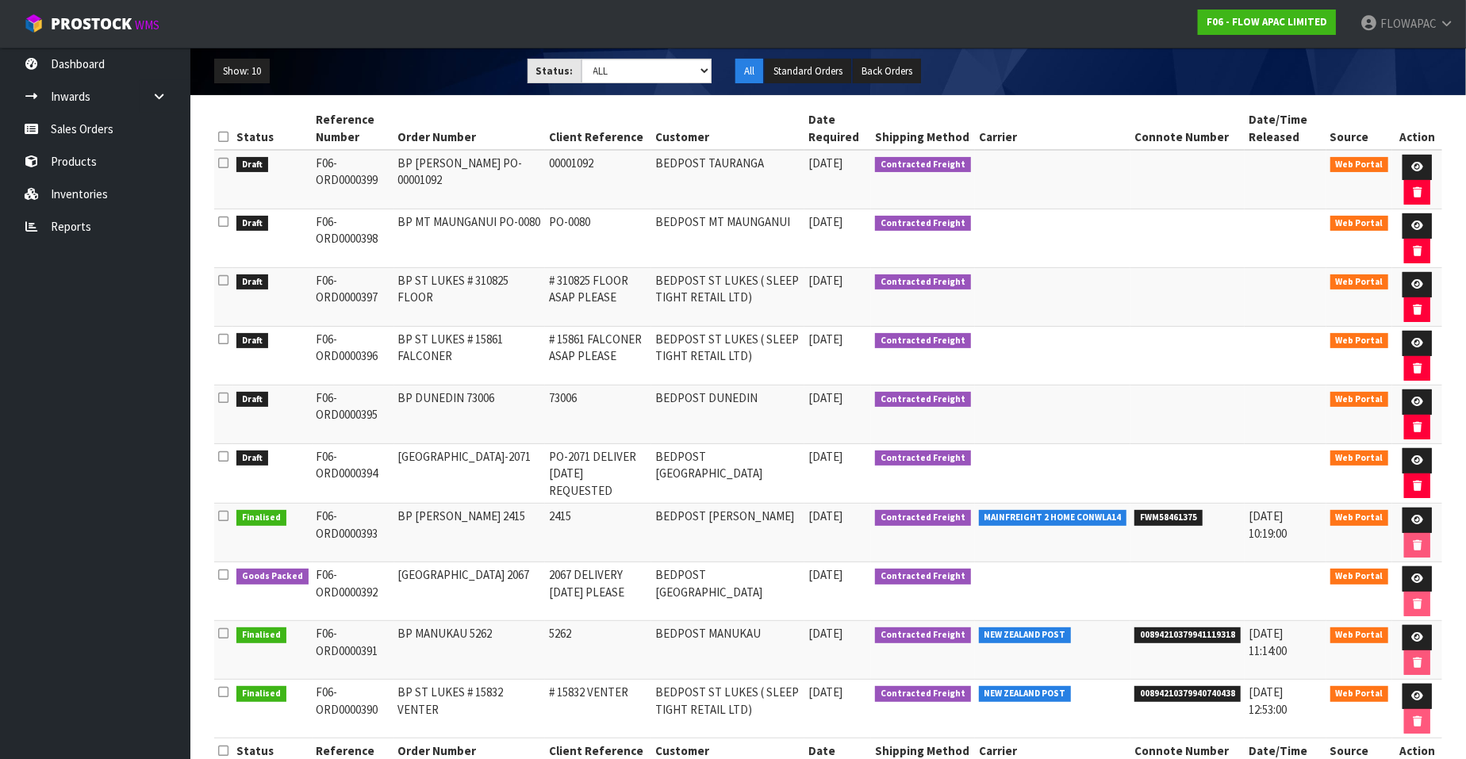
scroll to position [221, 0]
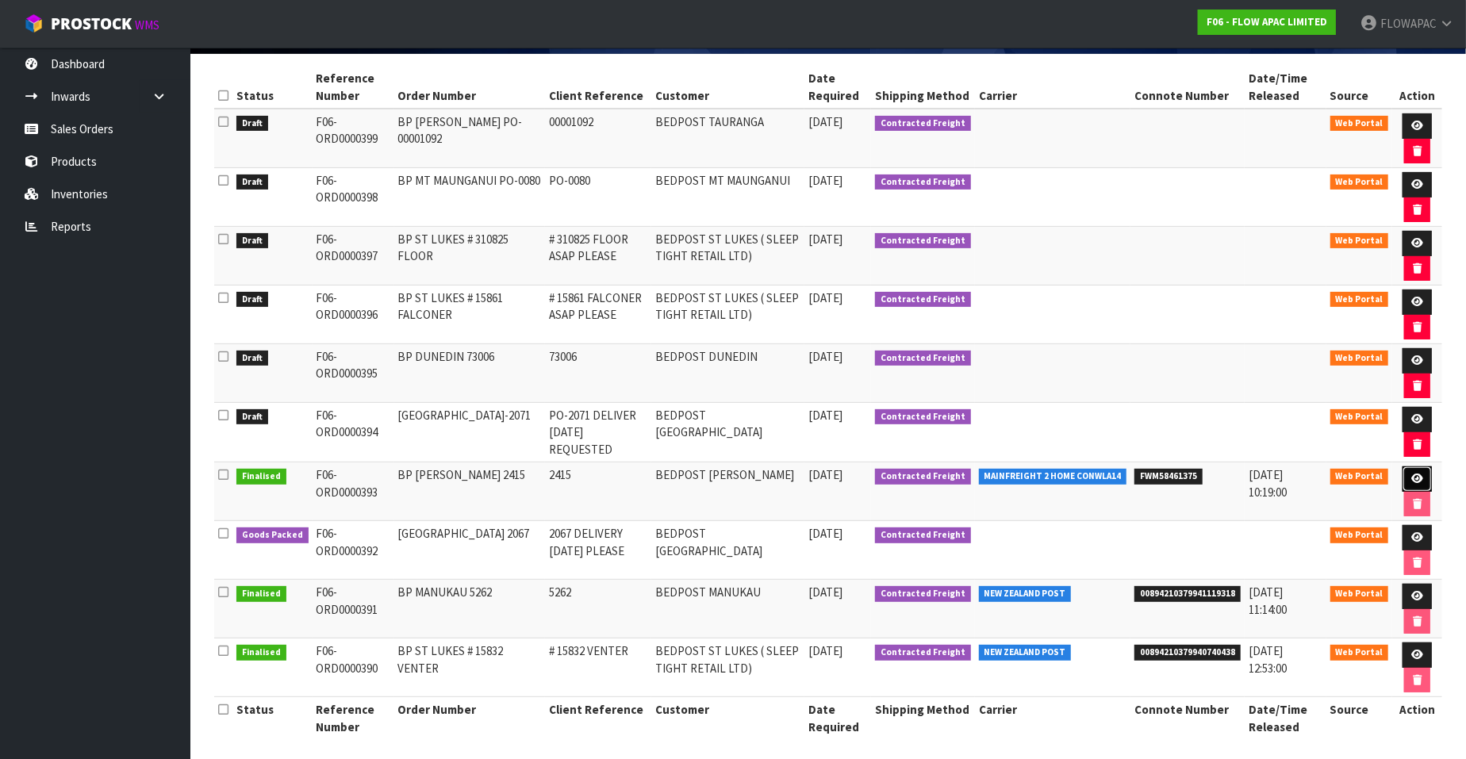
click at [1418, 474] on icon at bounding box center [1417, 479] width 12 height 10
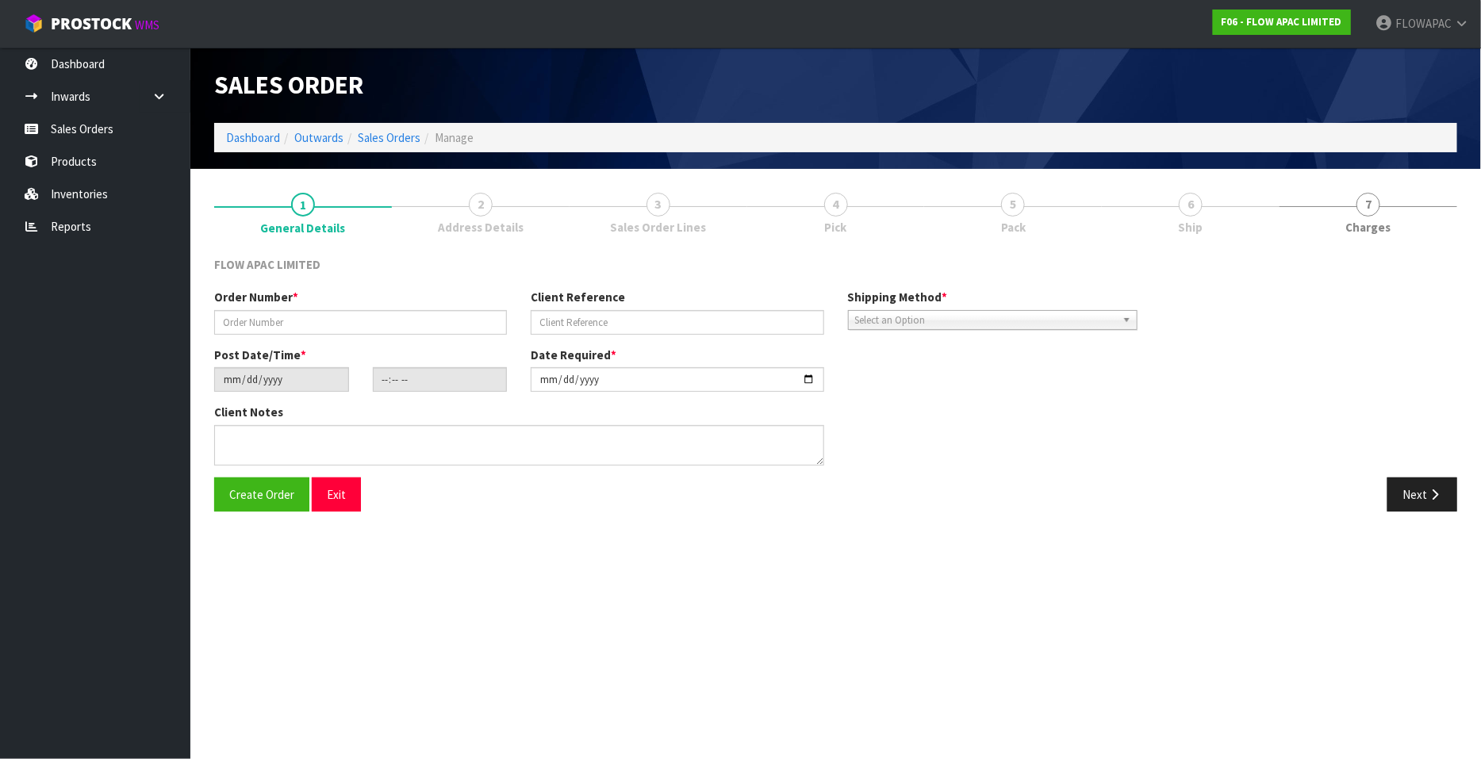
type input "BP [PERSON_NAME] 2415"
type input "2415"
type input "[DATE]"
type input "01:11:00.000"
type input "[DATE]"
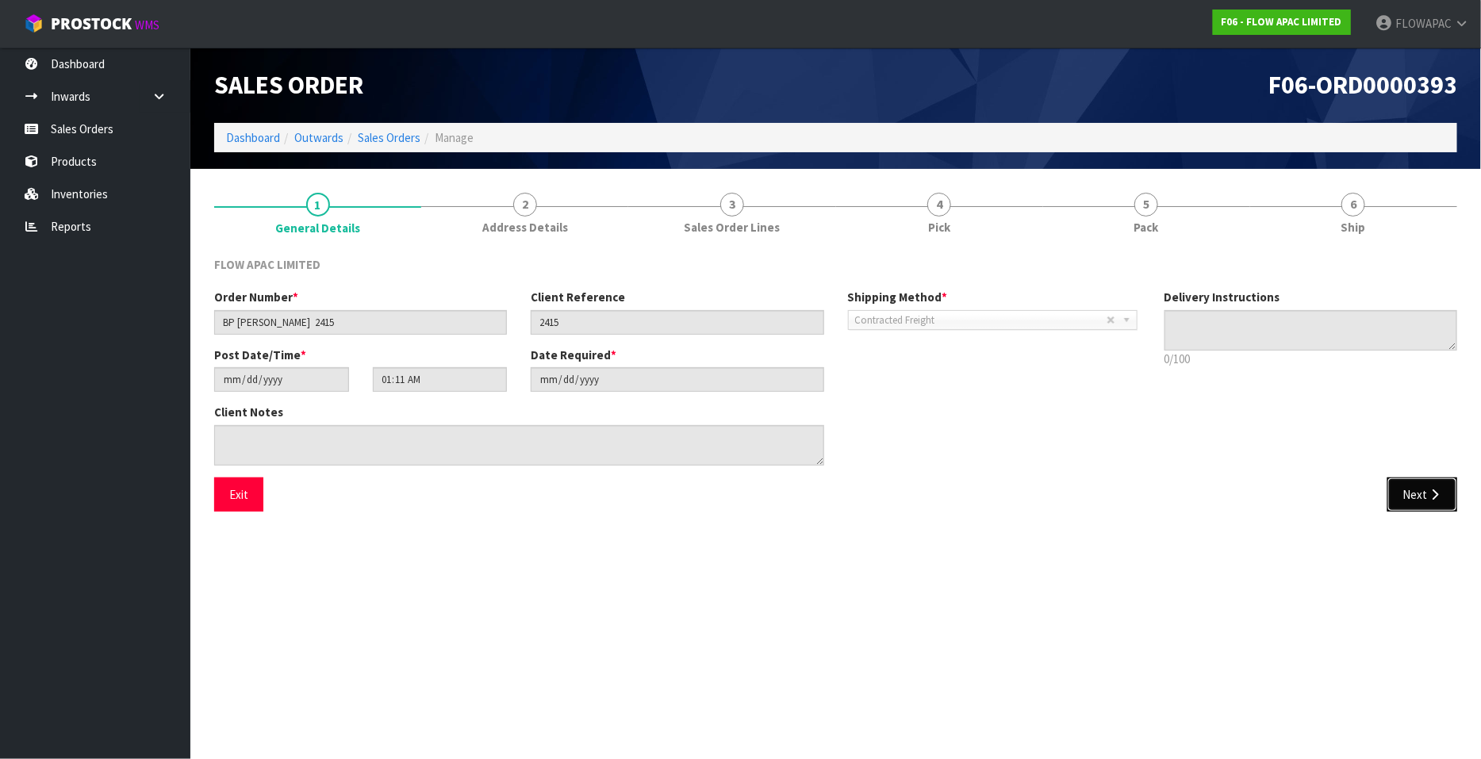
click at [1423, 501] on button "Next" at bounding box center [1422, 495] width 70 height 34
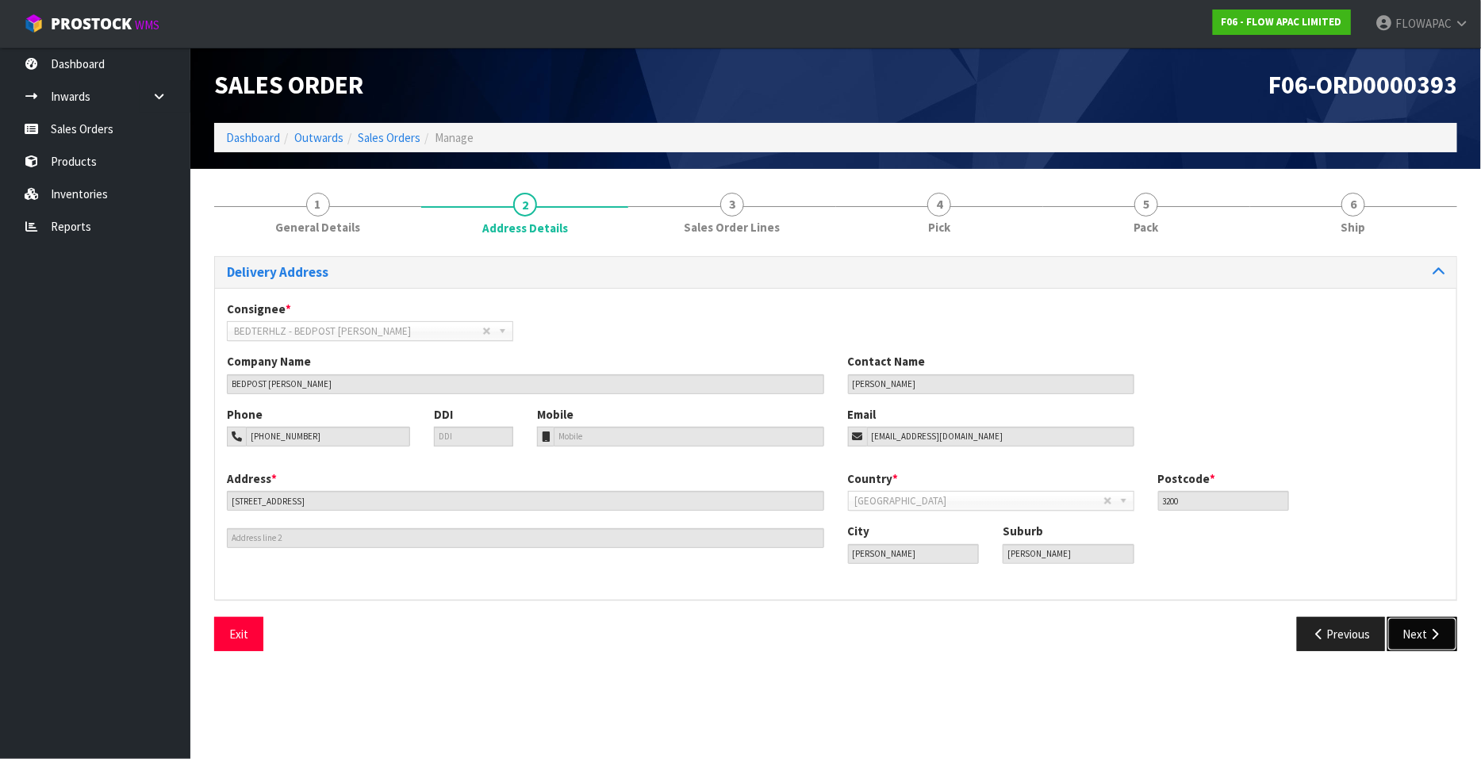
click at [1424, 631] on button "Next" at bounding box center [1422, 634] width 70 height 34
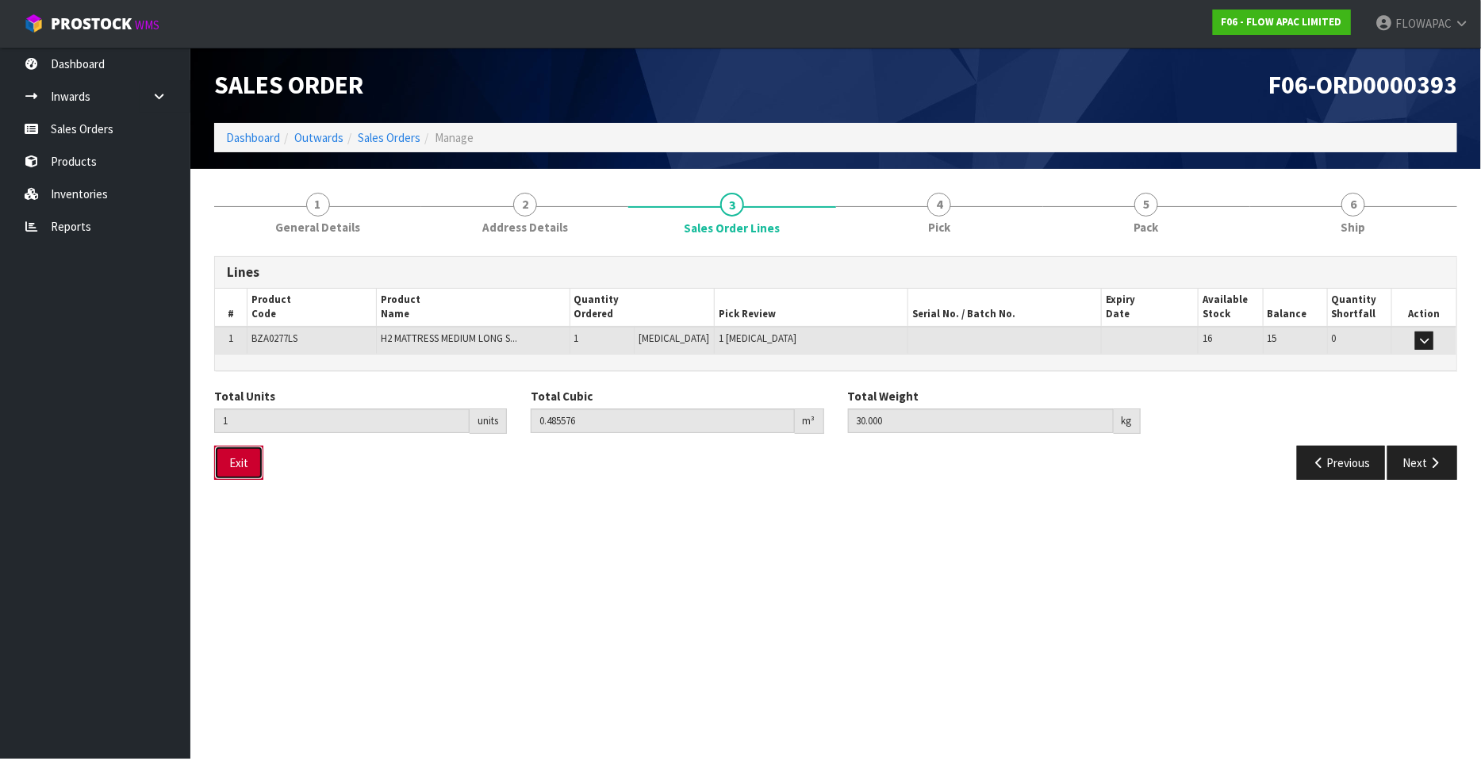
click at [254, 466] on button "Exit" at bounding box center [238, 463] width 49 height 34
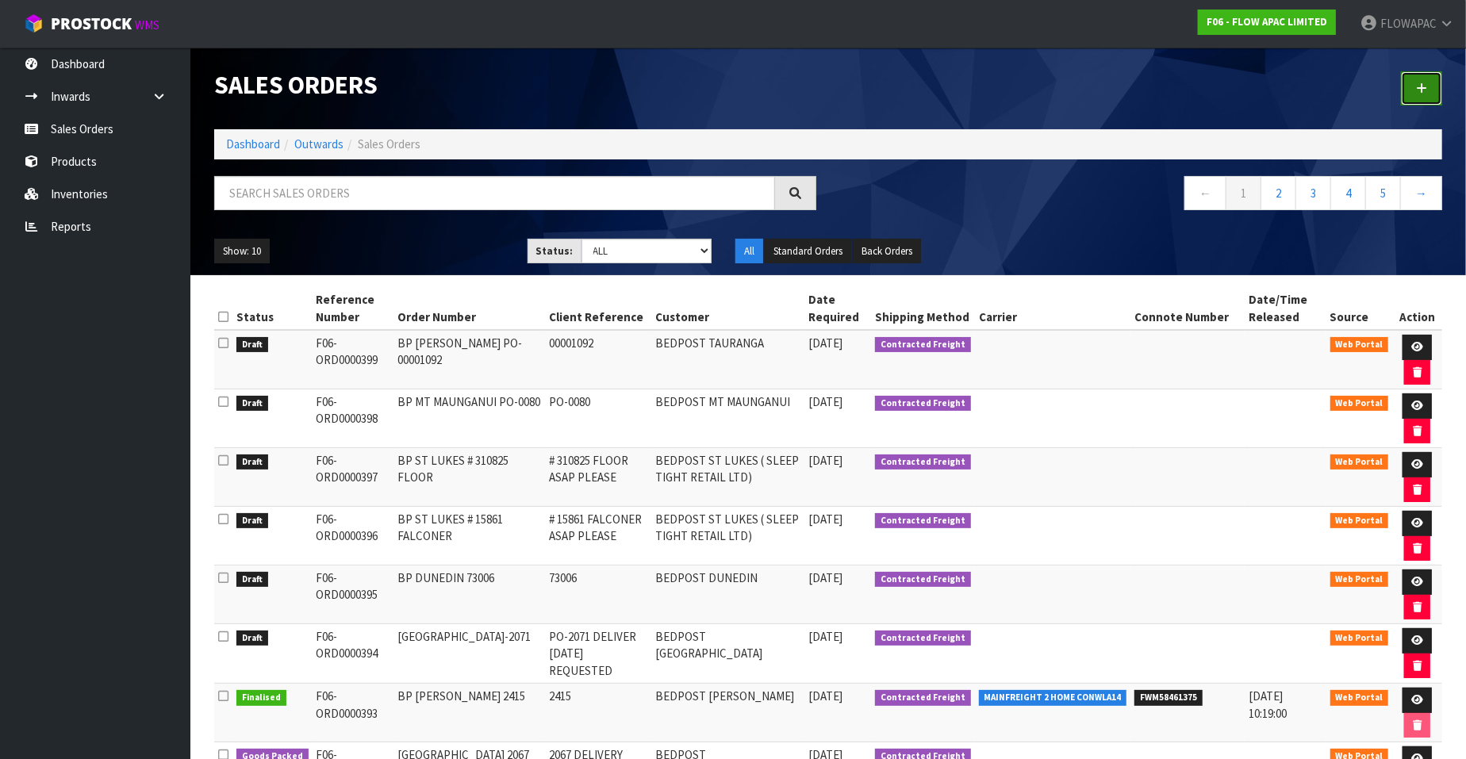
click at [1420, 97] on link at bounding box center [1421, 88] width 41 height 34
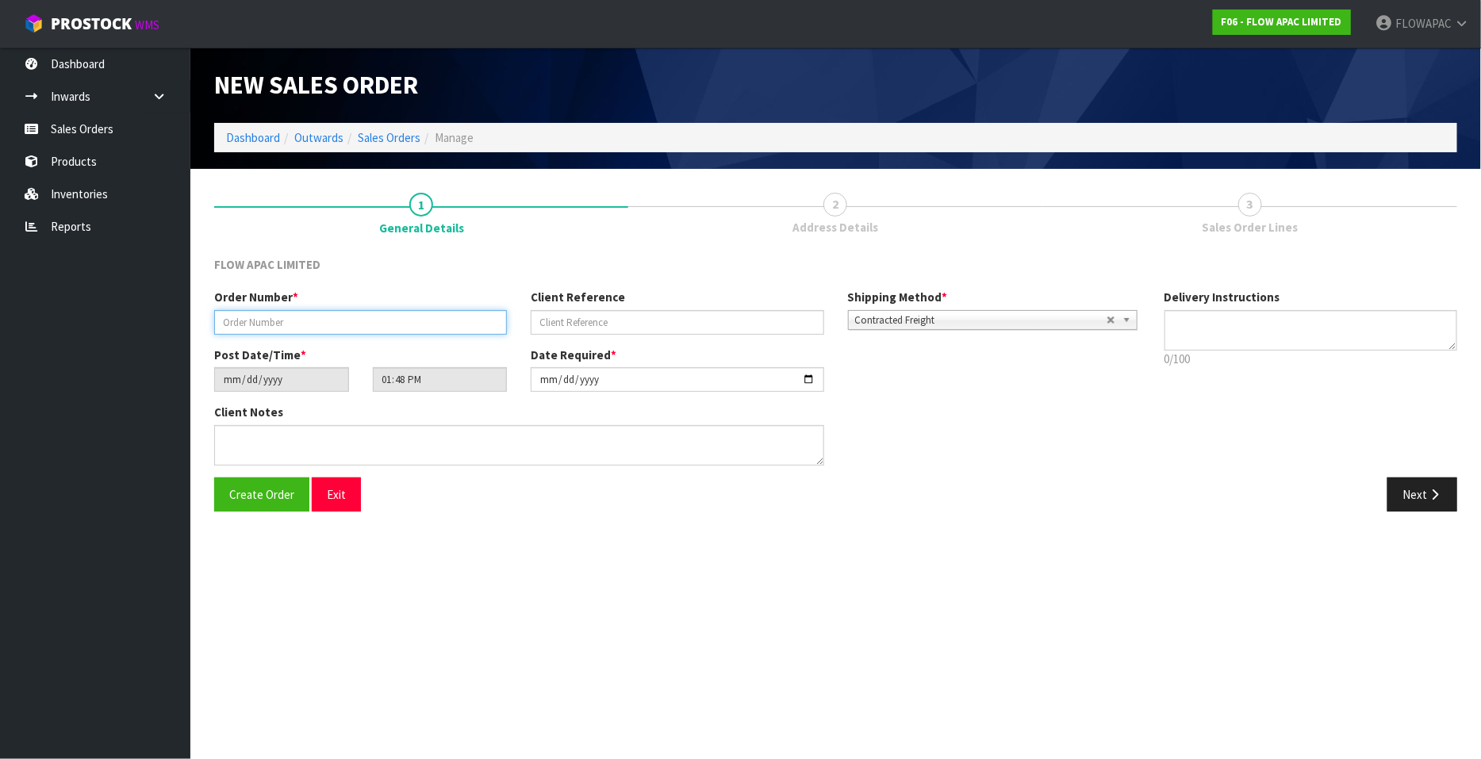
click at [325, 320] on input "text" at bounding box center [360, 322] width 293 height 25
type input "BP [PERSON_NAME] 2424"
type input "2424"
click at [810, 374] on input "[DATE]" at bounding box center [677, 379] width 293 height 25
type input "2025-09-01"
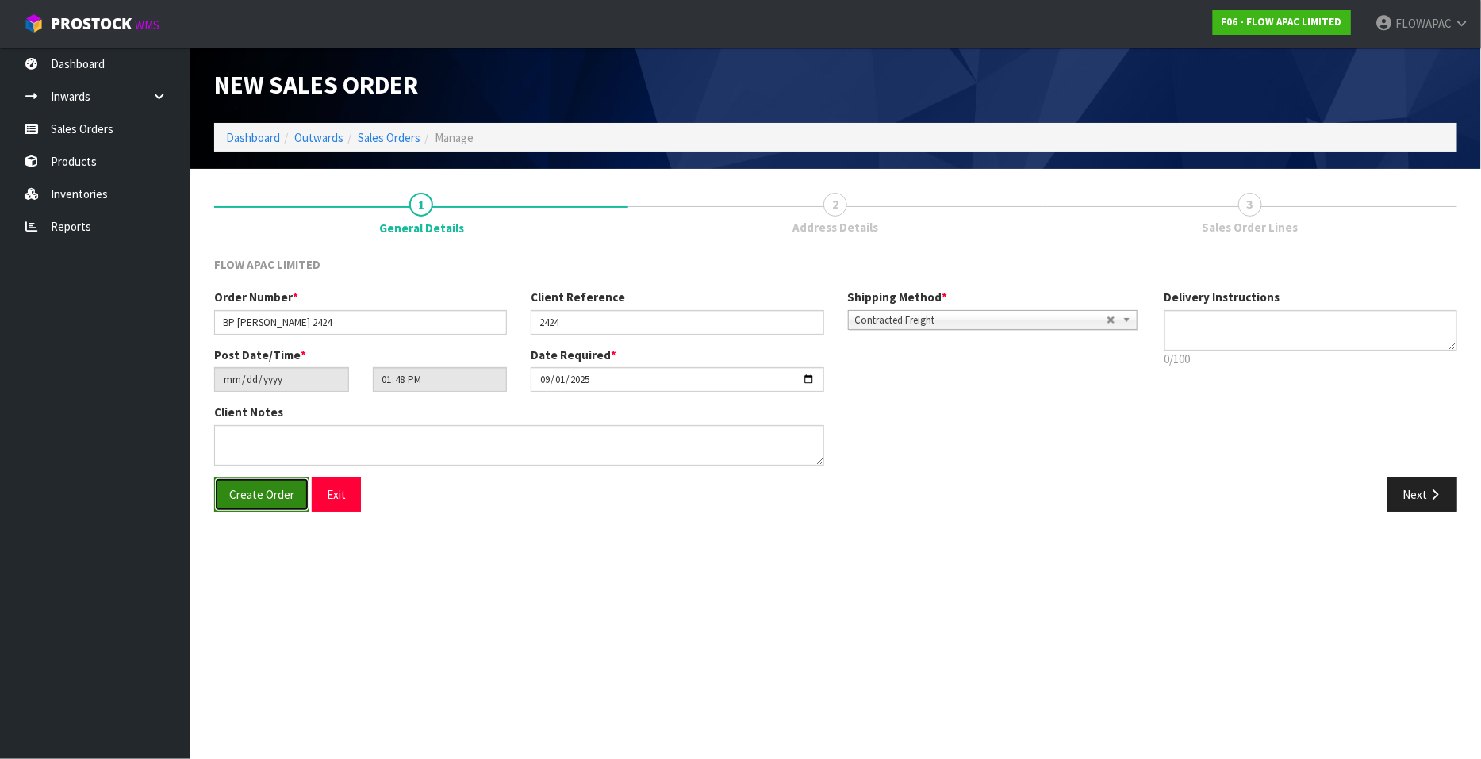
click at [254, 495] on span "Create Order" at bounding box center [261, 494] width 65 height 15
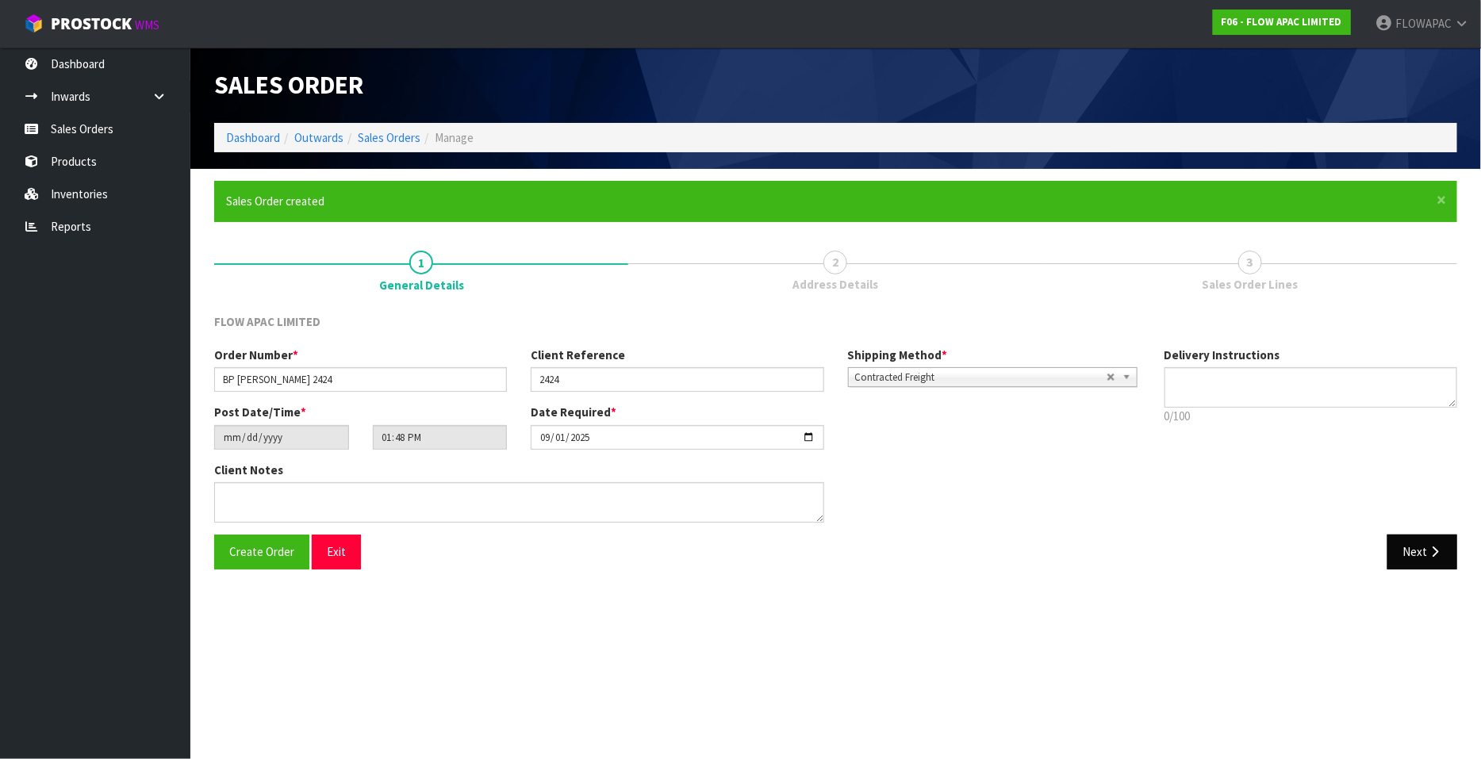
type input "15:48:00.000"
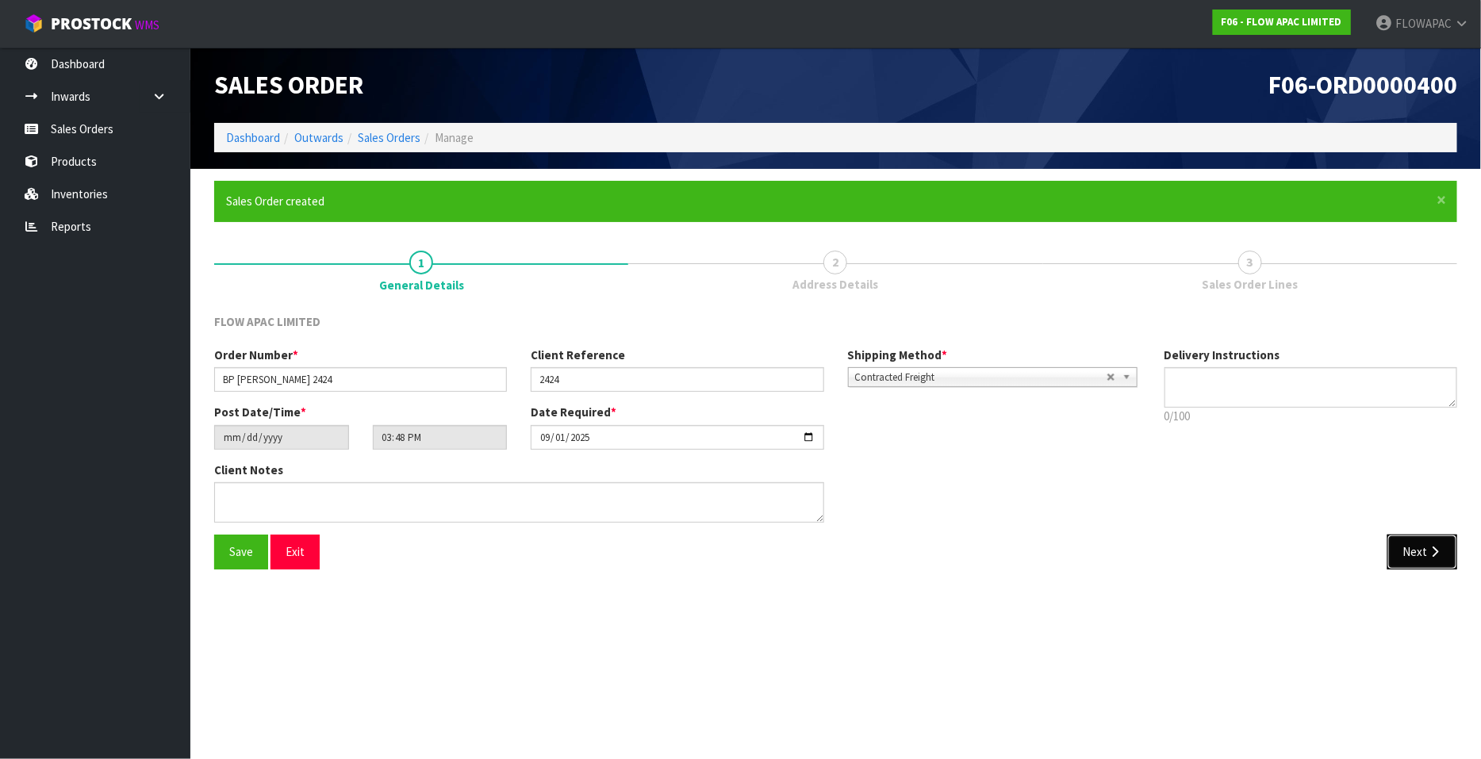
click at [1416, 550] on button "Next" at bounding box center [1422, 552] width 70 height 34
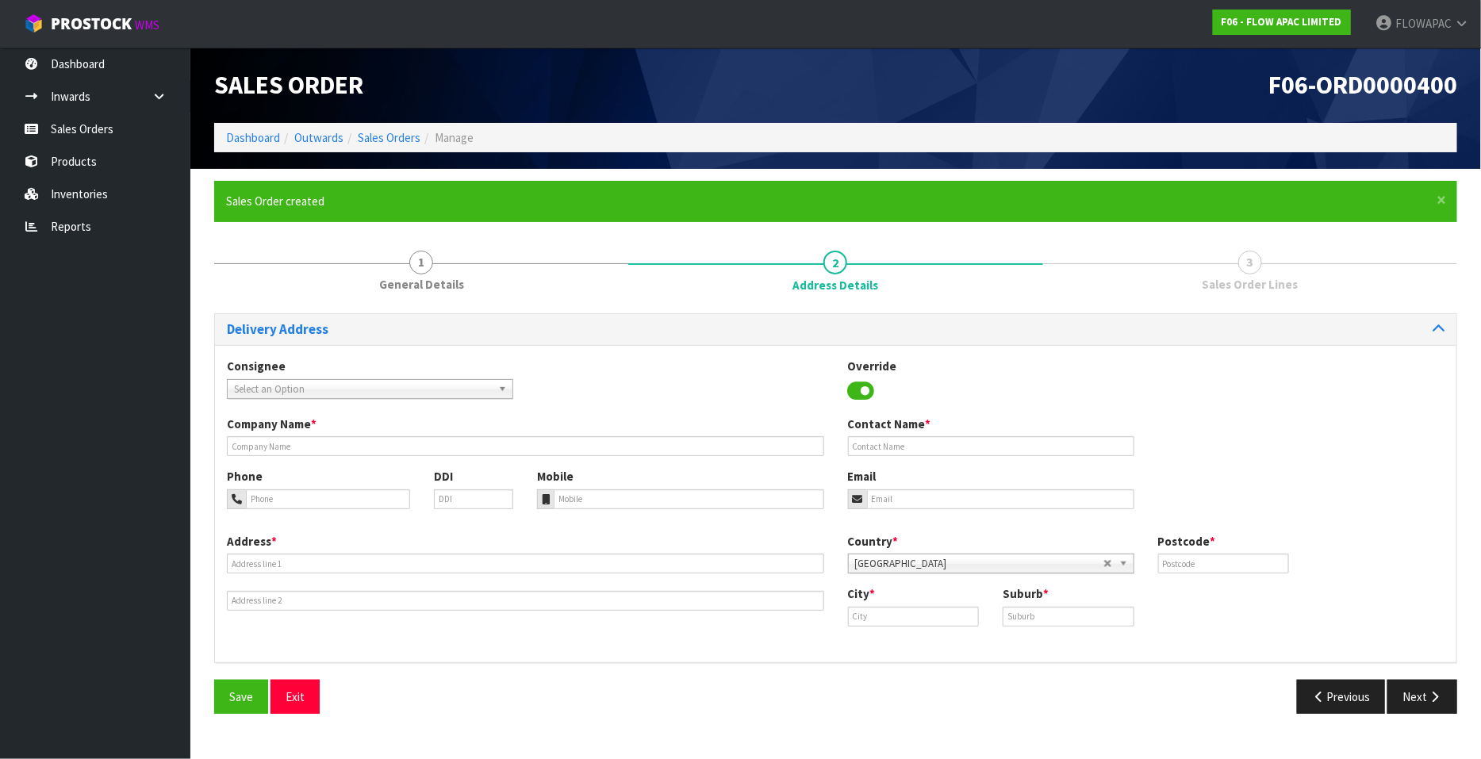
click at [281, 391] on span "Select an Option" at bounding box center [363, 389] width 258 height 19
type input "bedpost te"
click at [377, 437] on li "BEDTERHLZ - BEDPOST [PERSON_NAME]" at bounding box center [370, 434] width 278 height 20
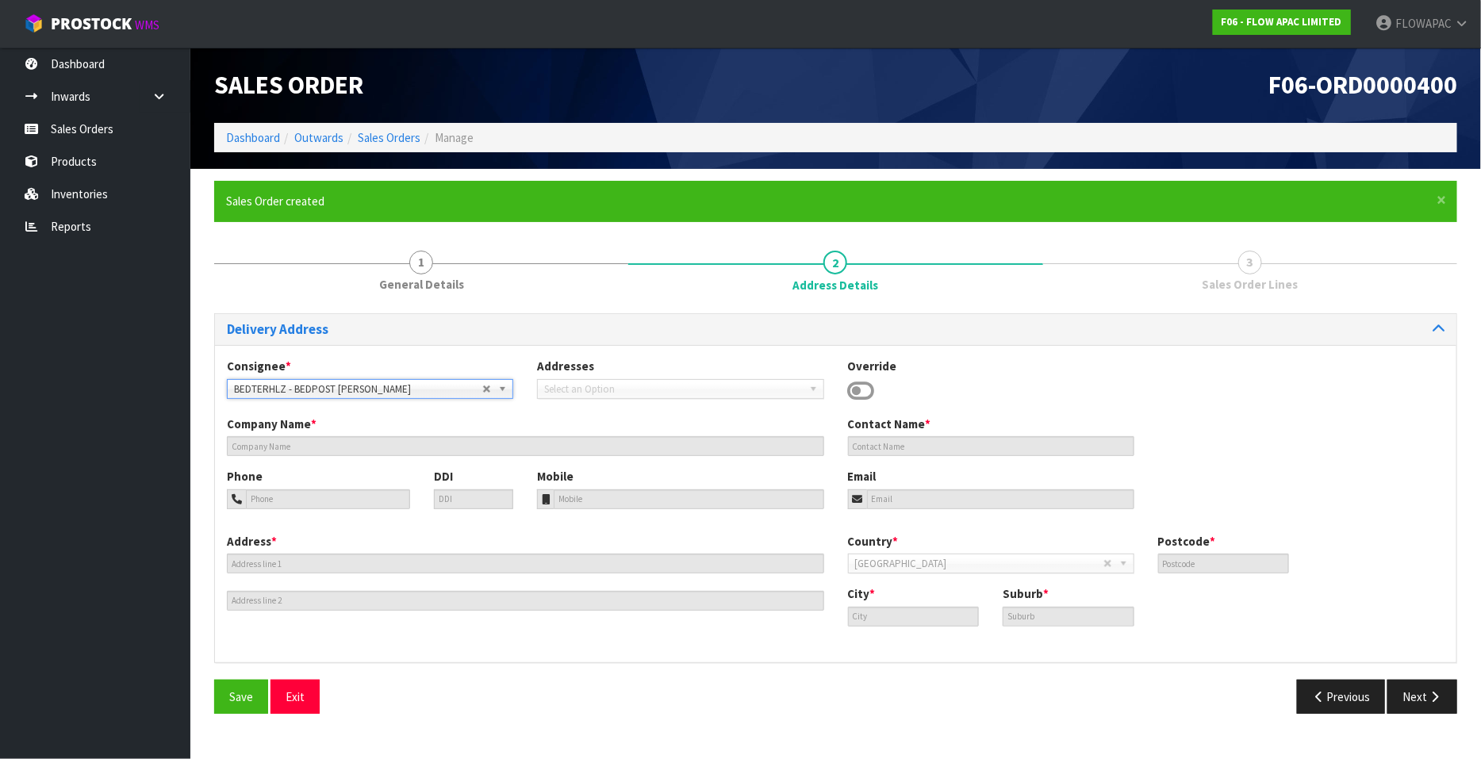
type input "BEDPOST [PERSON_NAME]"
type input "[PERSON_NAME]"
type input "[PHONE_NUMBER]"
type input "[EMAIL_ADDRESS][DOMAIN_NAME]"
type input "[STREET_ADDRESS]"
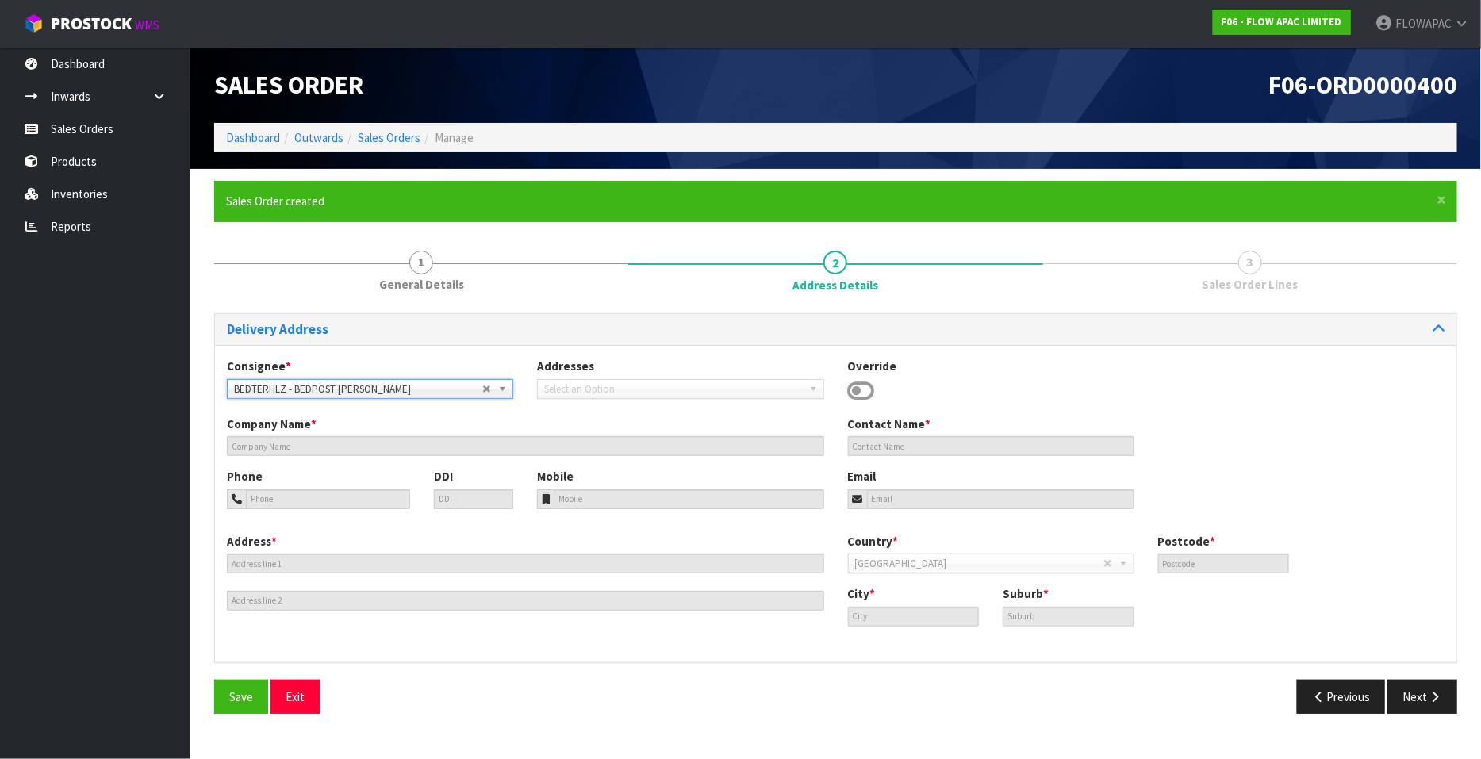
type input "3200"
type input "[PERSON_NAME]"
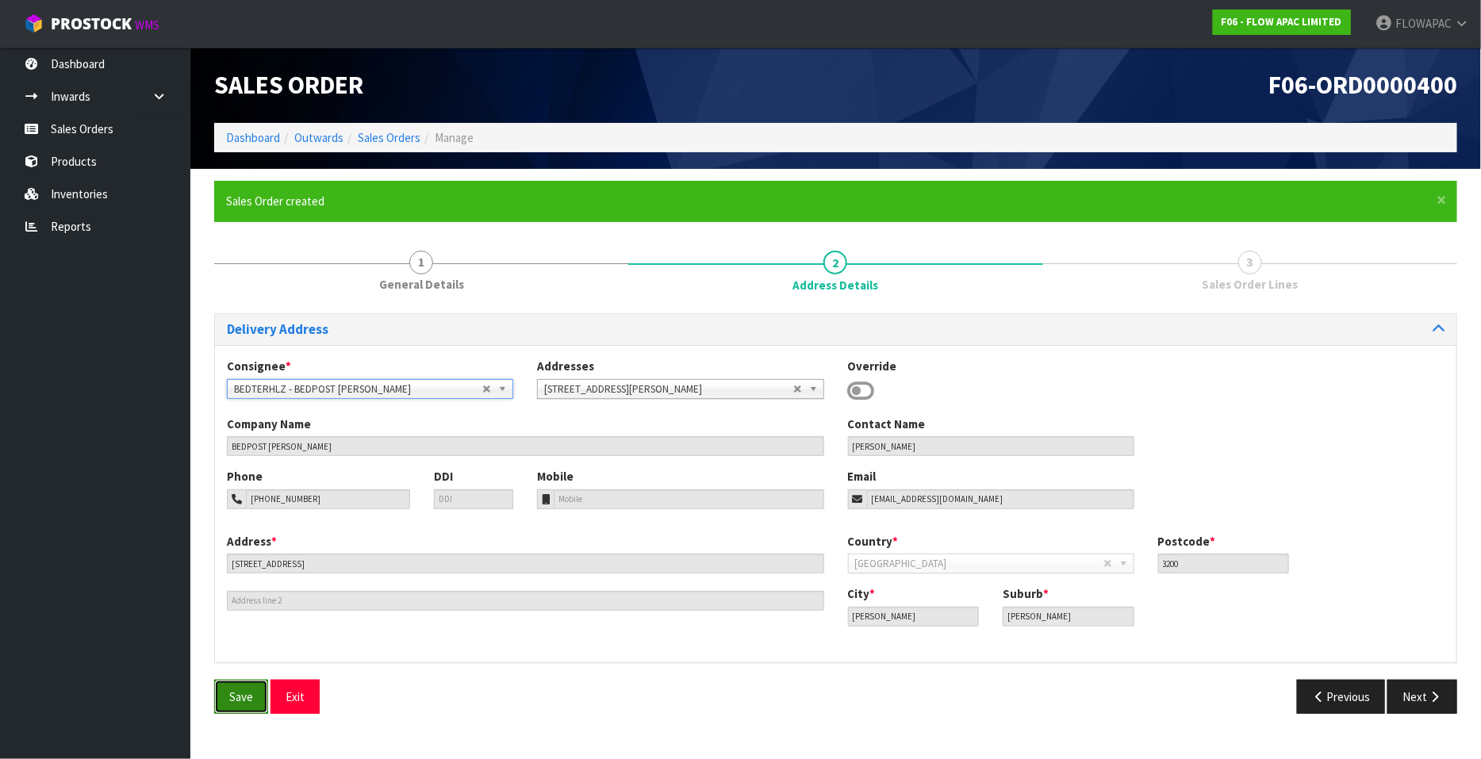
click at [242, 700] on span "Save" at bounding box center [241, 696] width 24 height 15
click at [1422, 697] on button "Next" at bounding box center [1422, 697] width 70 height 34
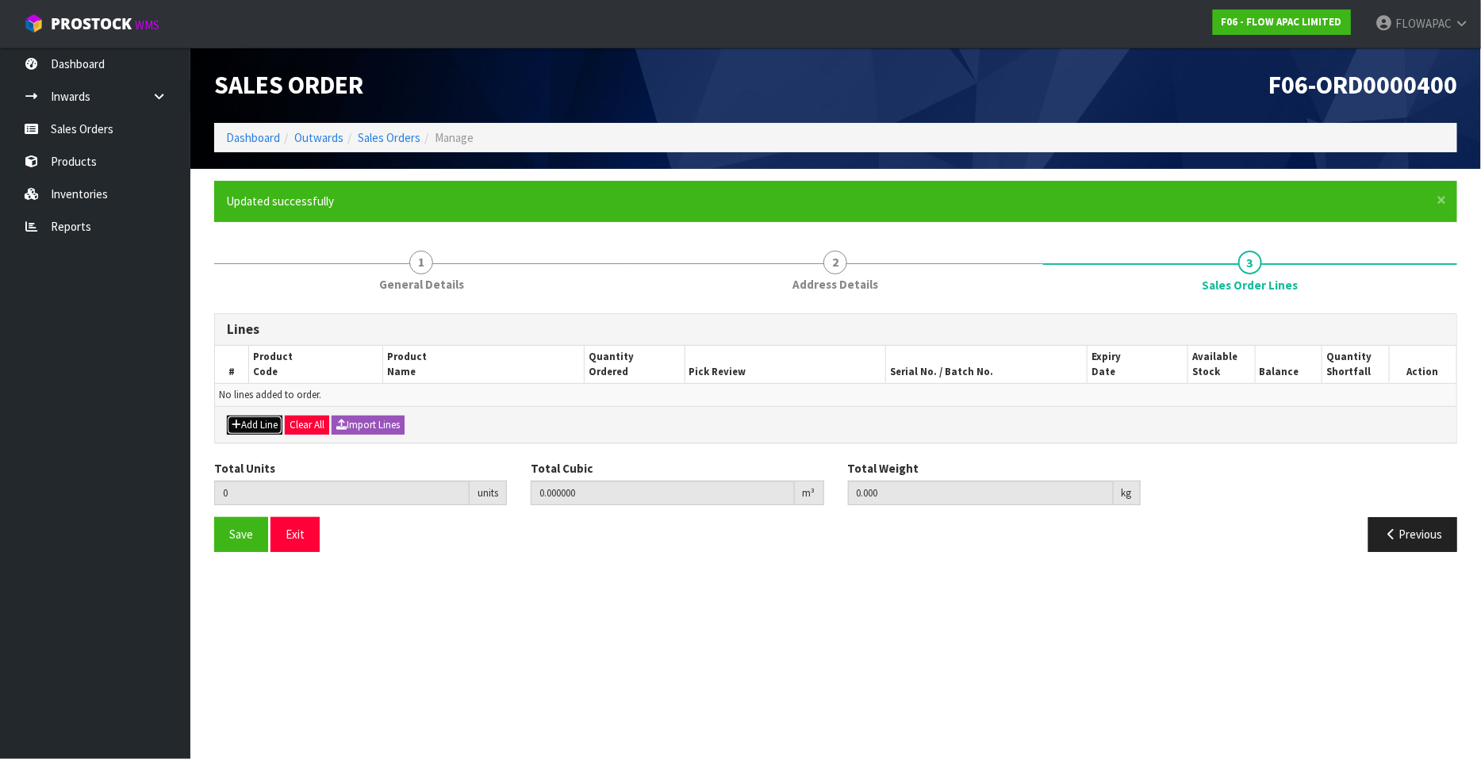
click at [256, 426] on button "Add Line" at bounding box center [255, 425] width 56 height 19
type input "0"
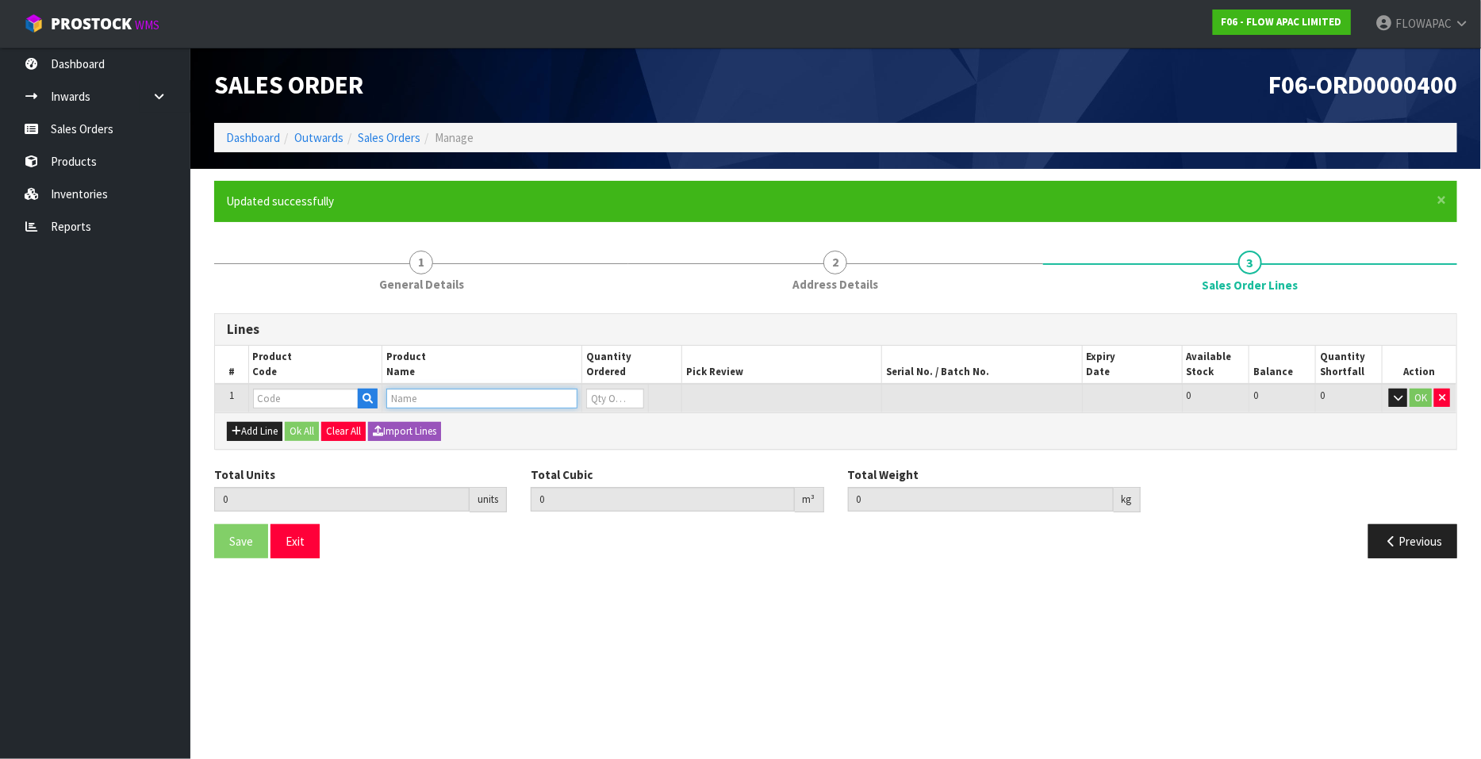
click at [405, 405] on input "text" at bounding box center [481, 399] width 191 height 20
type input "BODY"
click at [463, 428] on link "BODY PILLOW" at bounding box center [449, 424] width 125 height 21
type input "BODY PILLOW"
type input "0.000000"
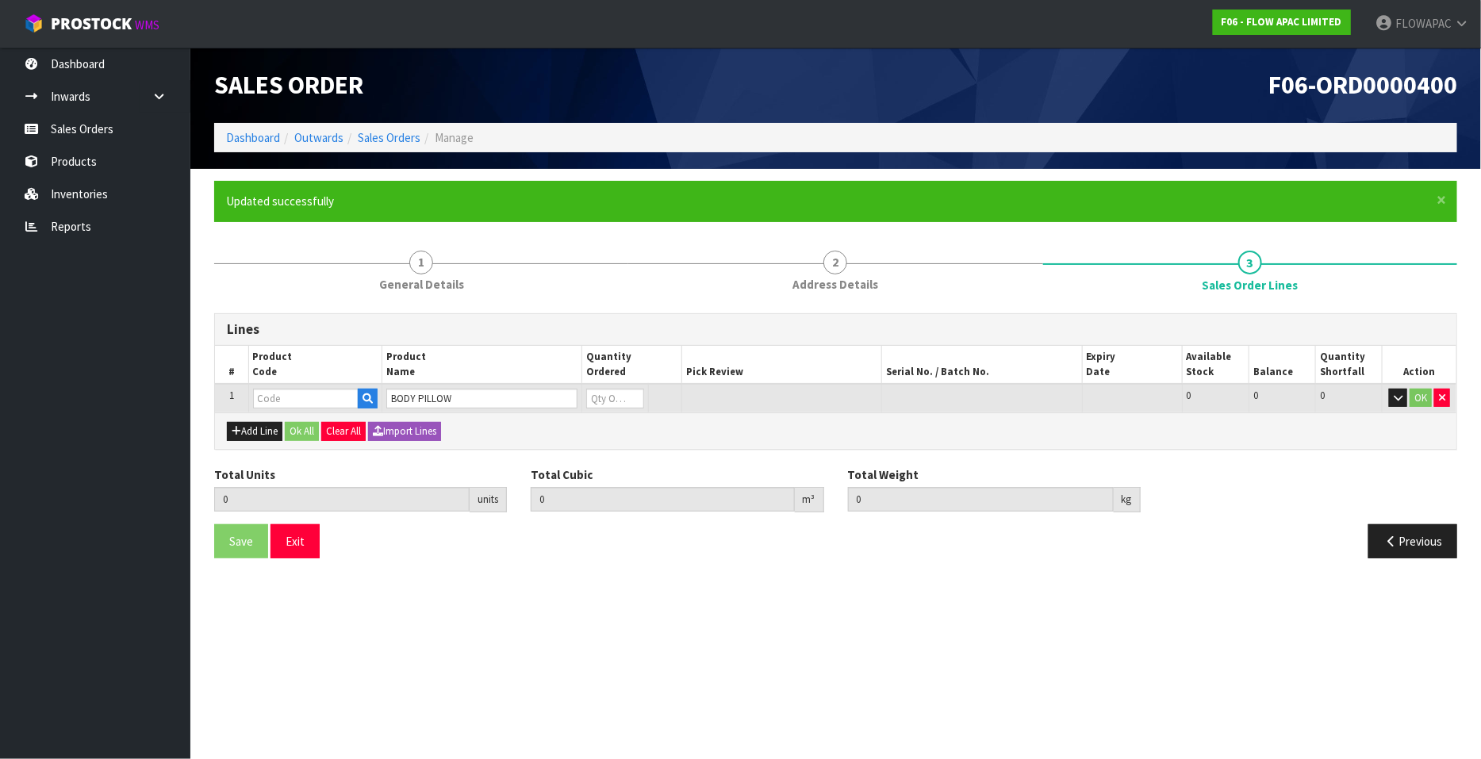
type input "0.000"
type input "NZP0132NS"
type input "0"
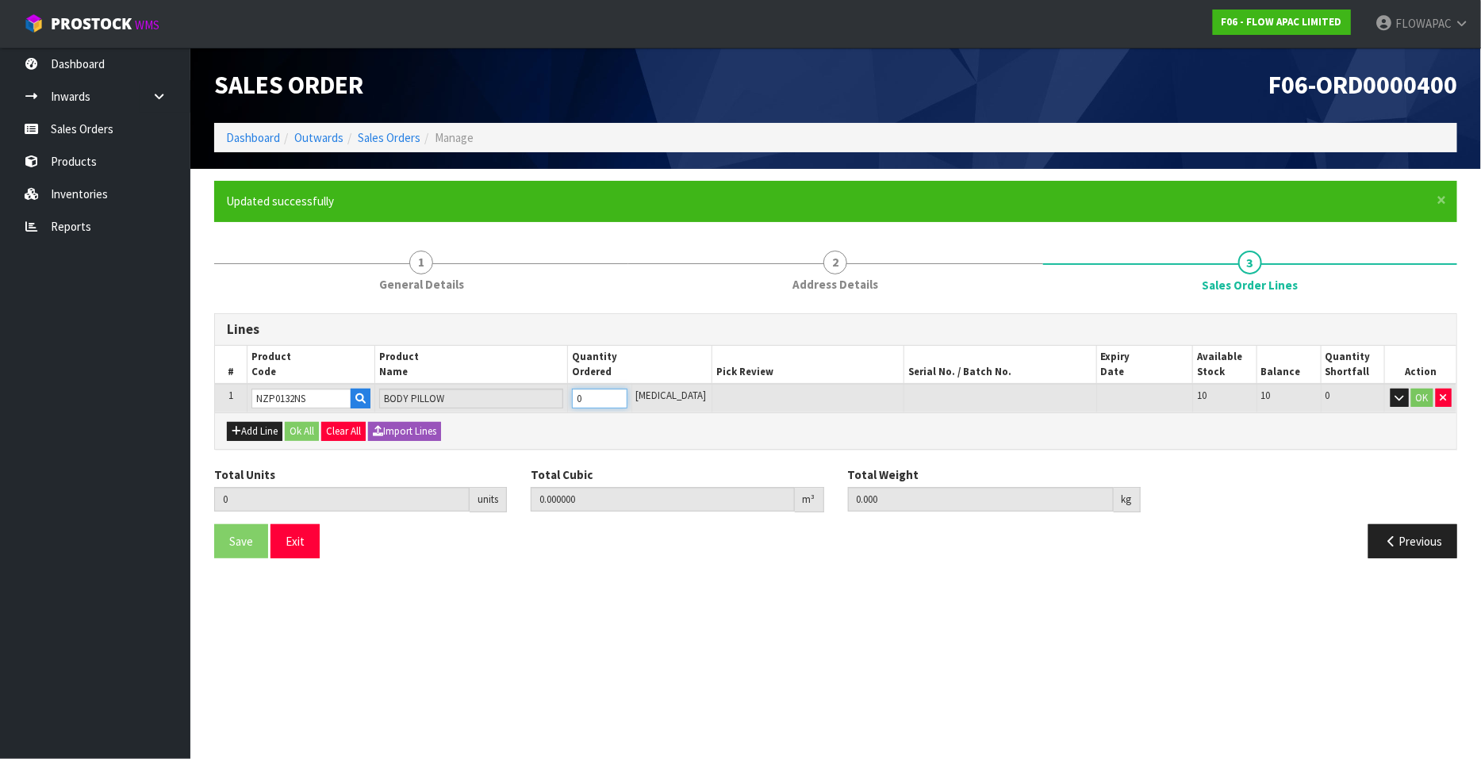
type input "1"
type input "0.073508"
type input "4.3"
type input "1"
click at [627, 393] on input "1" at bounding box center [600, 399] width 56 height 20
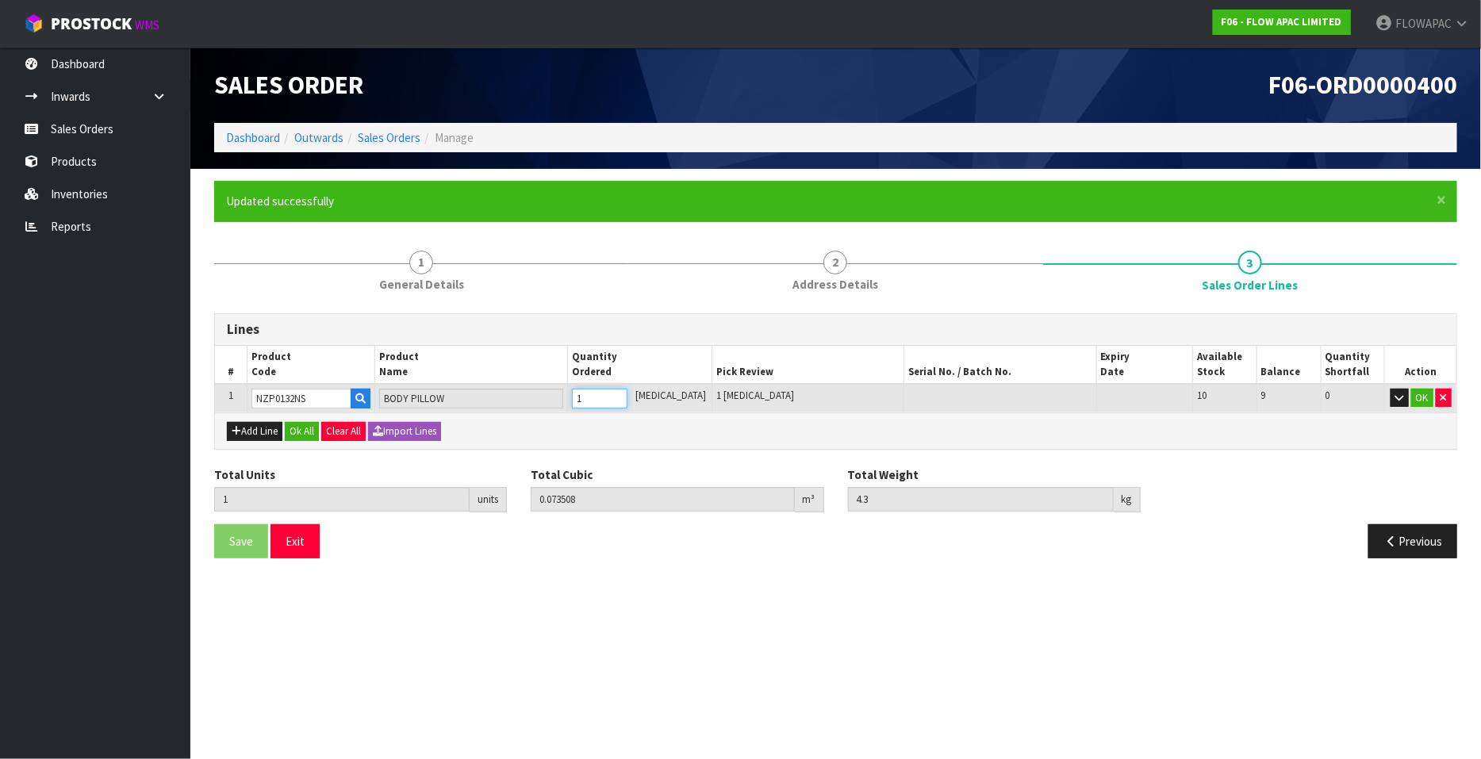
type input "2"
type input "0.147016"
type input "8.6"
type input "2"
click at [627, 393] on input "2" at bounding box center [600, 399] width 56 height 20
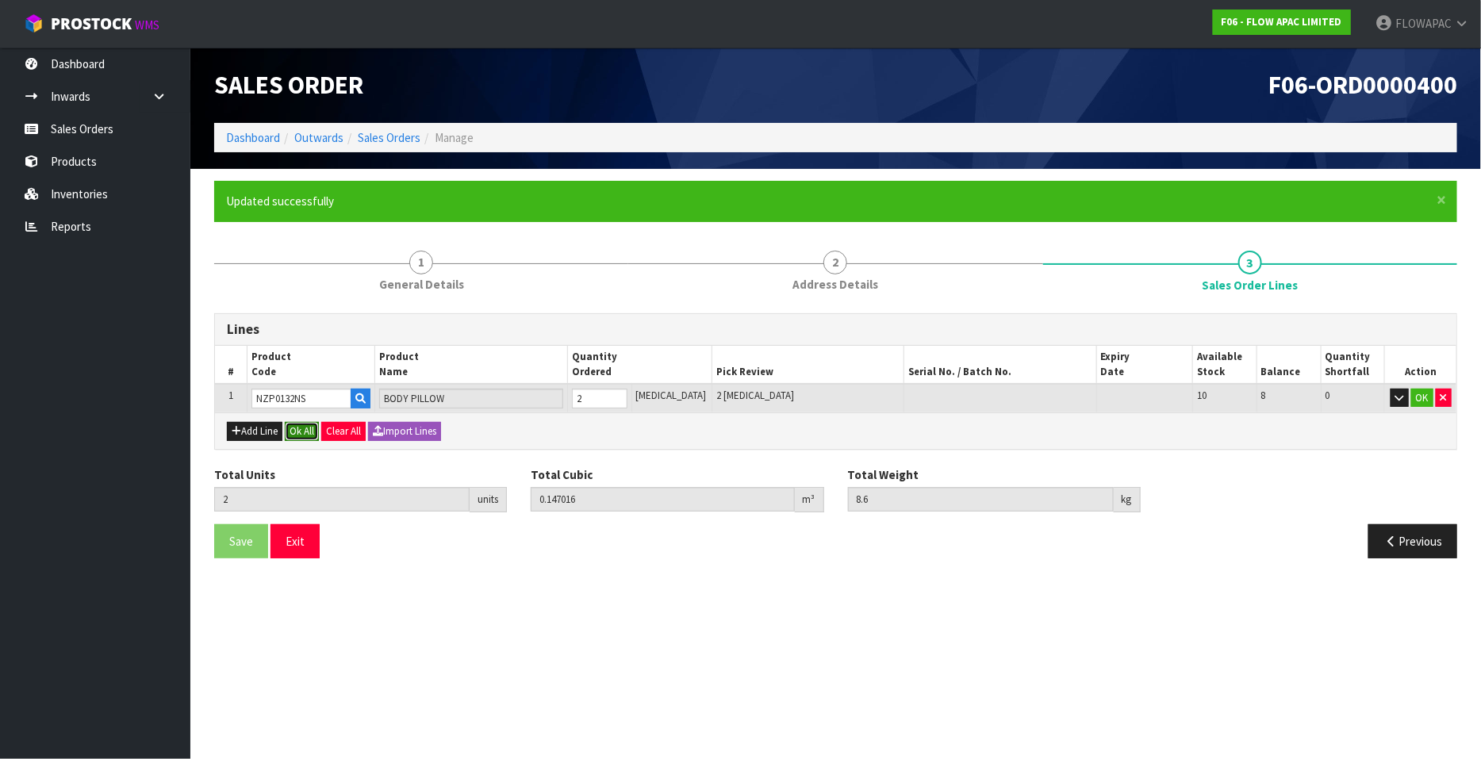
click at [314, 432] on button "Ok All" at bounding box center [302, 431] width 34 height 19
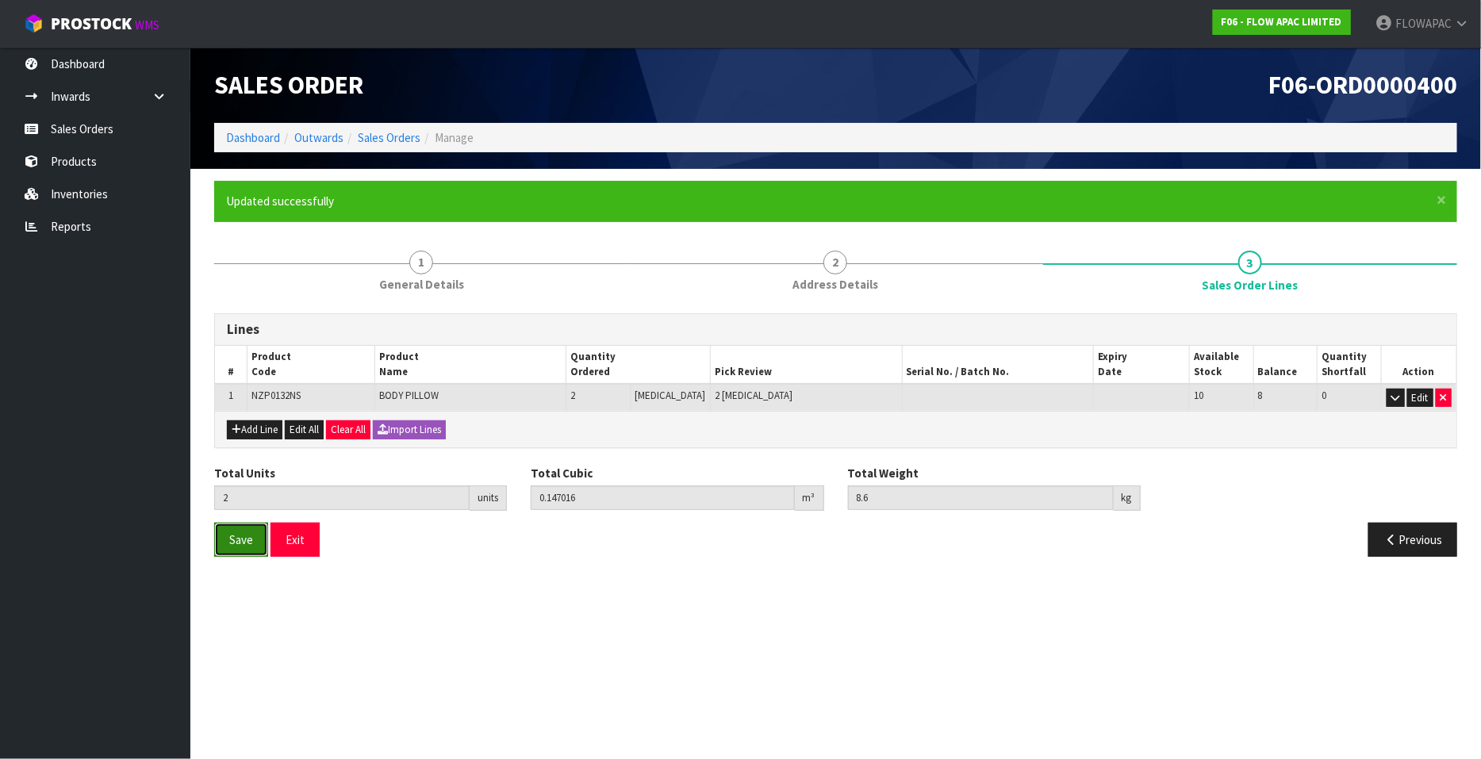
click at [235, 535] on span "Save" at bounding box center [241, 539] width 24 height 15
click at [301, 543] on button "Exit" at bounding box center [295, 540] width 49 height 34
